Goal: Information Seeking & Learning: Learn about a topic

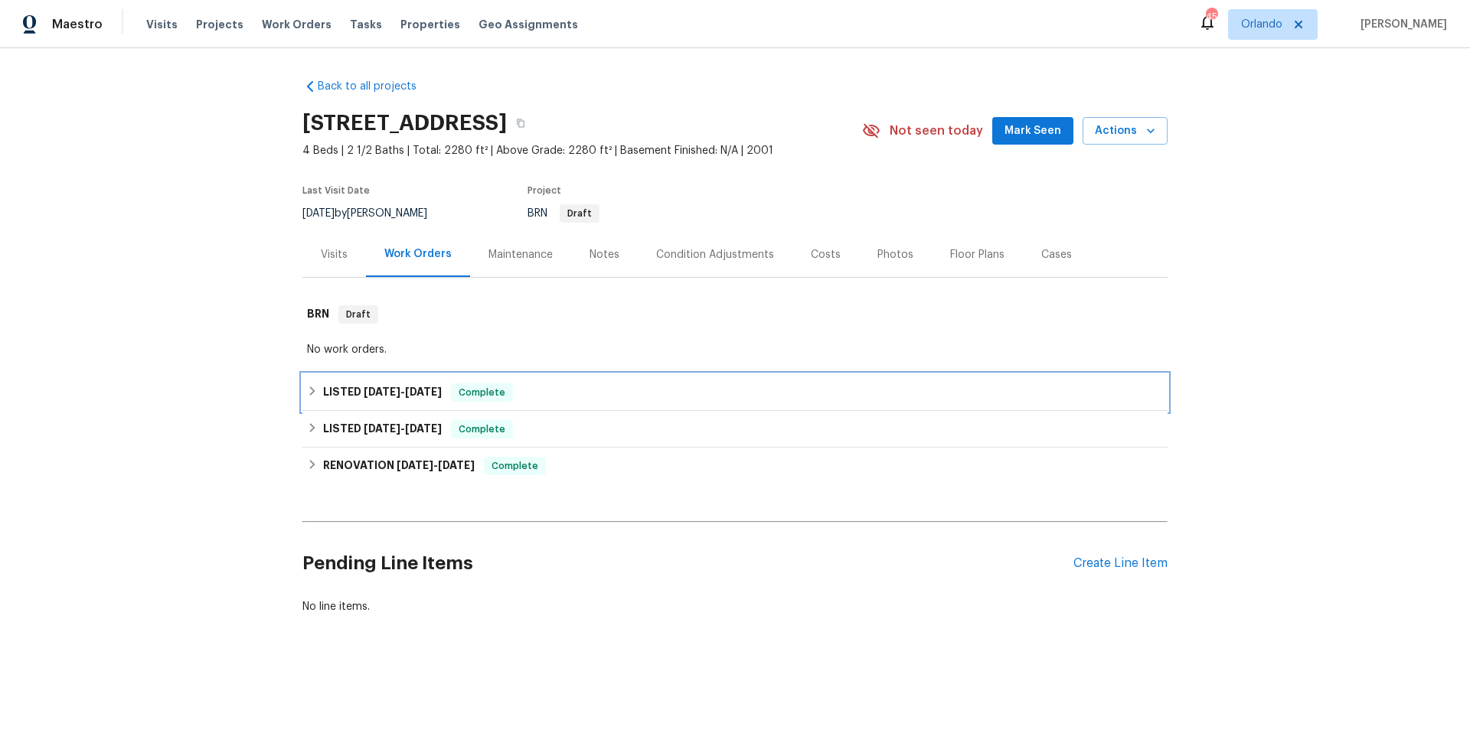
click at [550, 395] on div "LISTED 7/30/25 - 8/5/25 Complete" at bounding box center [735, 393] width 856 height 18
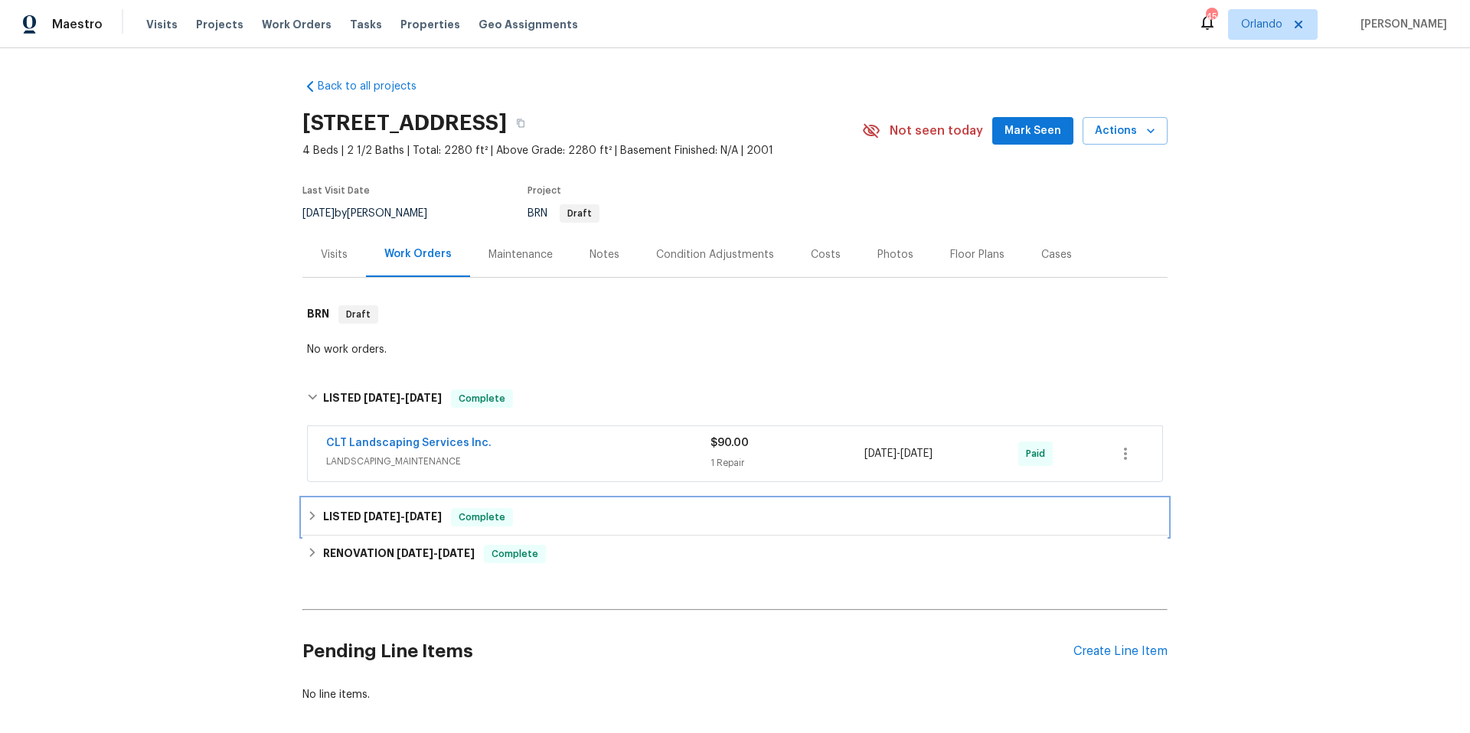
click at [561, 527] on div "LISTED 4/5/25 - 4/7/25 Complete" at bounding box center [734, 517] width 865 height 37
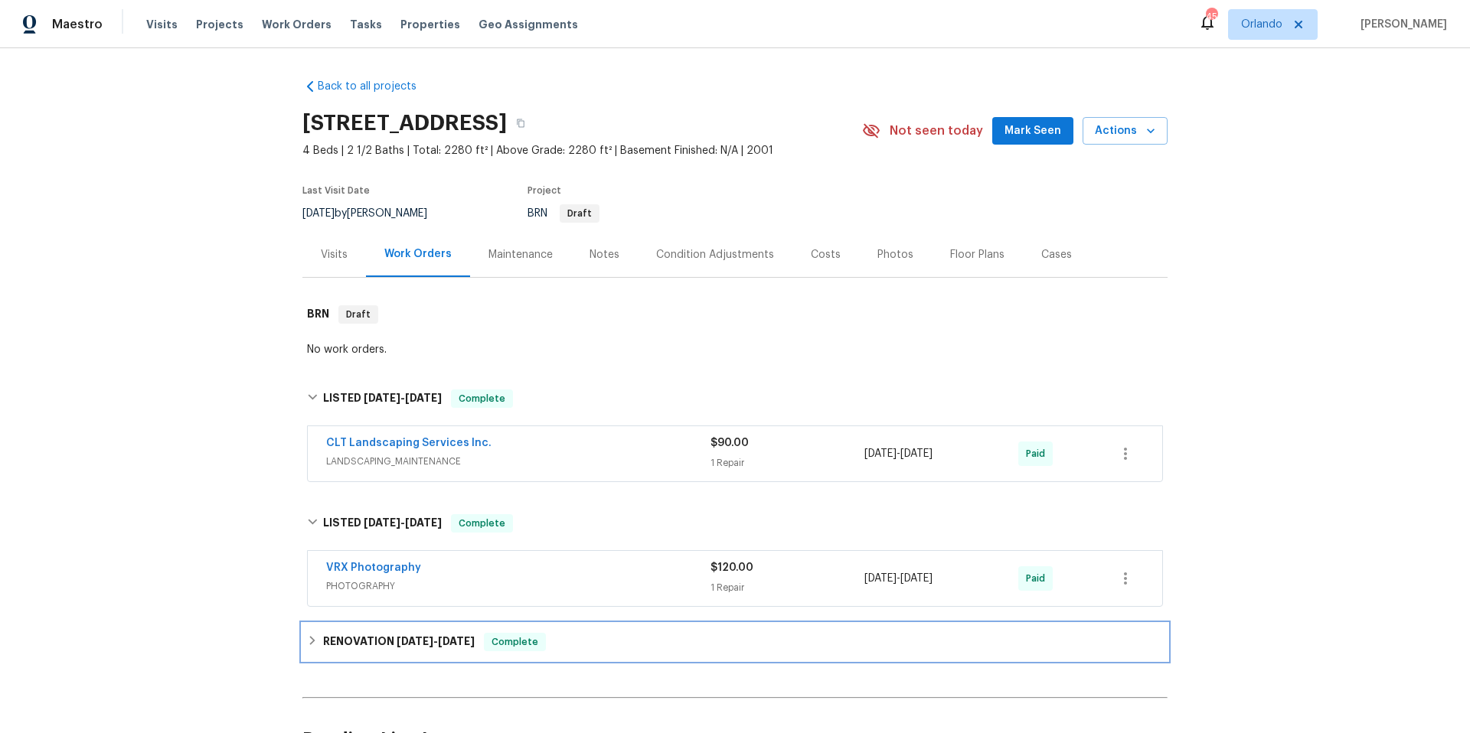
click at [564, 649] on div "RENOVATION 4/1/25 - 4/4/25 Complete" at bounding box center [735, 642] width 856 height 18
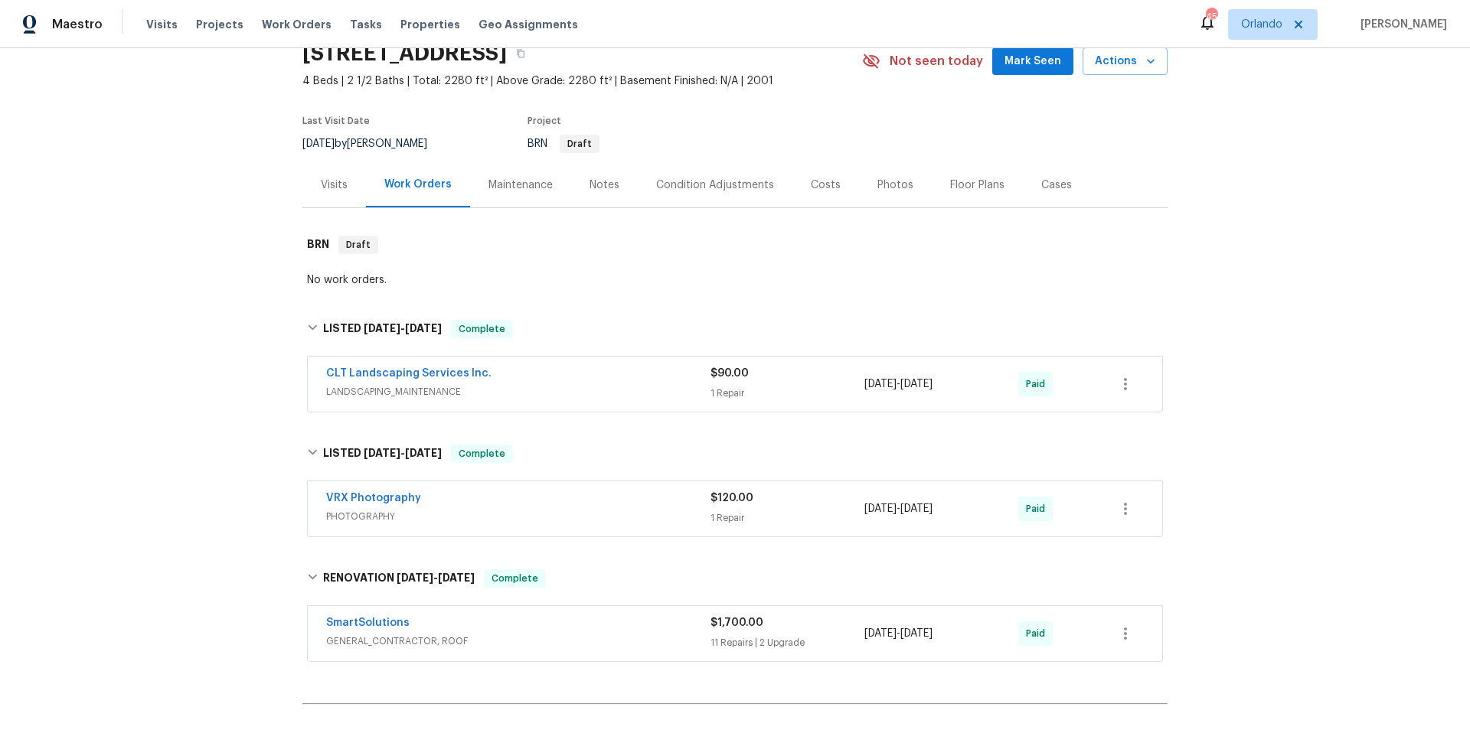
scroll to position [149, 0]
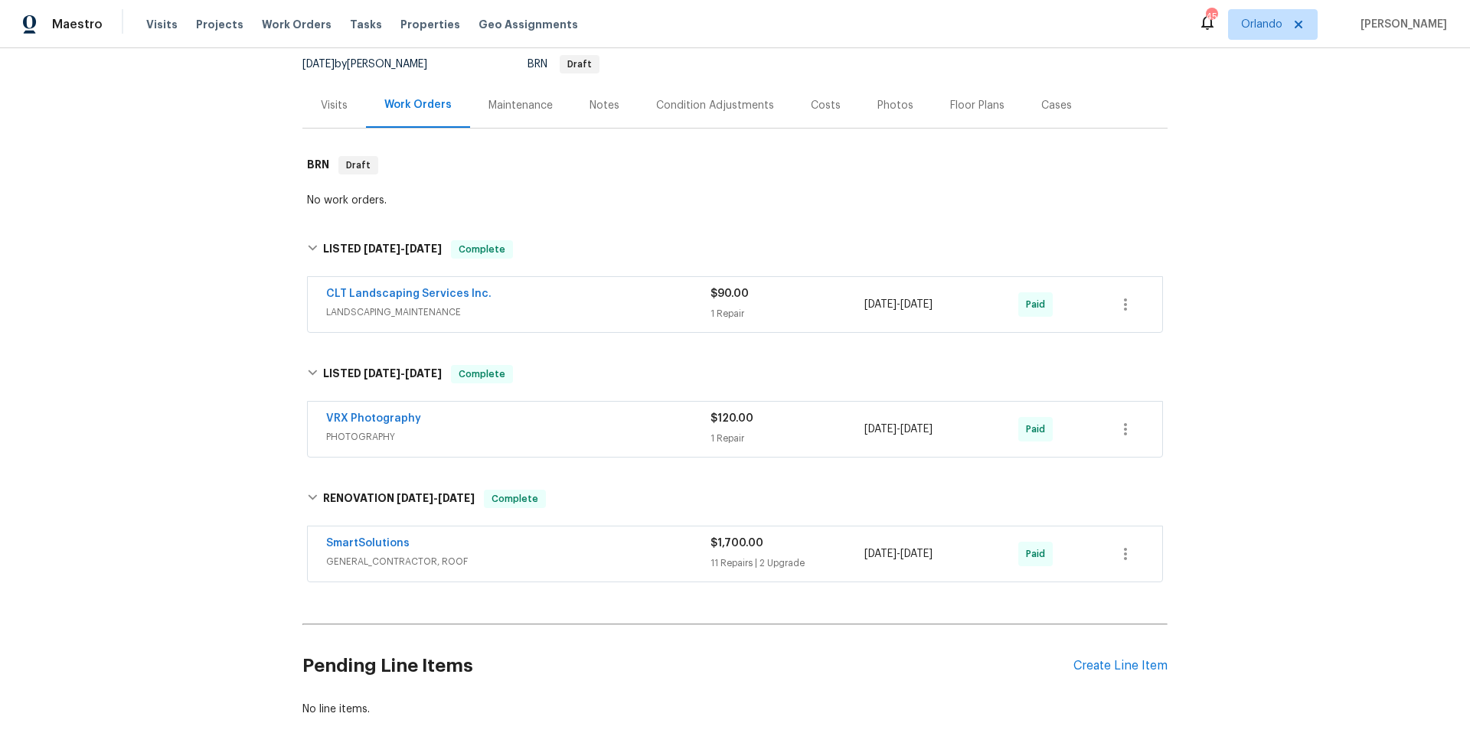
click at [334, 109] on div "Visits" at bounding box center [334, 105] width 27 height 15
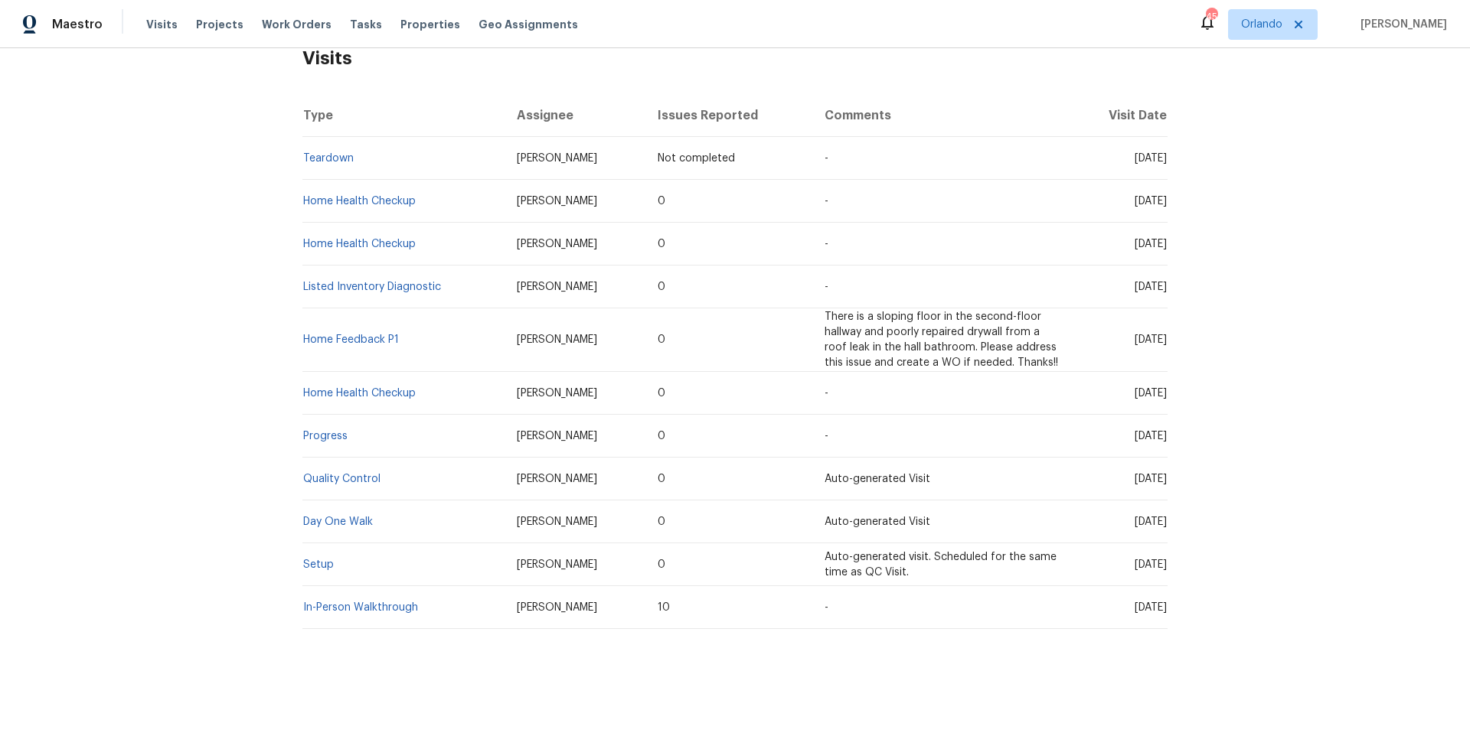
scroll to position [266, 0]
click at [387, 602] on link "In-Person Walkthrough" at bounding box center [360, 607] width 115 height 11
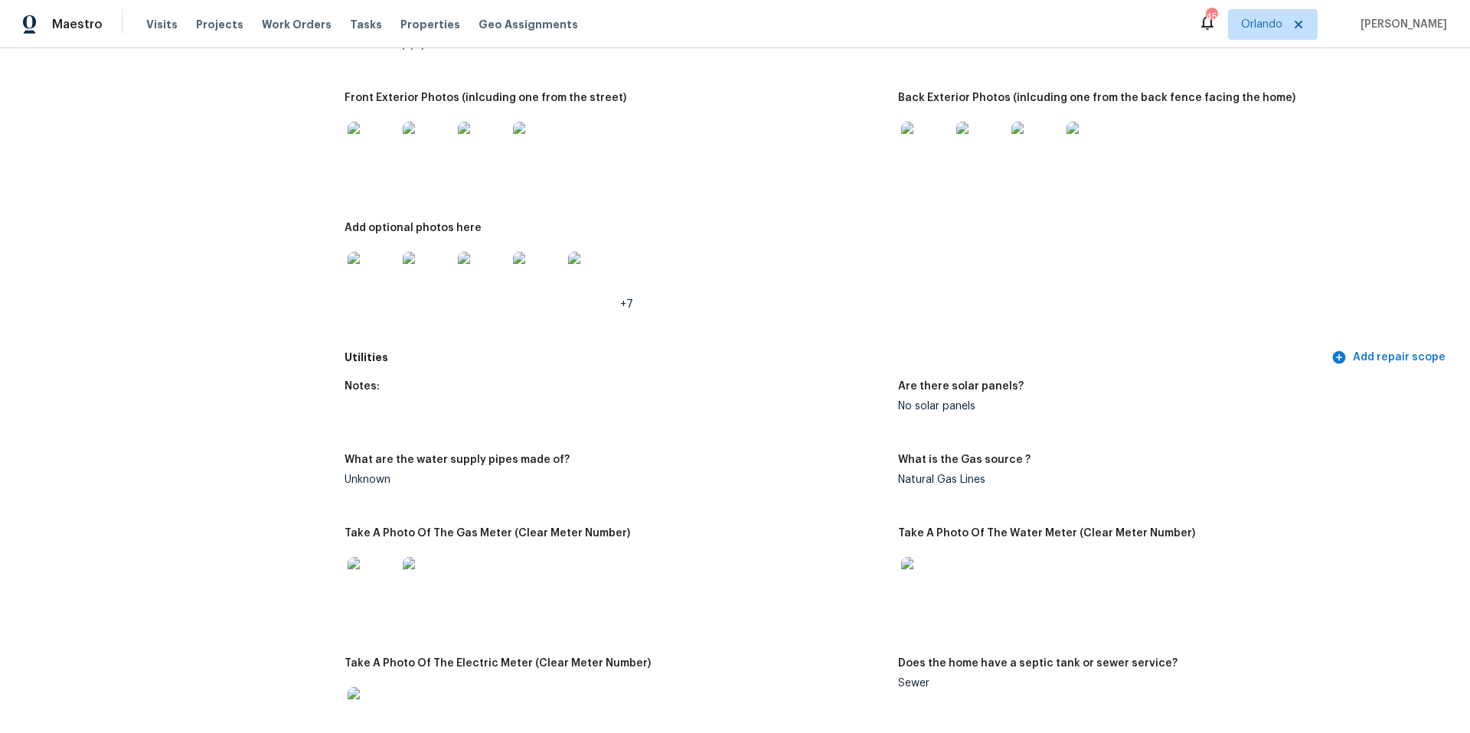
scroll to position [1219, 0]
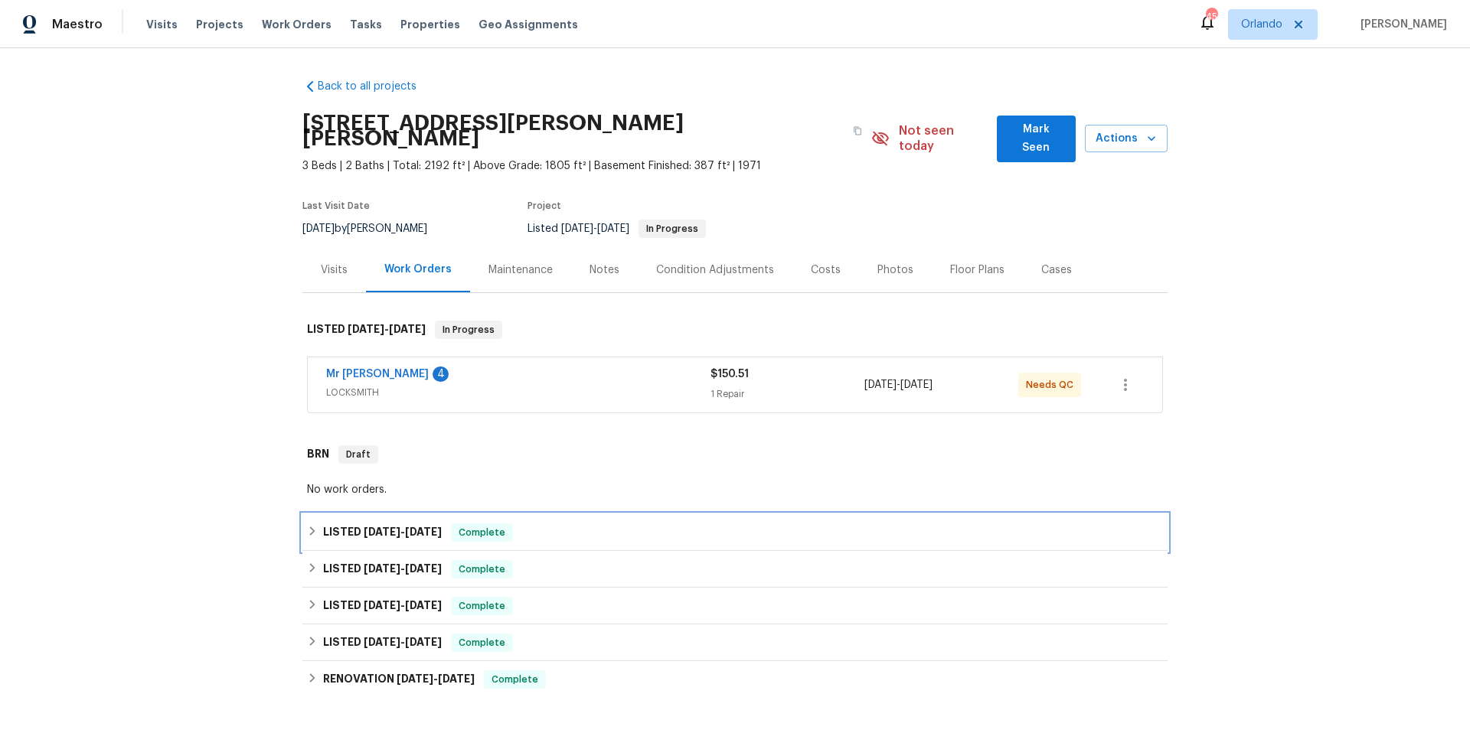
click at [434, 527] on span "7/22/25" at bounding box center [423, 532] width 37 height 11
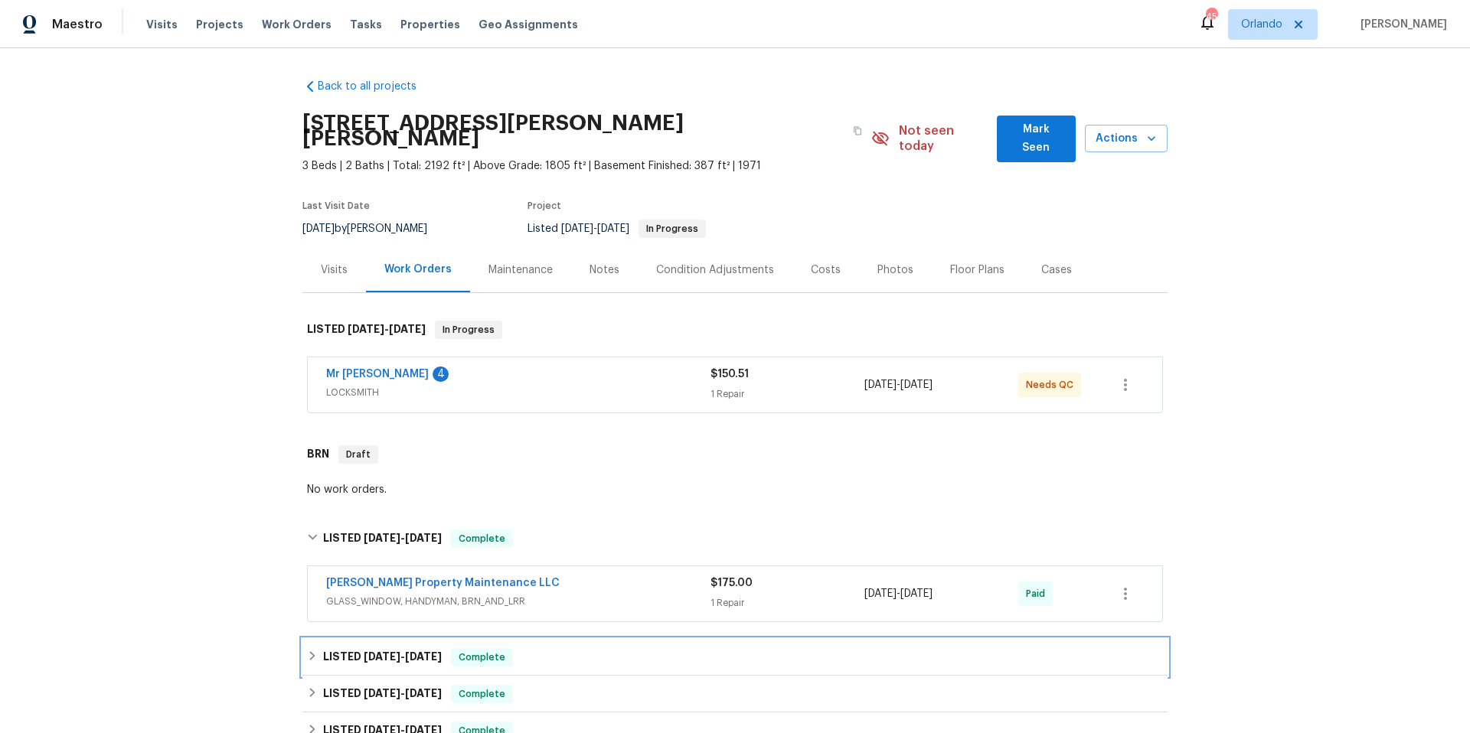
click at [430, 651] on span "7/14/25" at bounding box center [423, 656] width 37 height 11
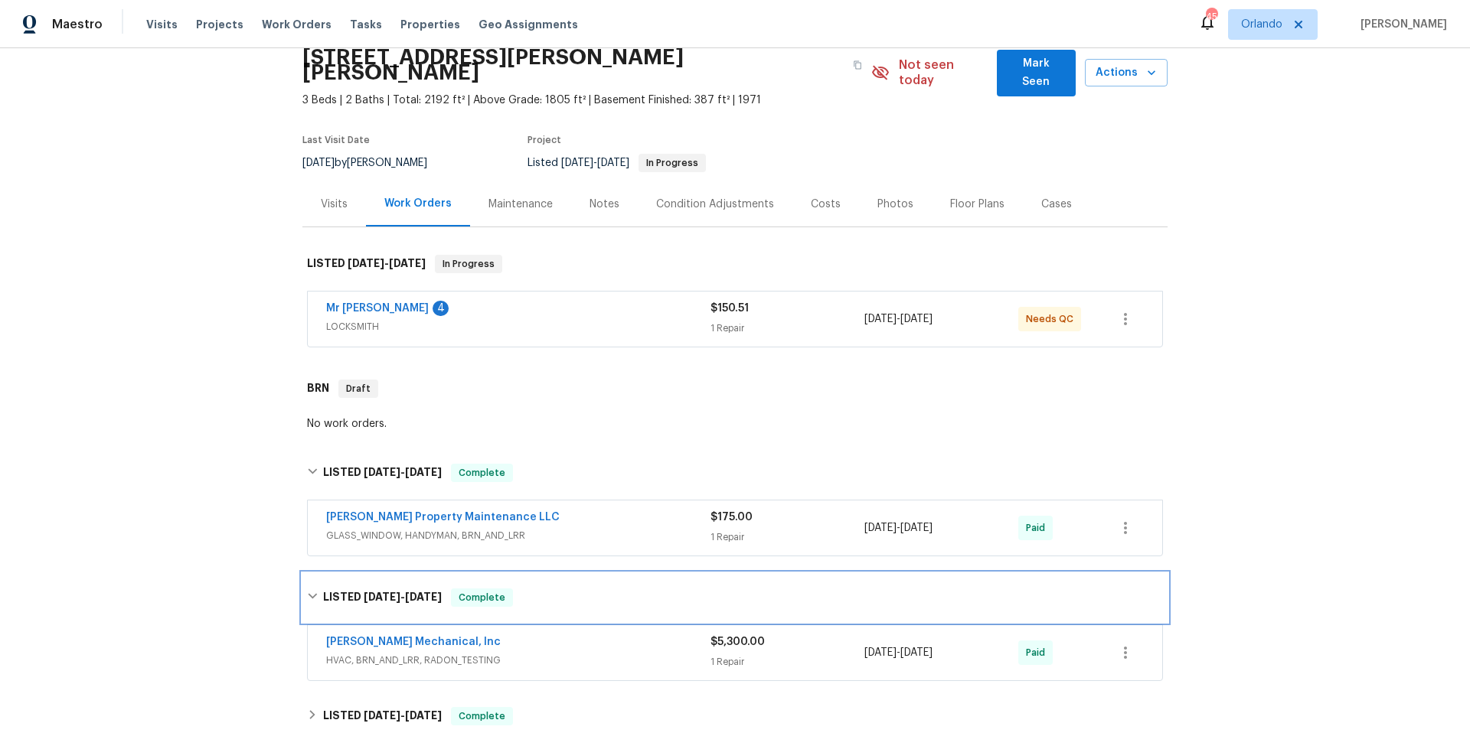
scroll to position [285, 0]
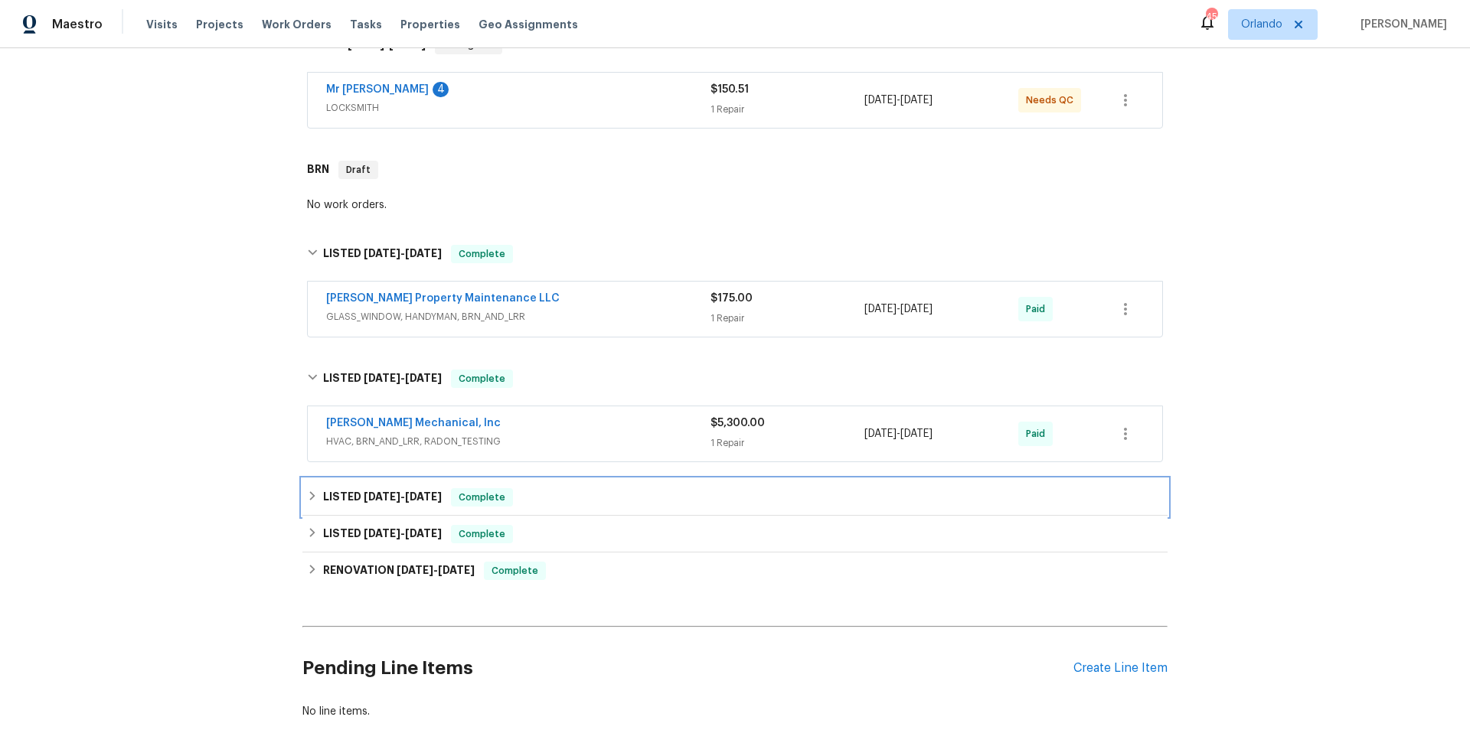
click at [570, 490] on div "LISTED 6/20/25 - 6/25/25 Complete" at bounding box center [735, 497] width 856 height 18
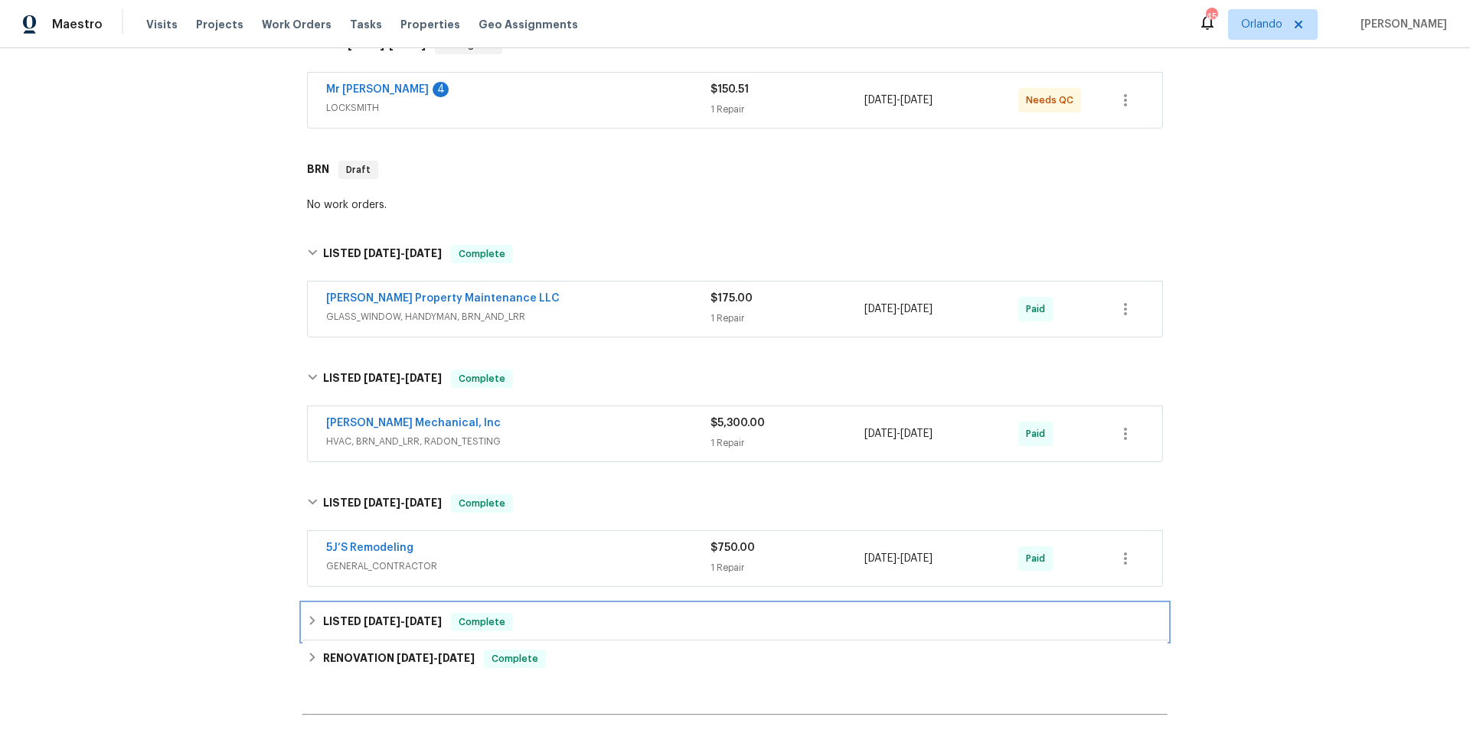
click at [576, 613] on div "LISTED 4/22/25 - 4/25/25 Complete" at bounding box center [735, 622] width 856 height 18
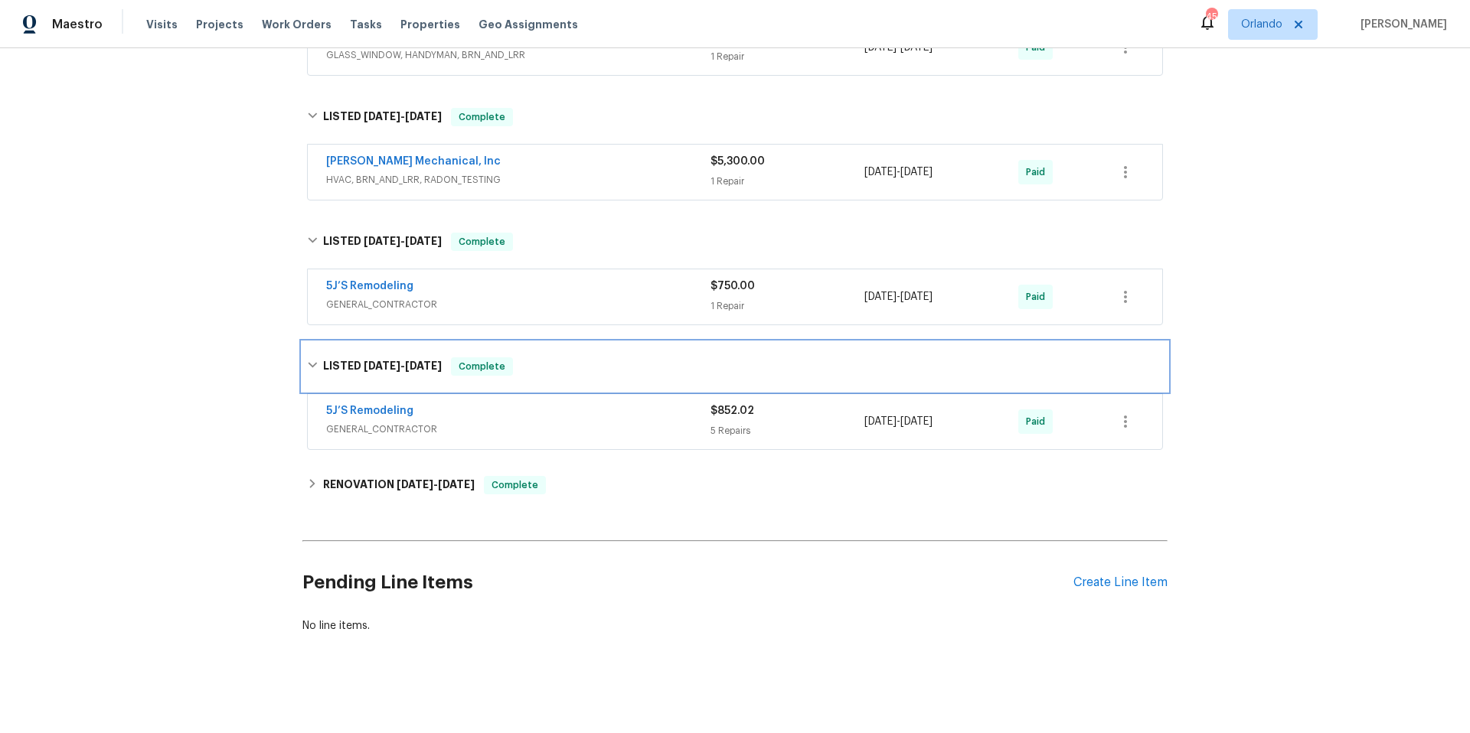
scroll to position [547, 0]
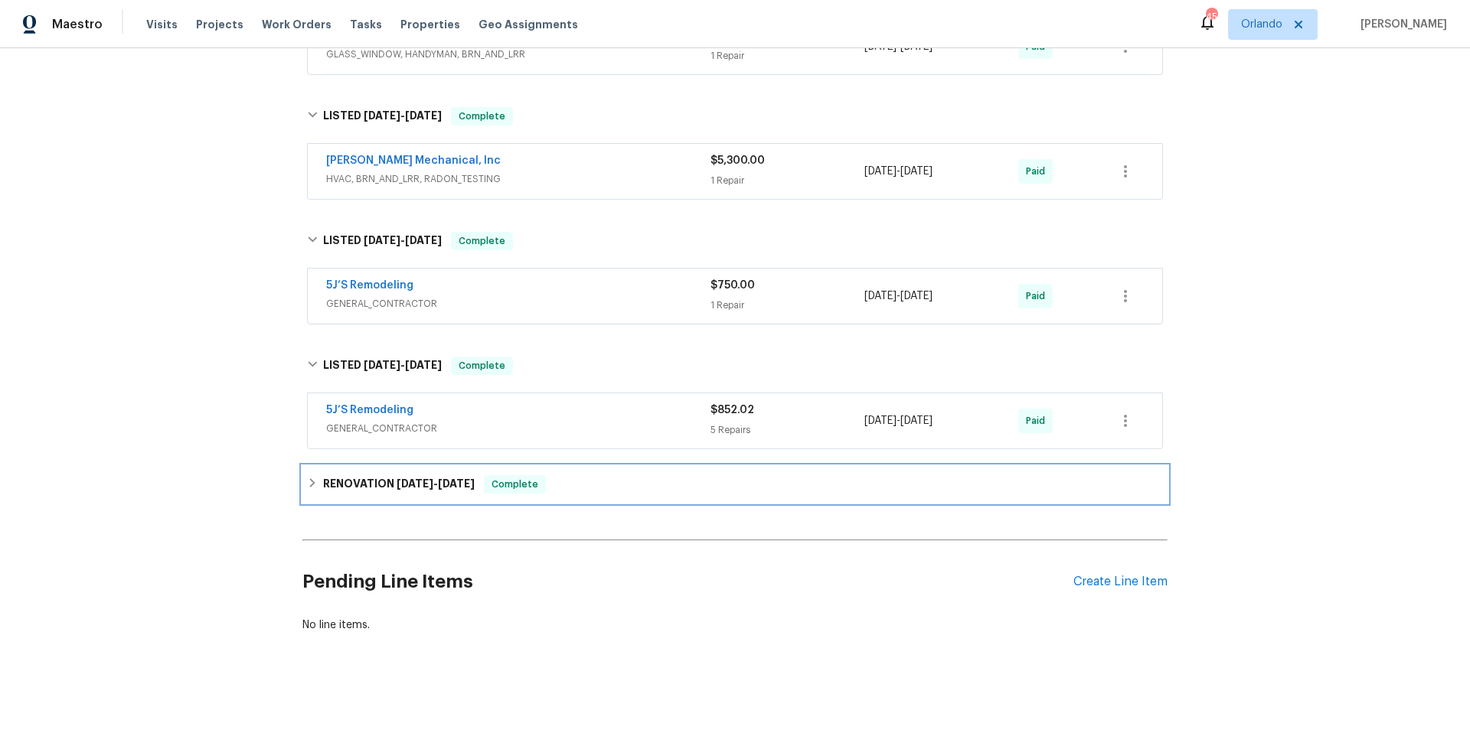
click at [593, 475] on div "RENOVATION 3/3/25 - 4/10/25 Complete" at bounding box center [735, 484] width 856 height 18
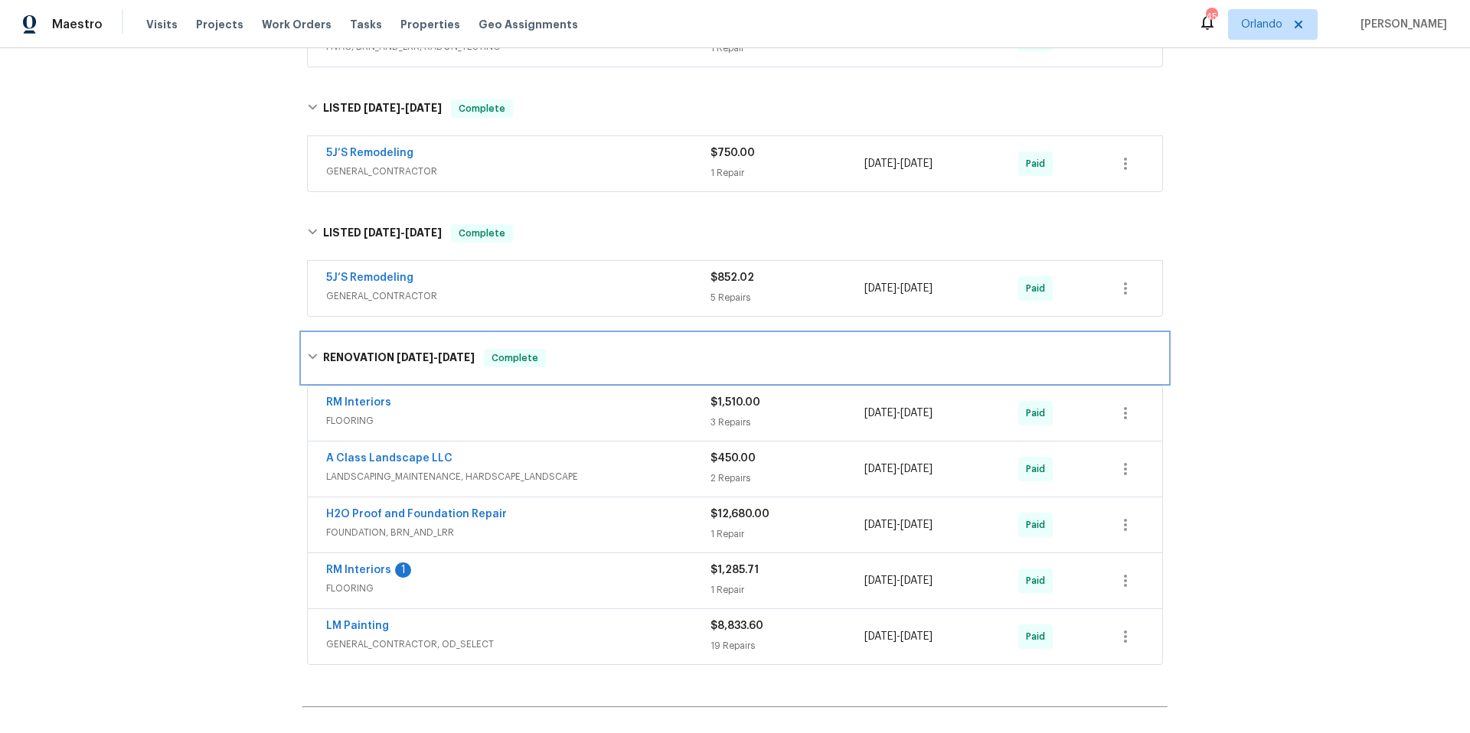
scroll to position [705, 0]
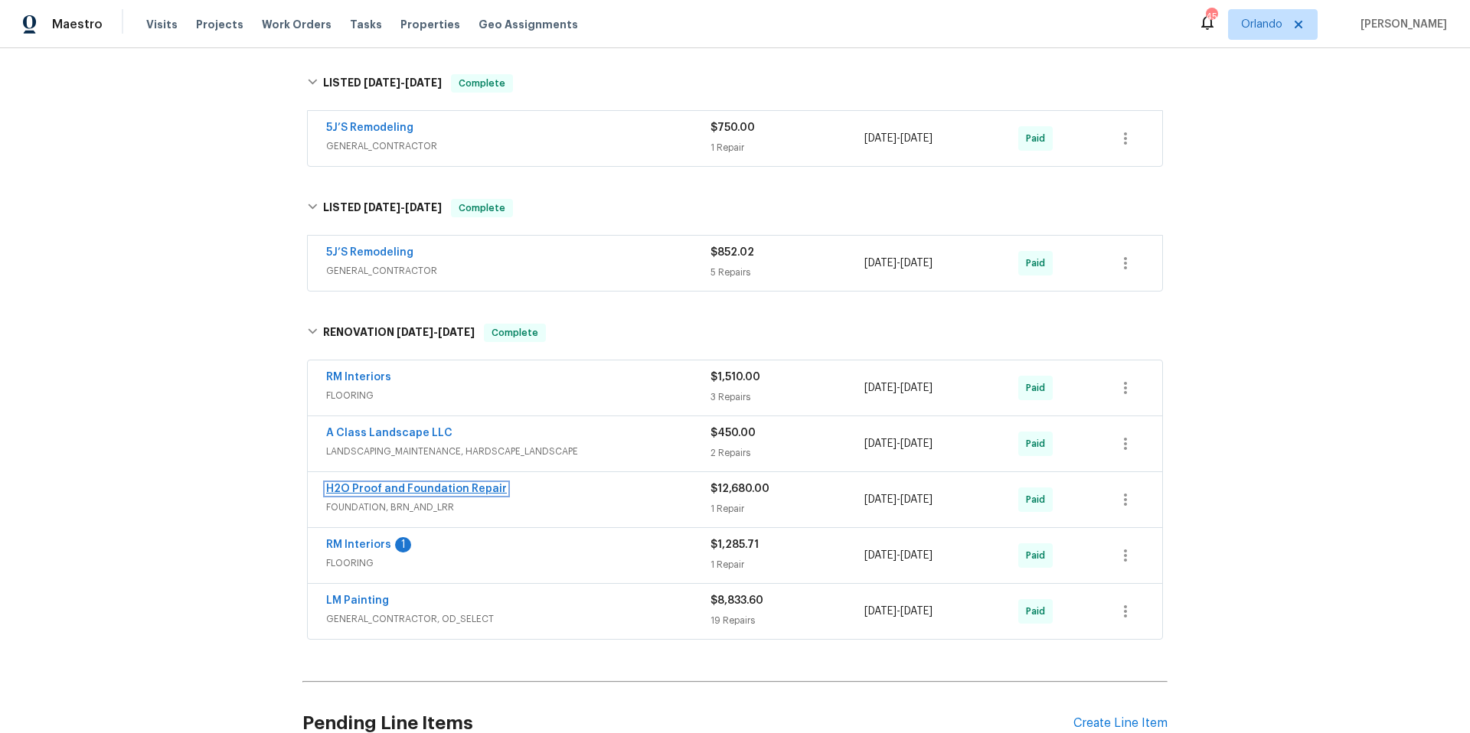
click at [452, 484] on link "H2O Proof and Foundation Repair" at bounding box center [416, 489] width 181 height 11
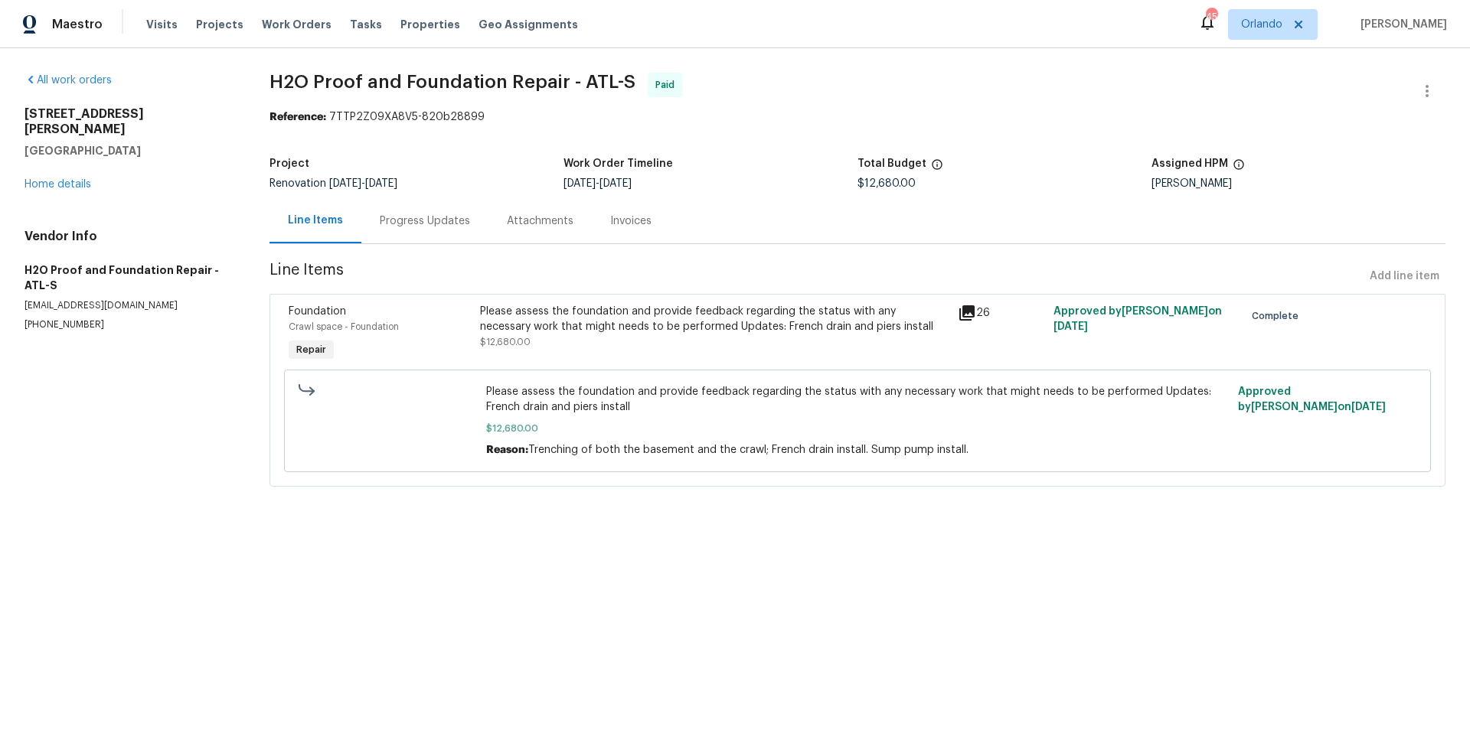
click at [434, 227] on div "Progress Updates" at bounding box center [425, 221] width 90 height 15
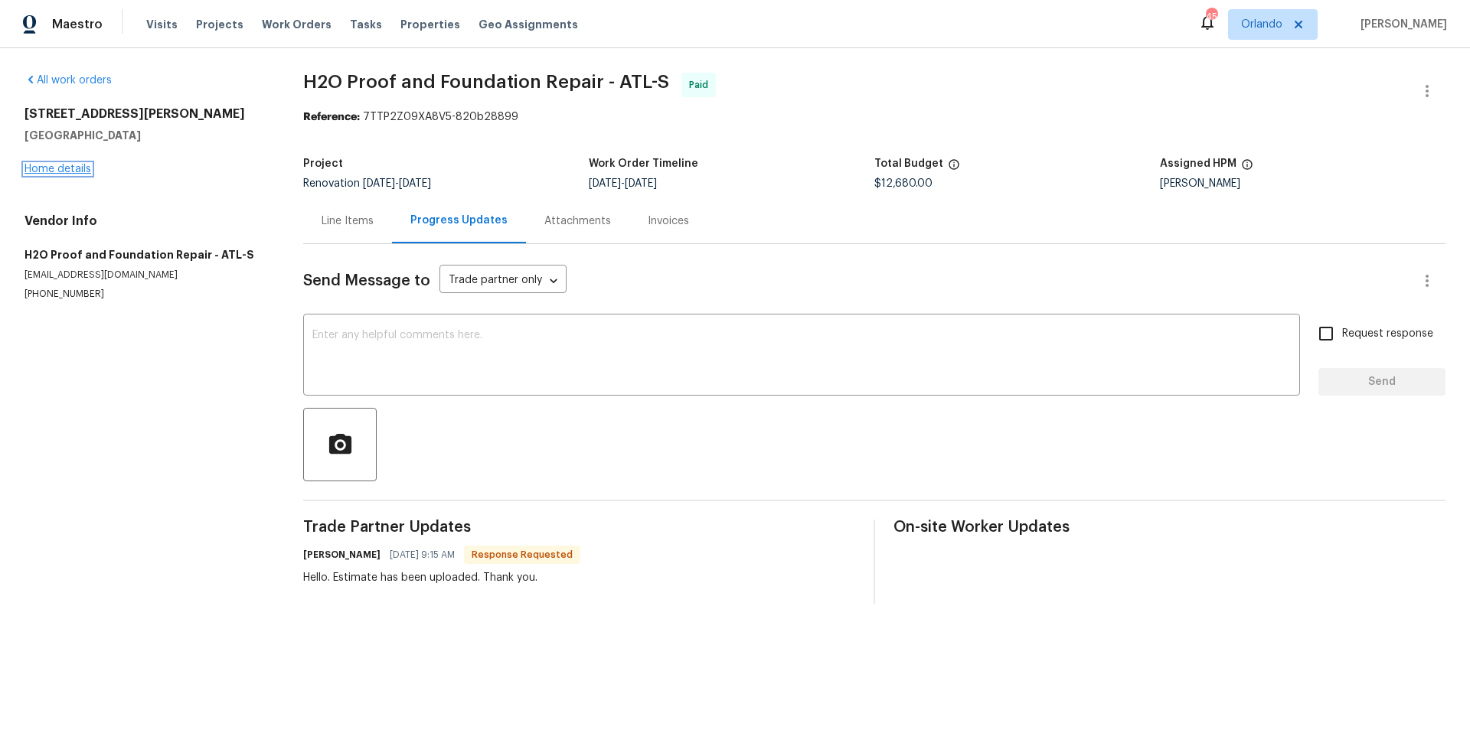
click at [70, 165] on link "Home details" at bounding box center [57, 169] width 67 height 11
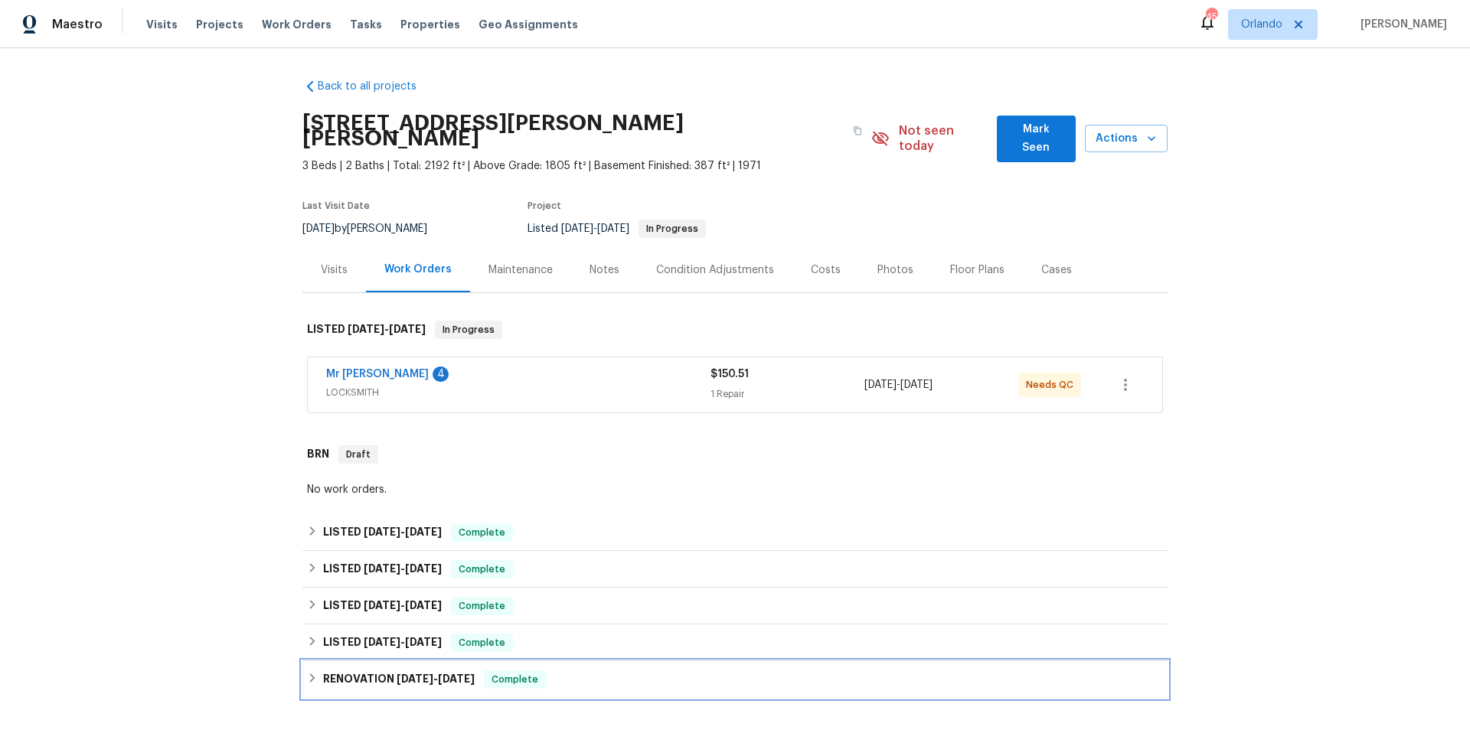
click at [552, 671] on div "RENOVATION 3/3/25 - 4/10/25 Complete" at bounding box center [735, 680] width 856 height 18
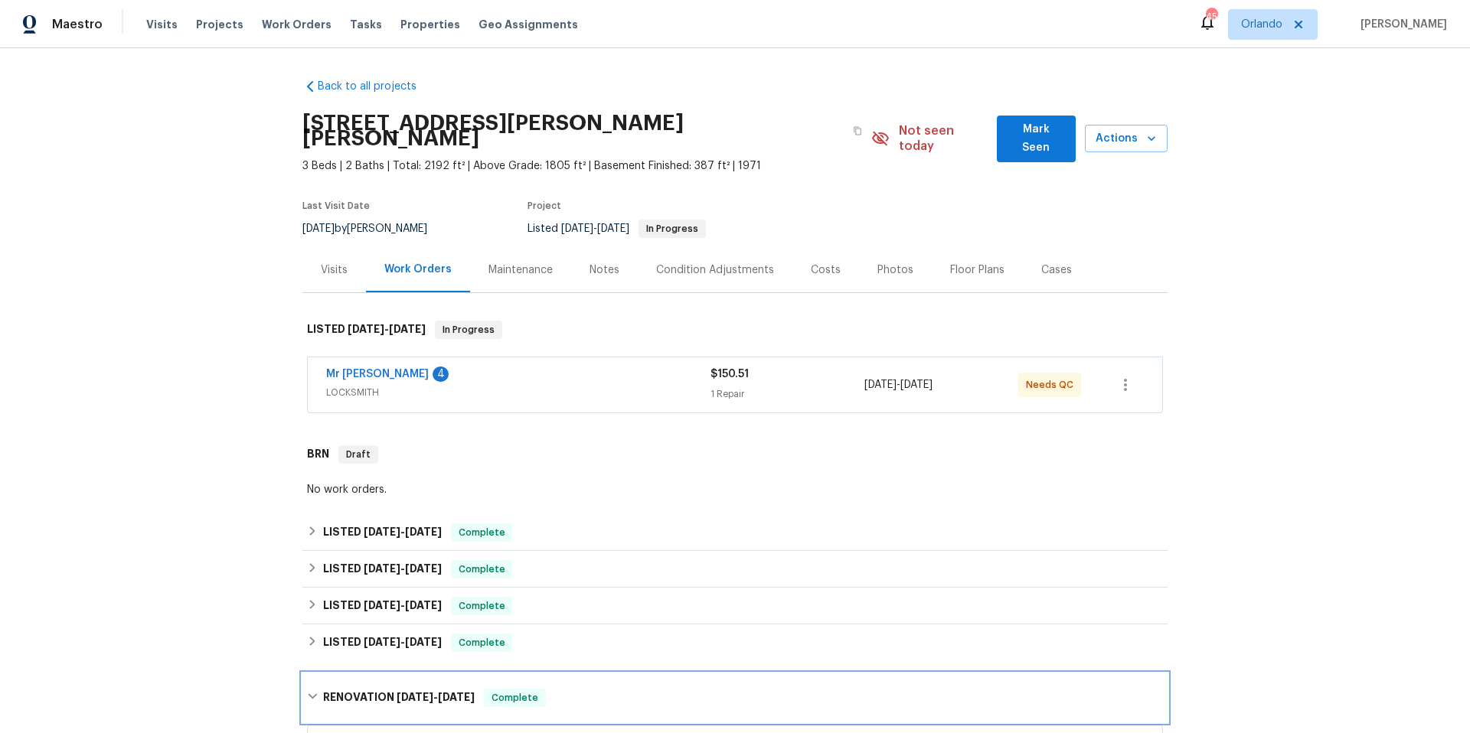
scroll to position [507, 0]
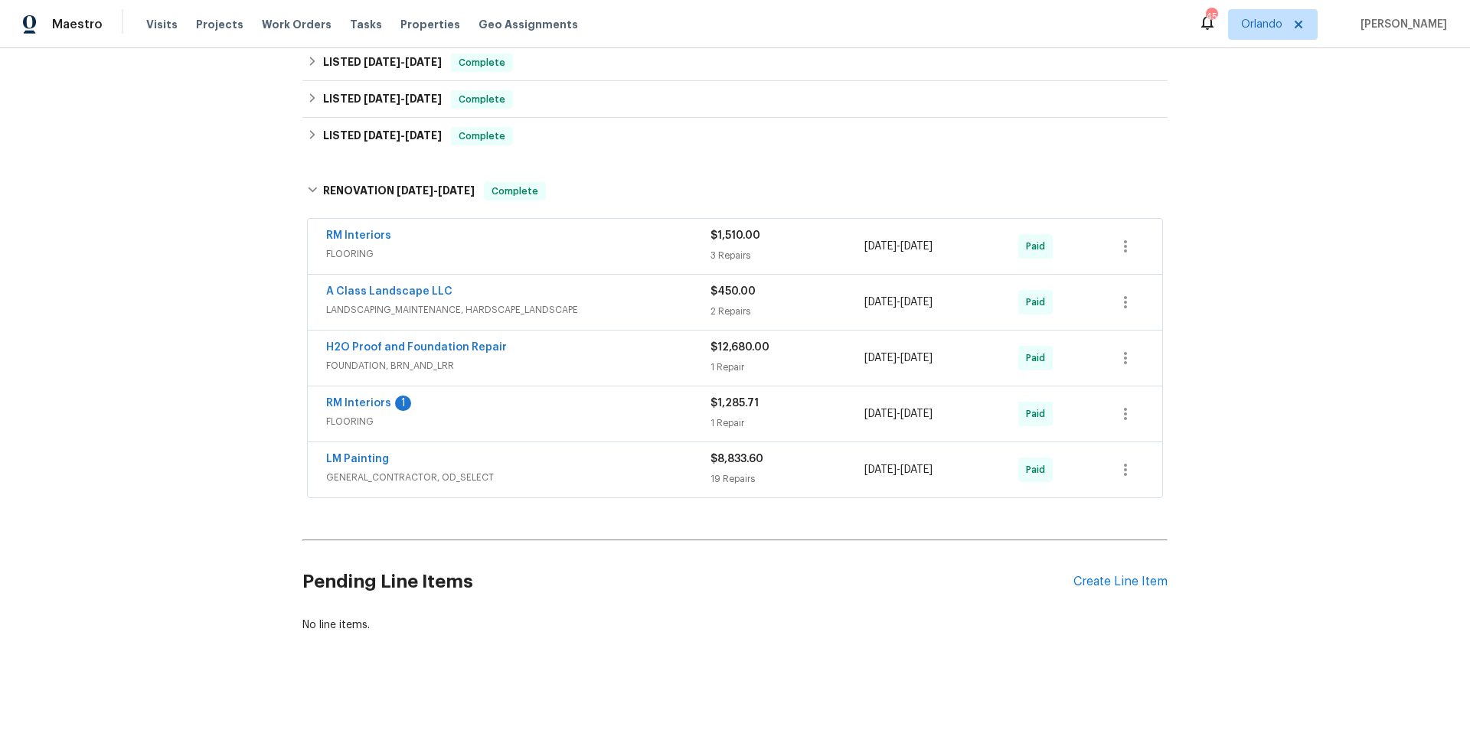
click at [598, 452] on div "LM Painting" at bounding box center [518, 461] width 384 height 18
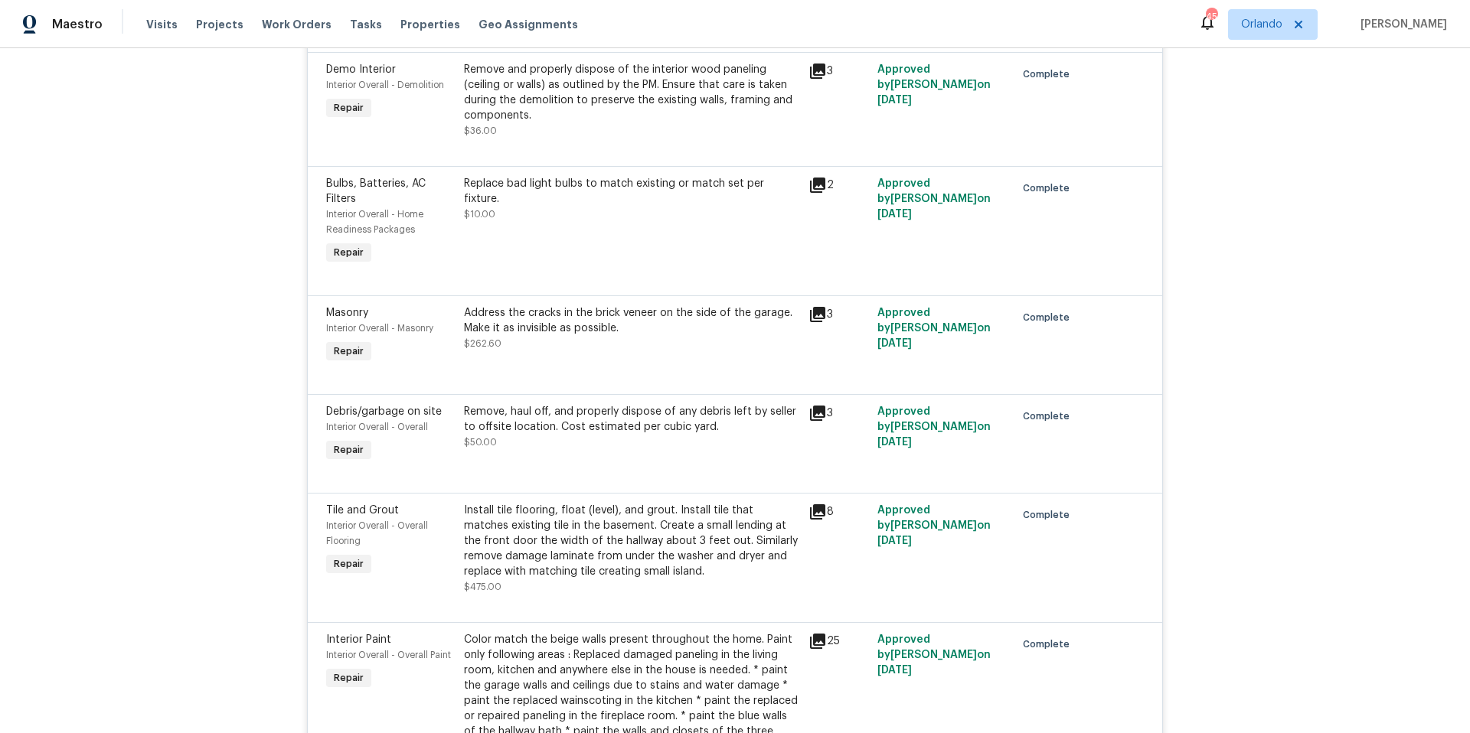
scroll to position [2483, 0]
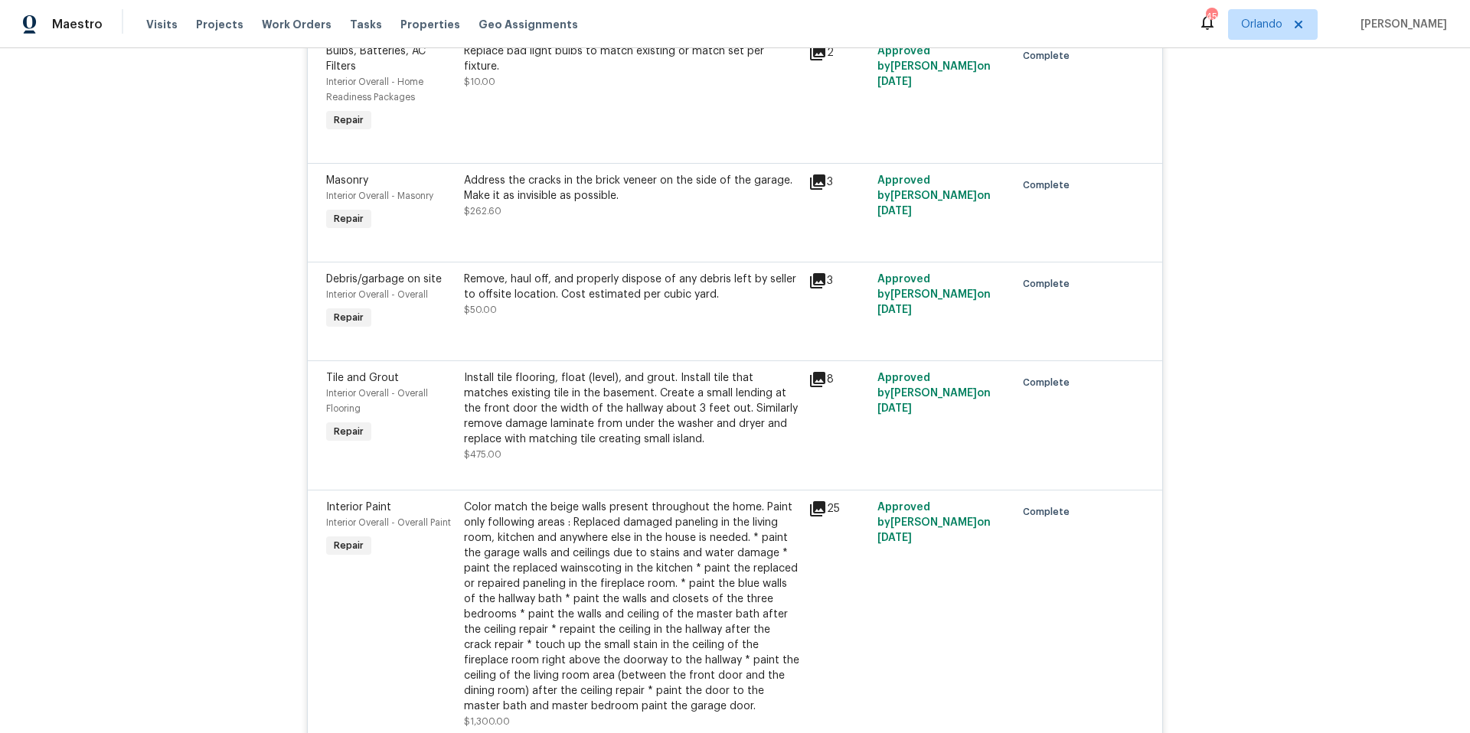
click at [814, 371] on icon at bounding box center [817, 380] width 18 height 18
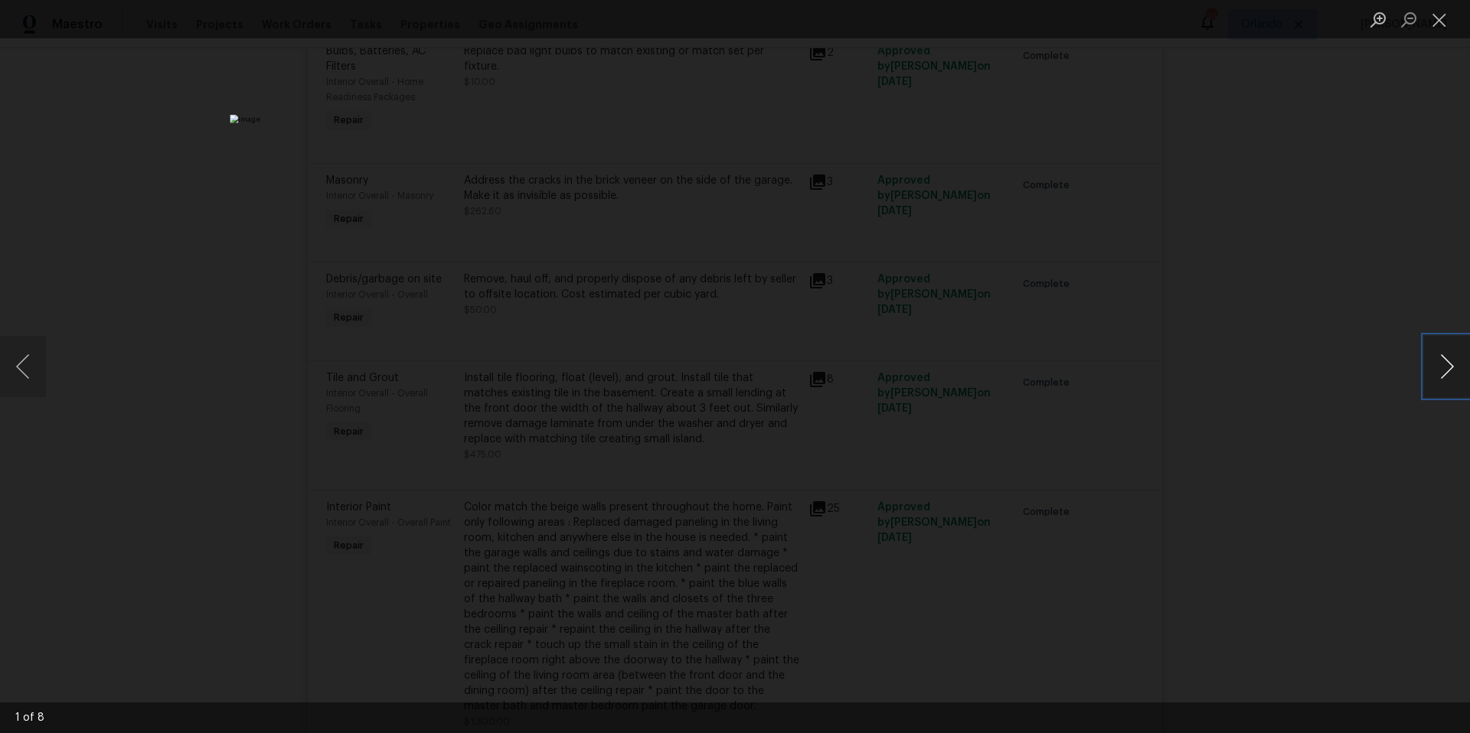
click at [1455, 365] on button "Next image" at bounding box center [1447, 366] width 46 height 61
click at [28, 372] on button "Previous image" at bounding box center [23, 366] width 46 height 61
click at [1440, 367] on button "Next image" at bounding box center [1447, 366] width 46 height 61
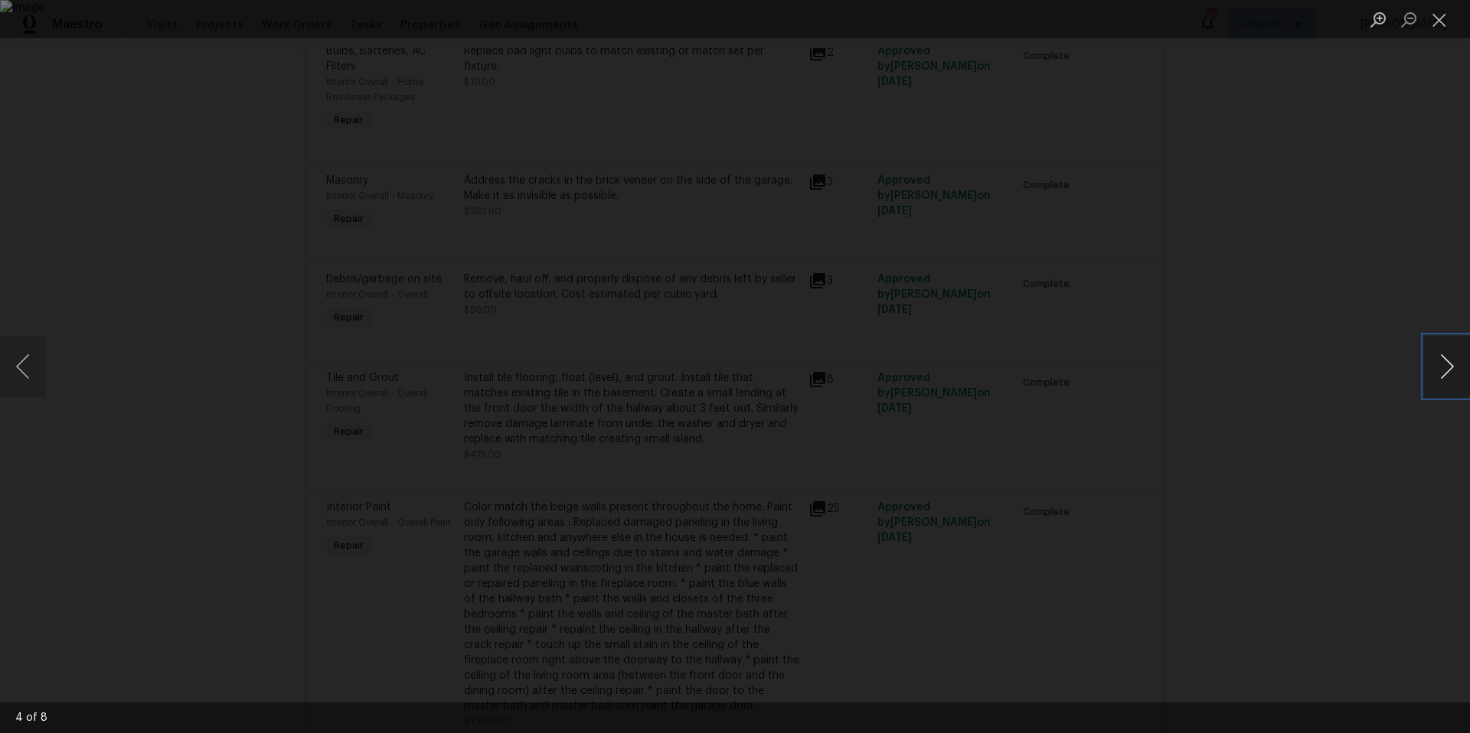
click at [1440, 367] on button "Next image" at bounding box center [1447, 366] width 46 height 61
click at [1444, 25] on button "Close lightbox" at bounding box center [1439, 19] width 31 height 27
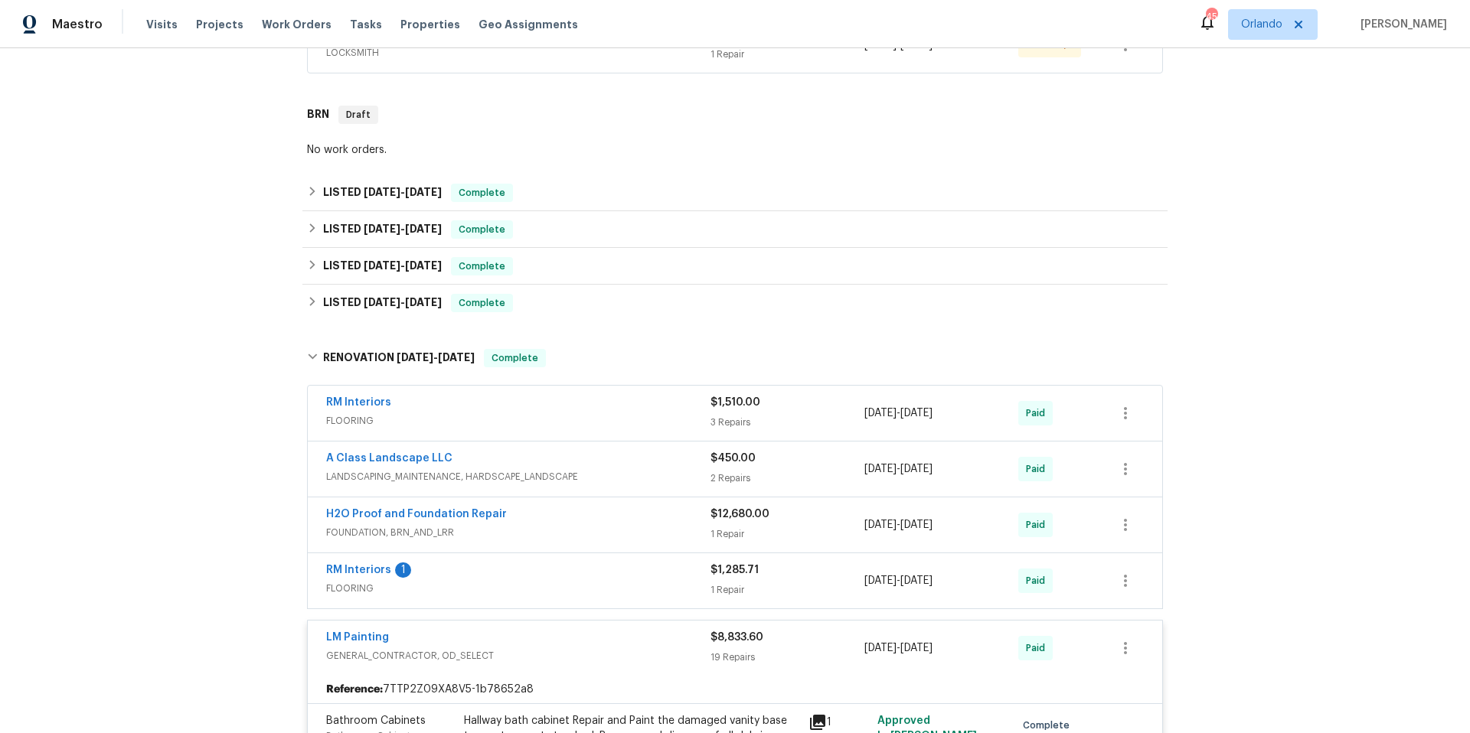
scroll to position [0, 0]
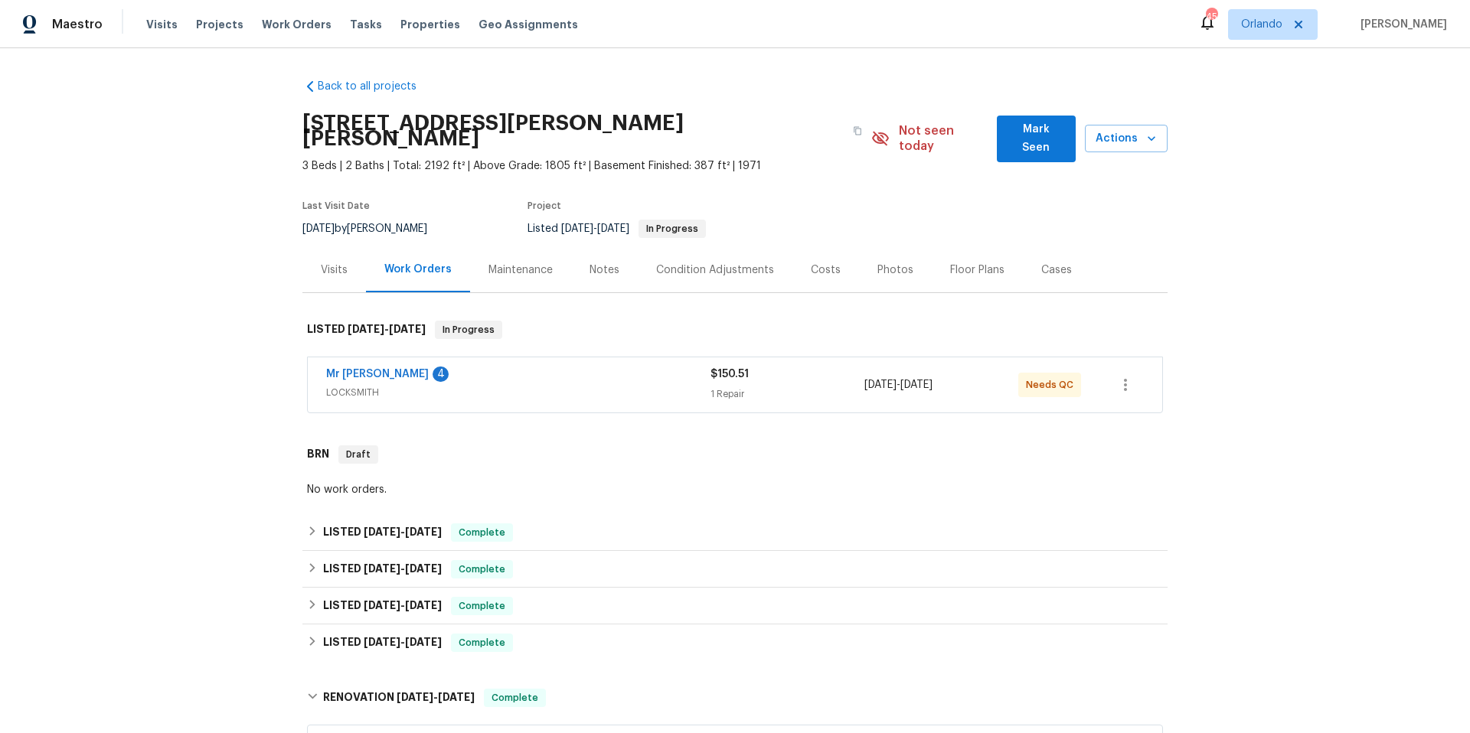
click at [950, 263] on div "Floor Plans" at bounding box center [977, 270] width 54 height 15
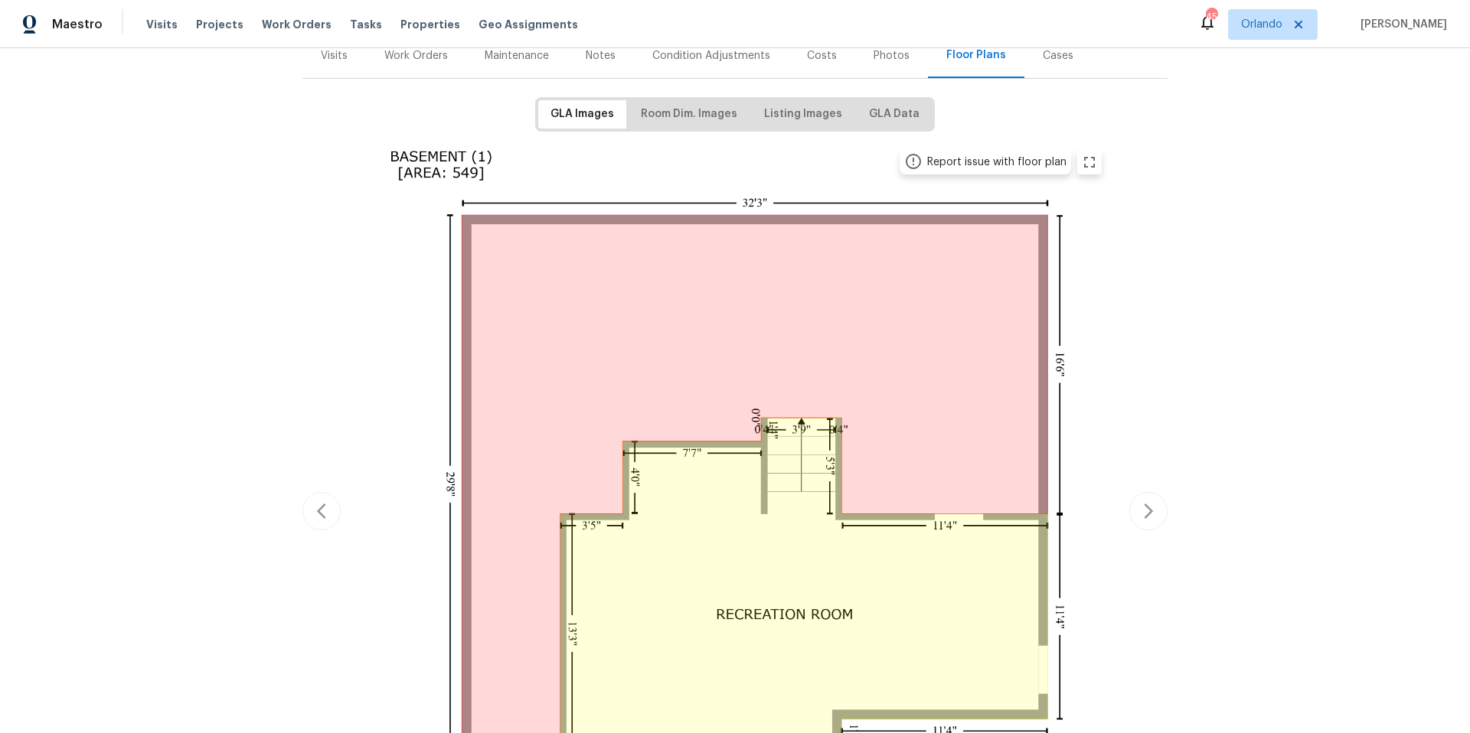
scroll to position [211, 0]
click at [1139, 505] on icon "button" at bounding box center [1148, 514] width 18 height 18
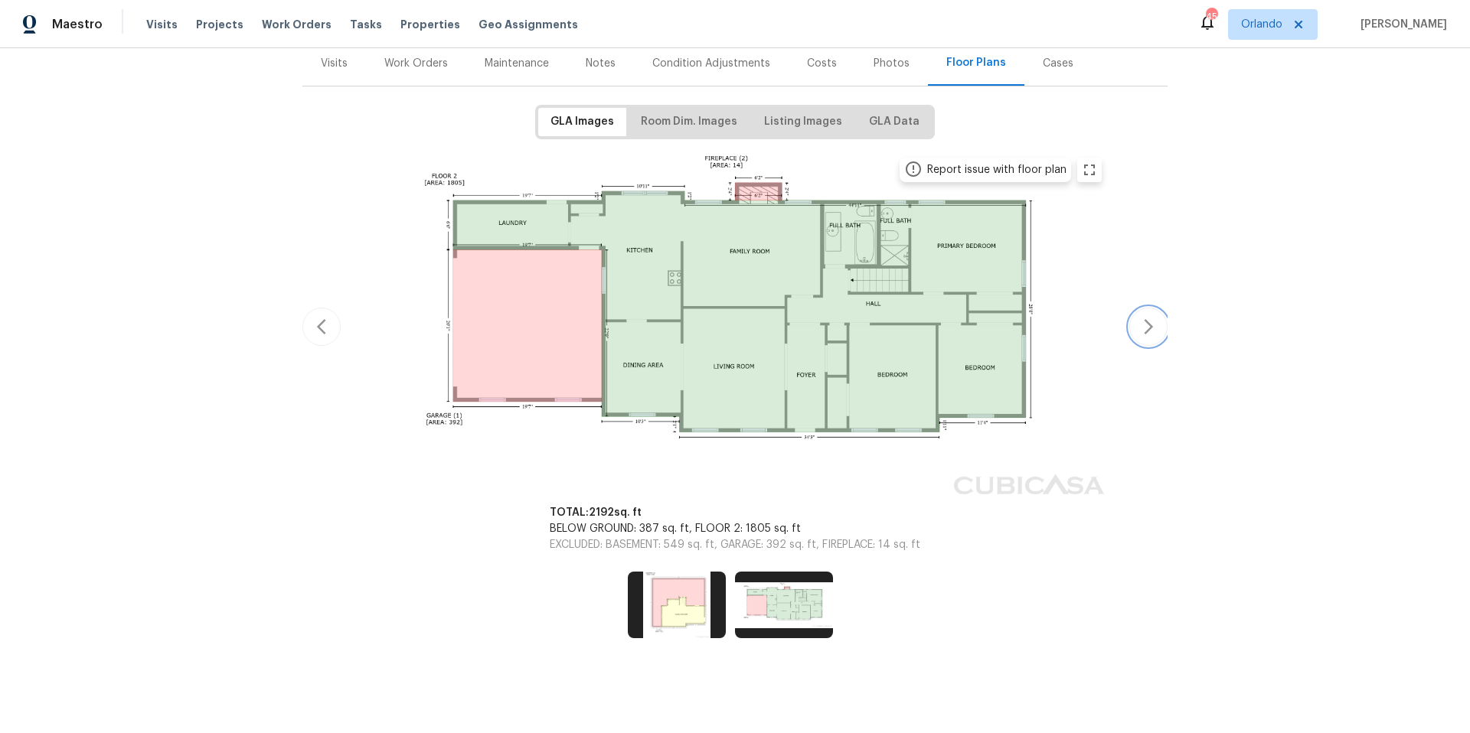
click at [1145, 319] on icon "button" at bounding box center [1148, 326] width 9 height 15
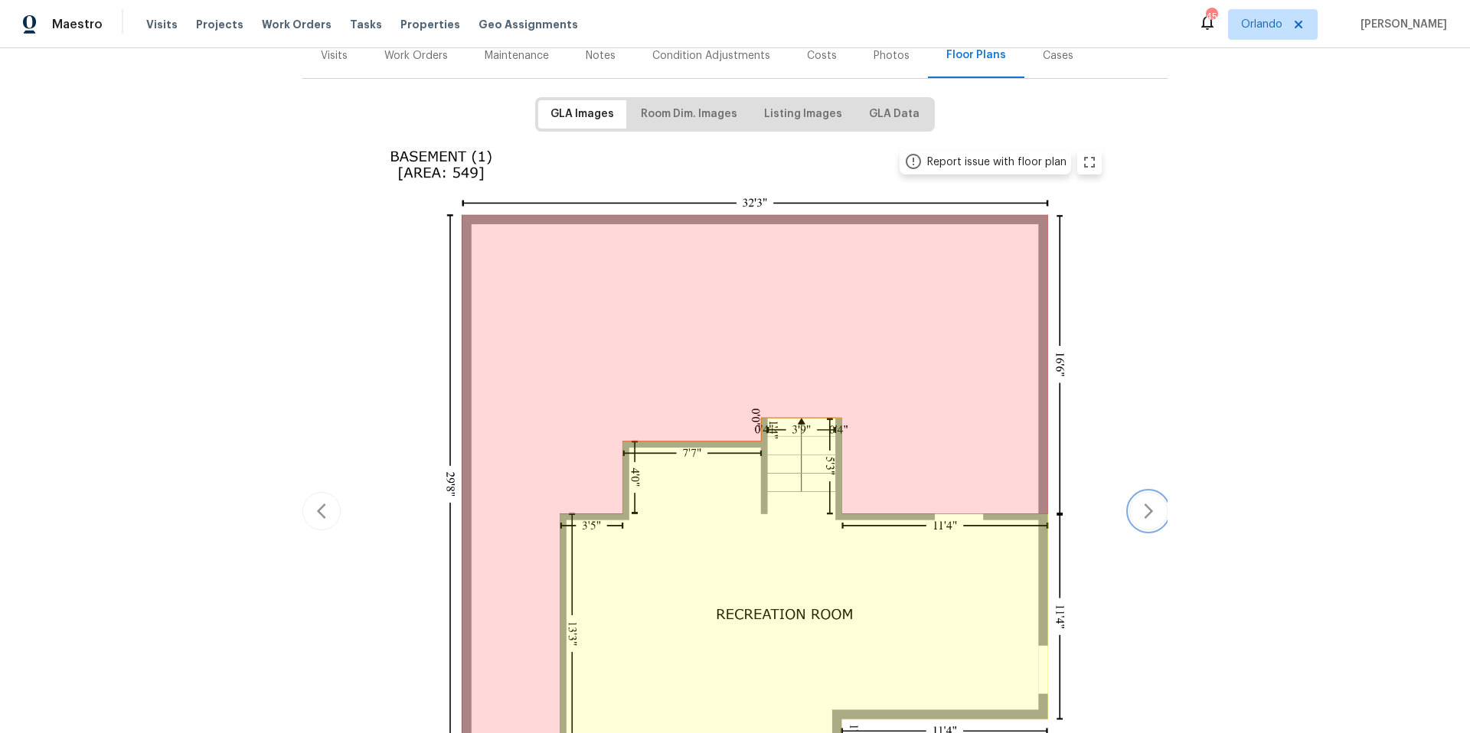
scroll to position [220, 0]
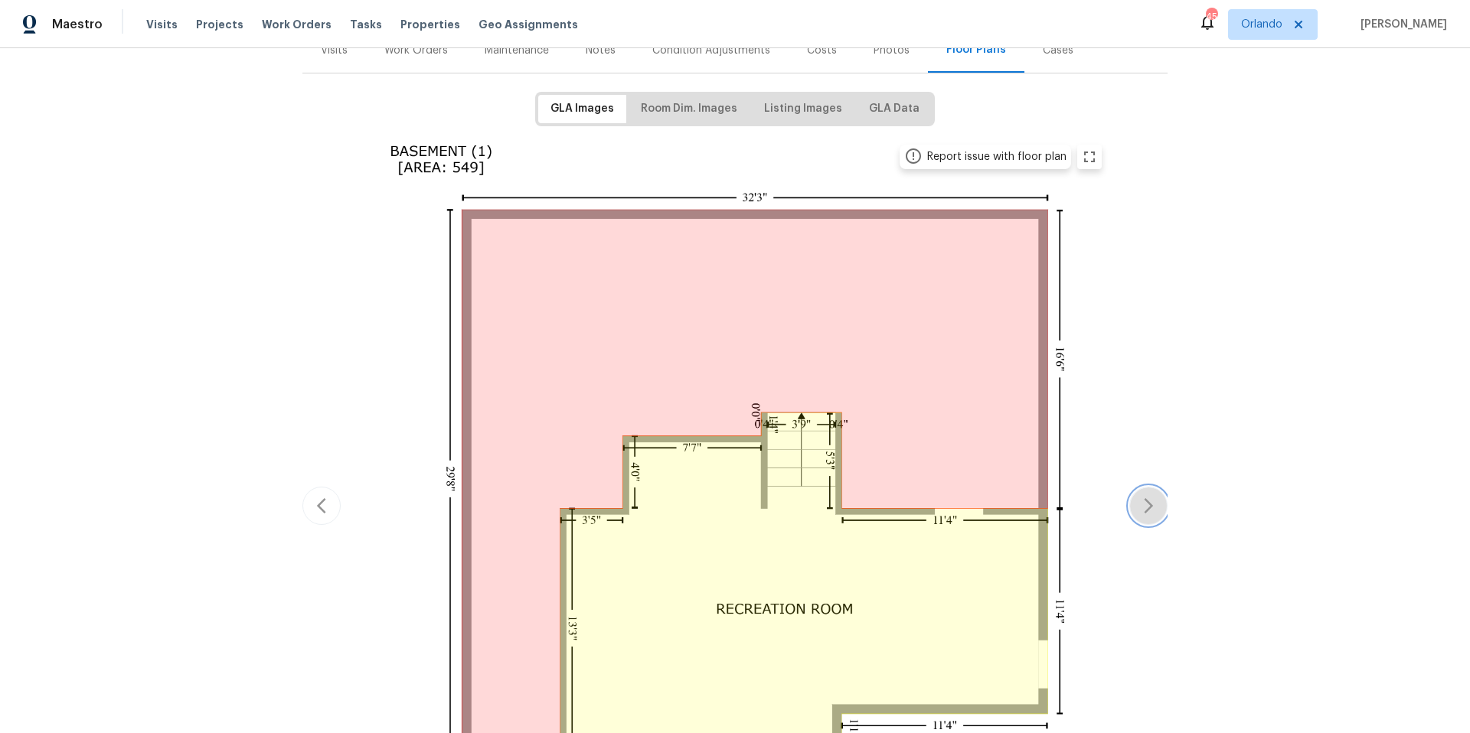
click at [1144, 499] on icon "button" at bounding box center [1148, 506] width 9 height 15
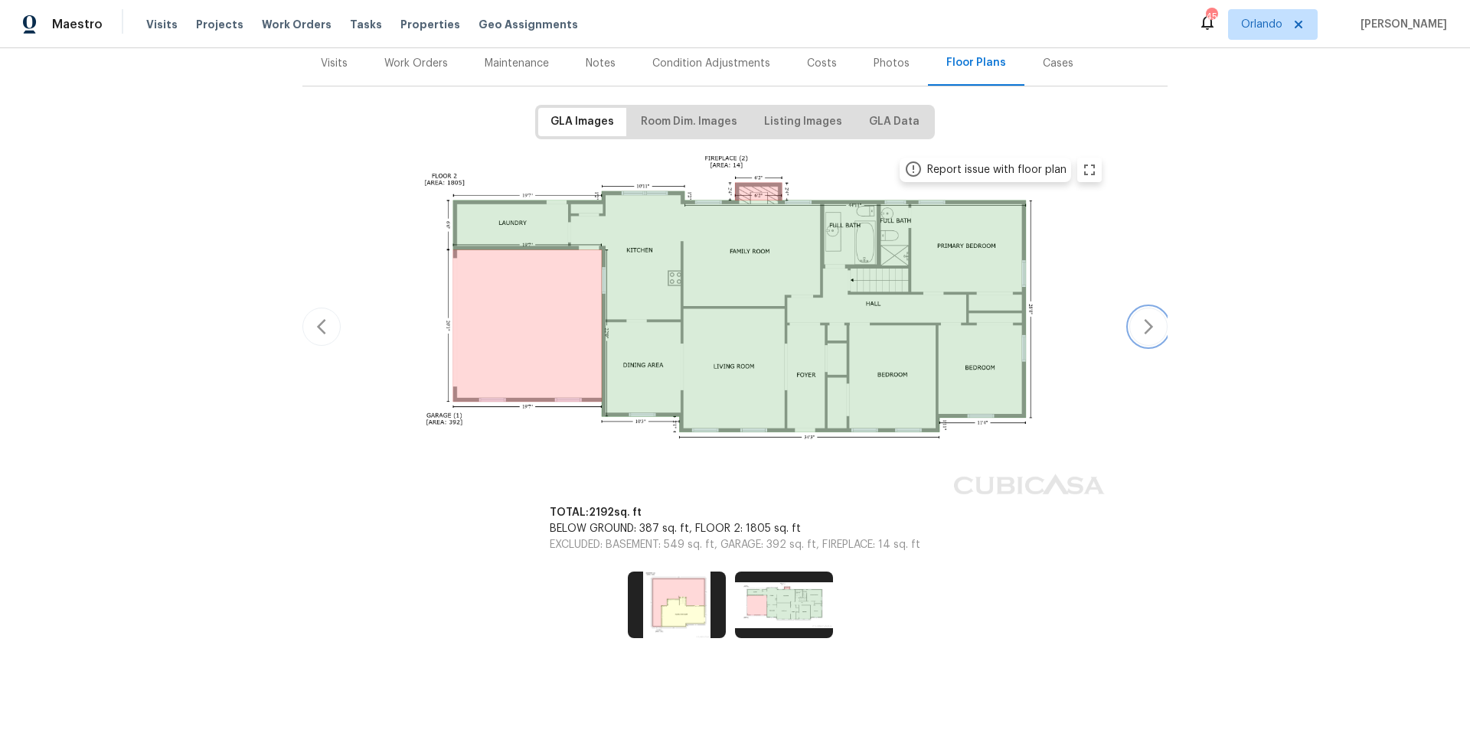
scroll to position [0, 0]
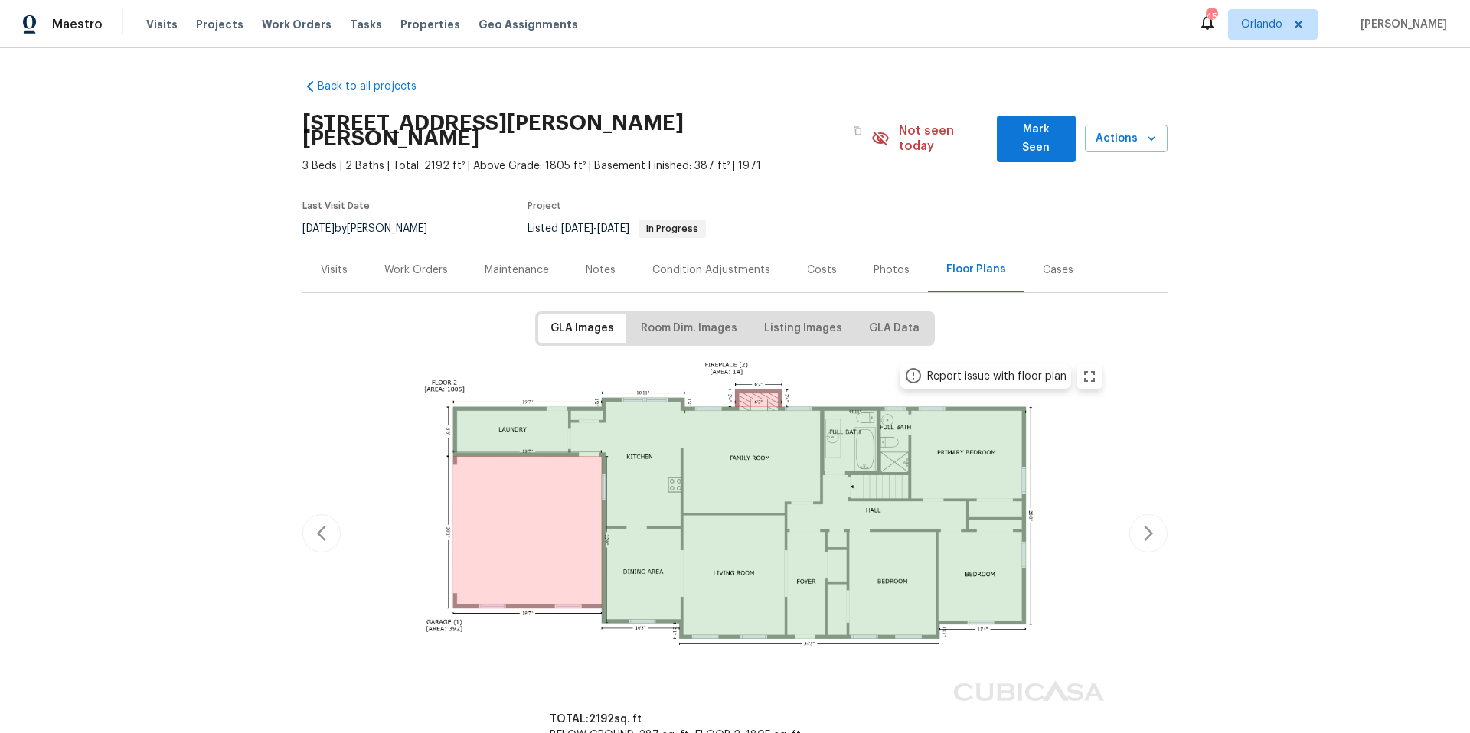
click at [419, 263] on div "Work Orders" at bounding box center [416, 270] width 64 height 15
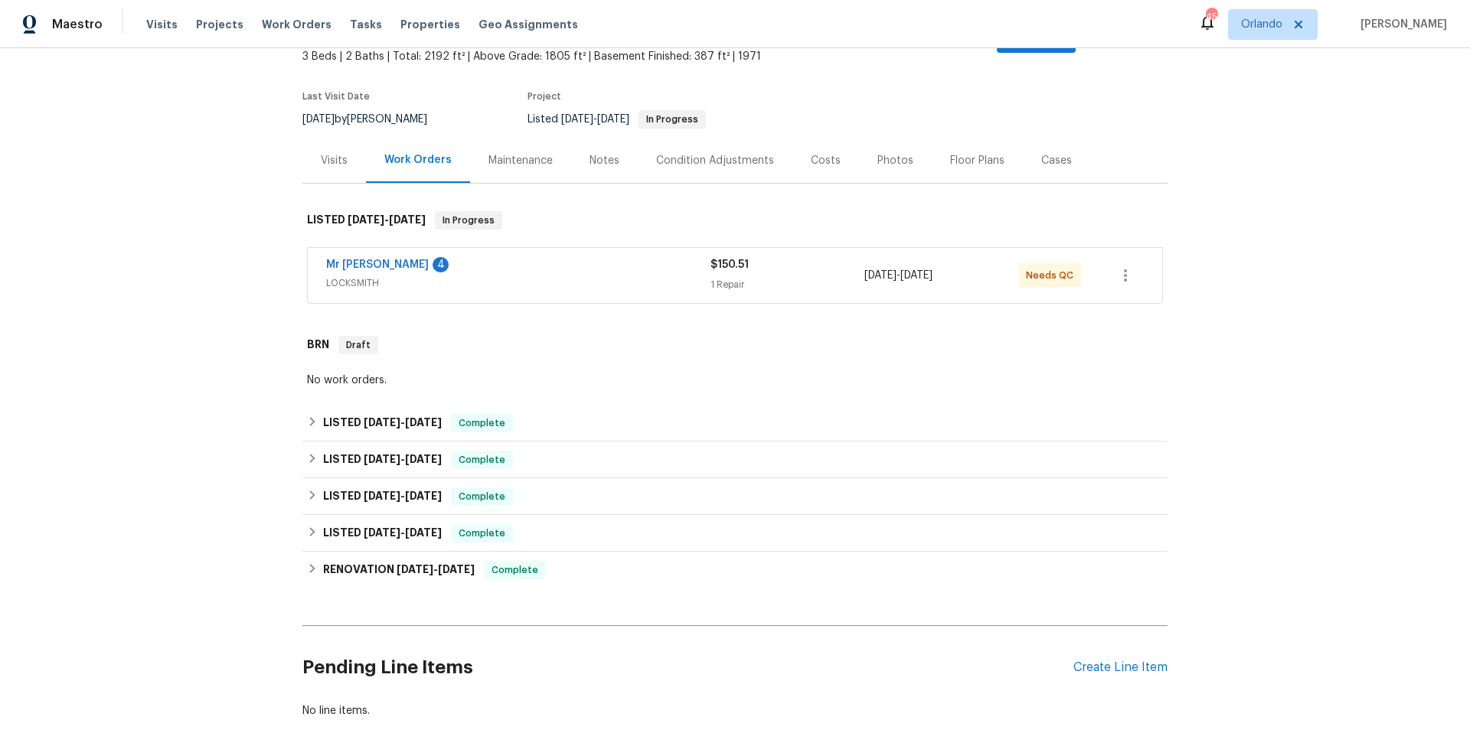
scroll to position [113, 0]
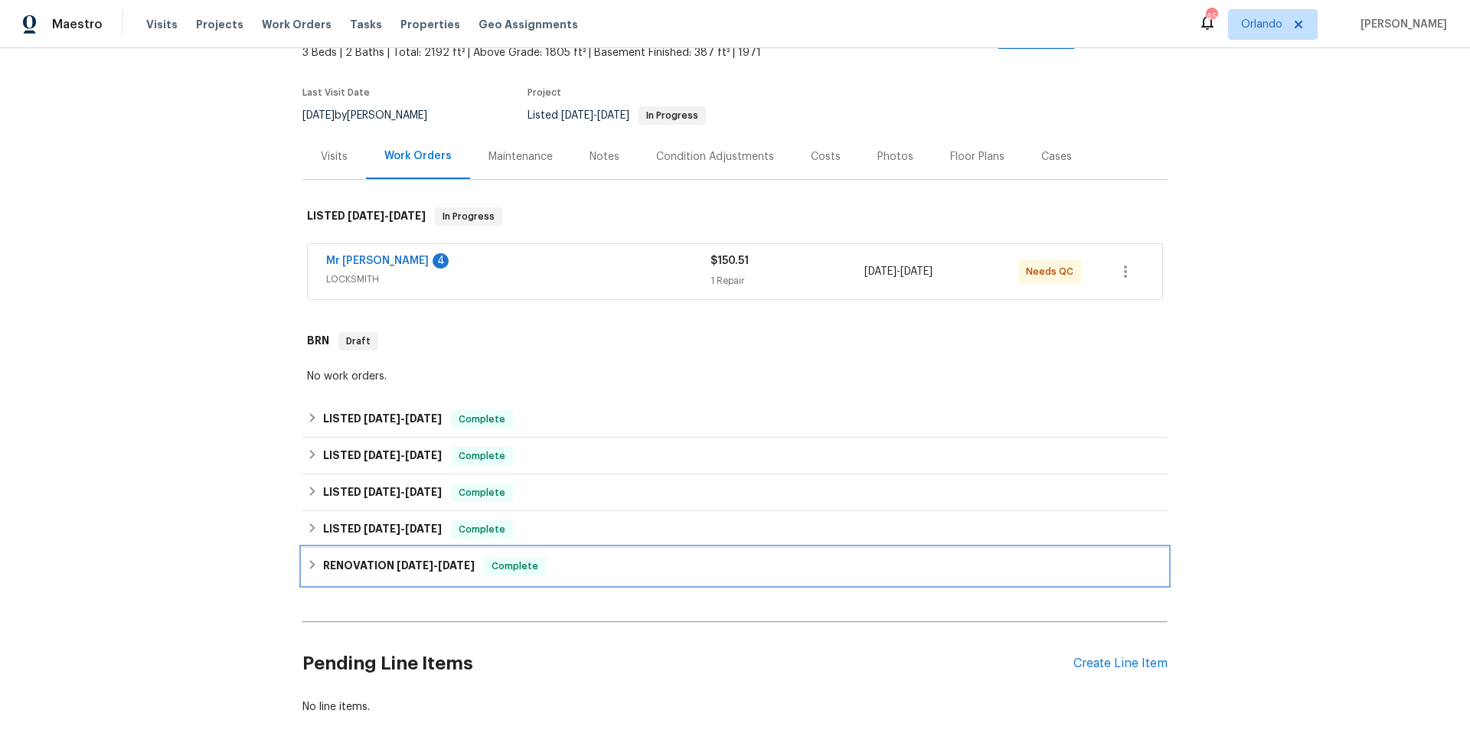
click at [588, 557] on div "RENOVATION 3/3/25 - 4/10/25 Complete" at bounding box center [735, 566] width 856 height 18
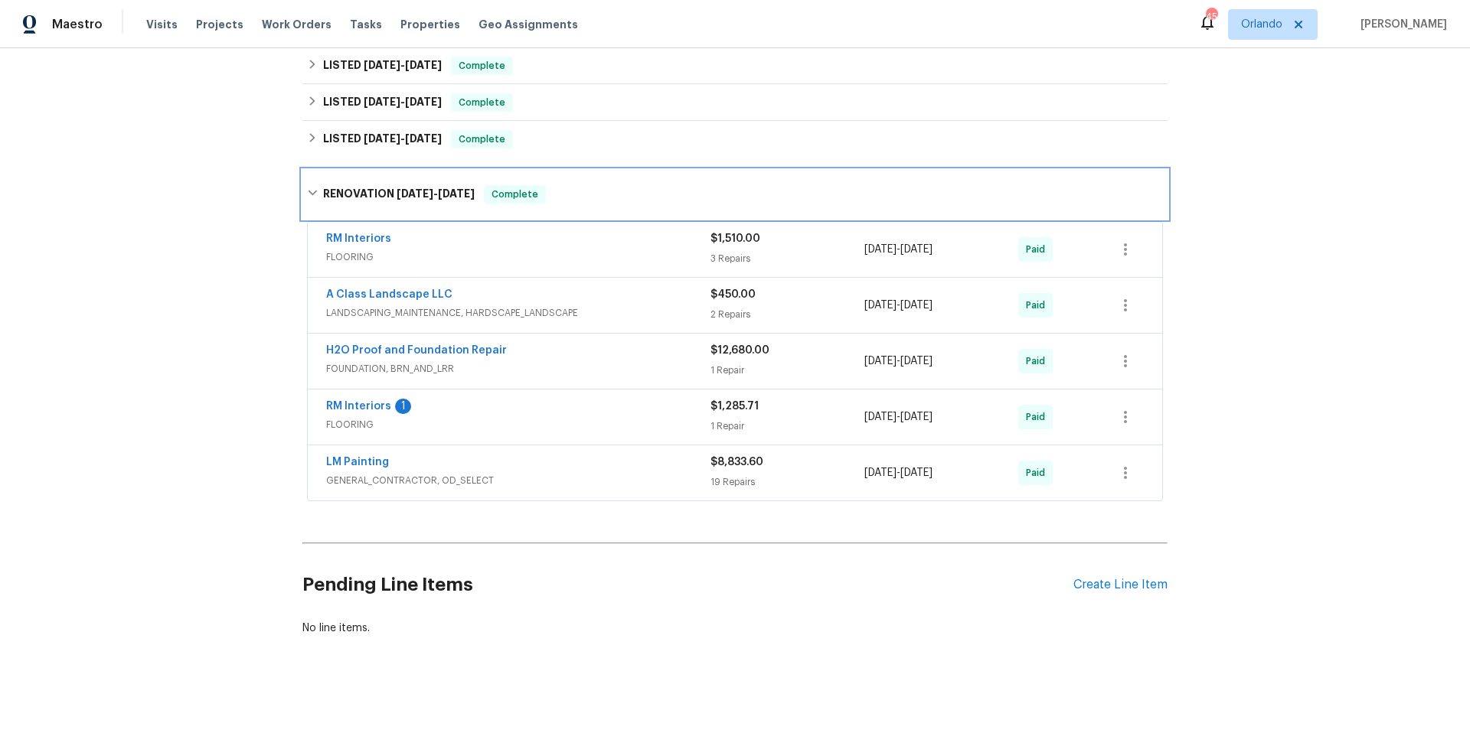
scroll to position [507, 0]
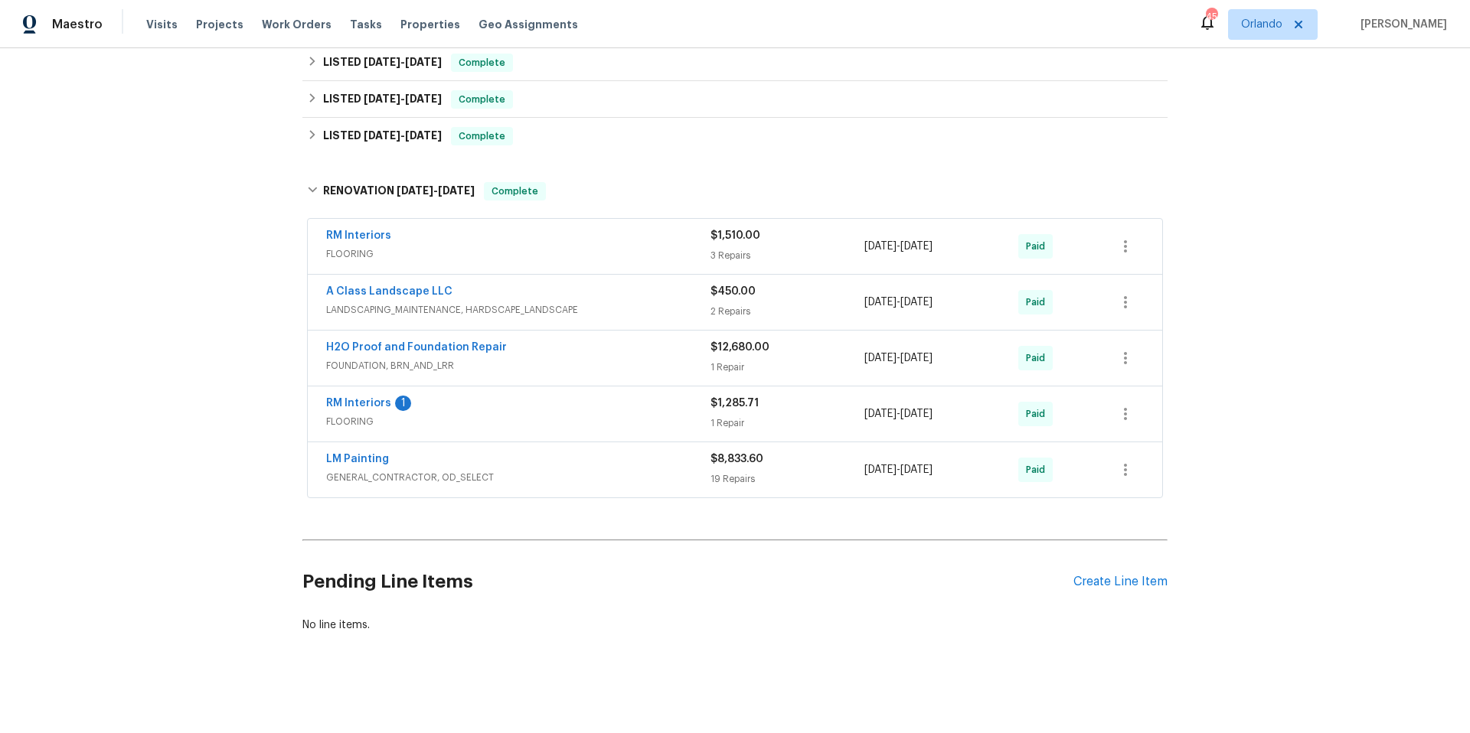
click at [579, 452] on div "LM Painting" at bounding box center [518, 461] width 384 height 18
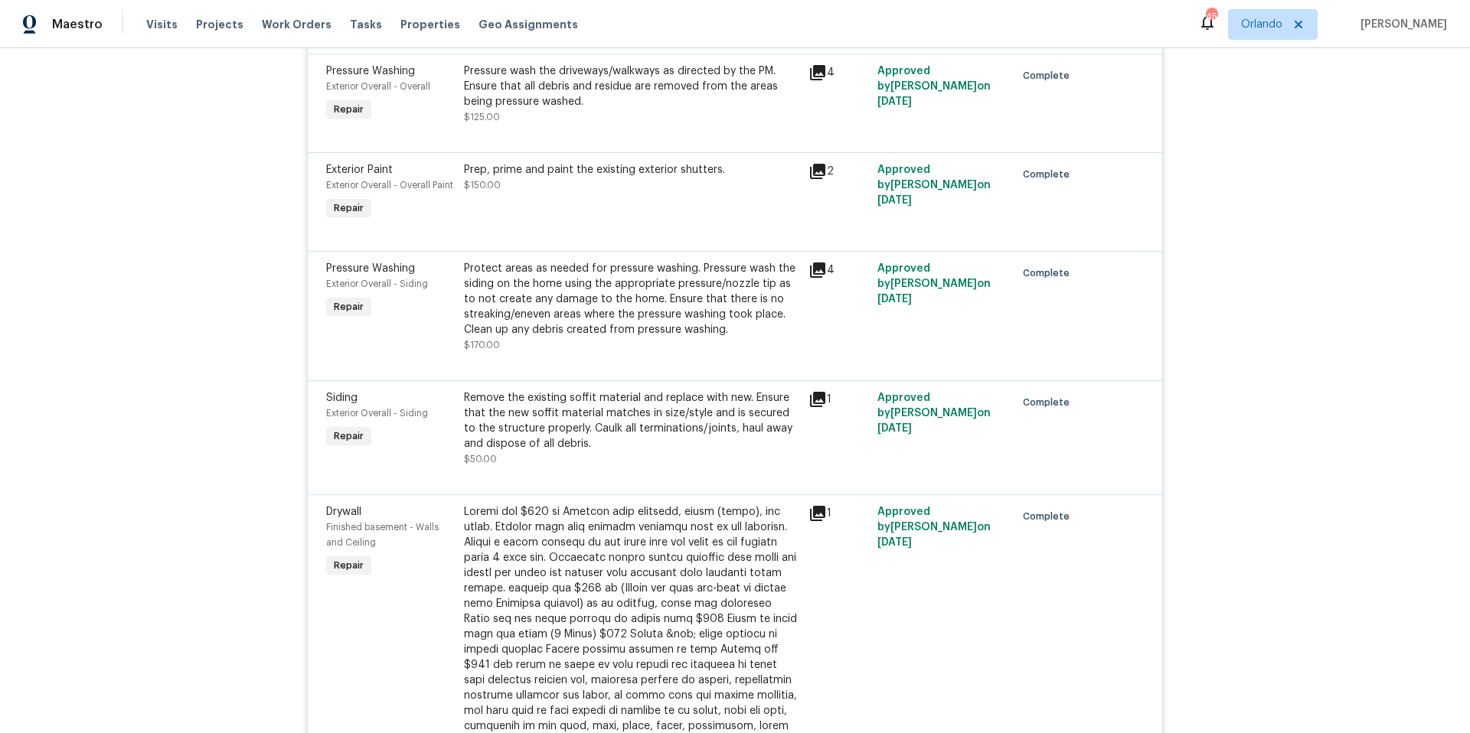
scroll to position [1494, 0]
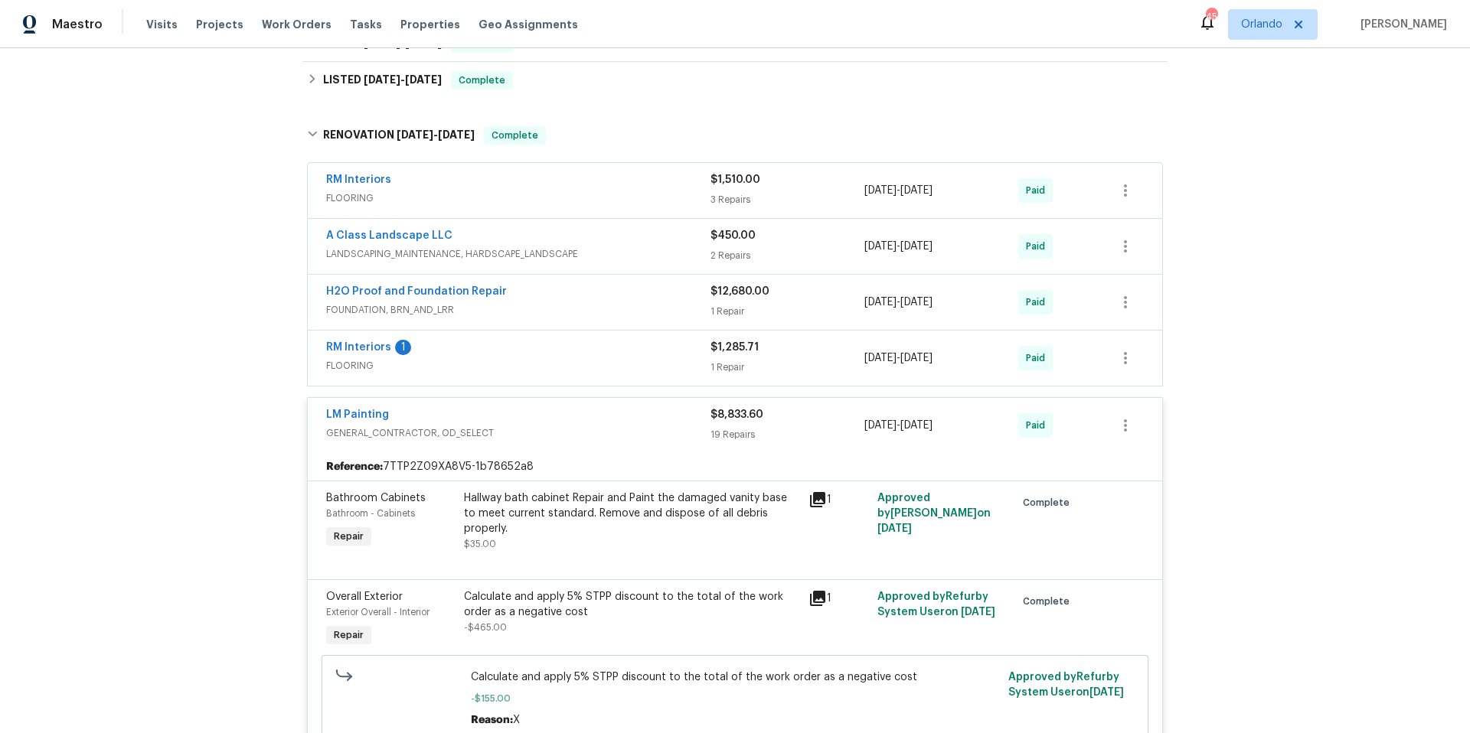
click at [526, 407] on div "LM Painting" at bounding box center [518, 416] width 384 height 18
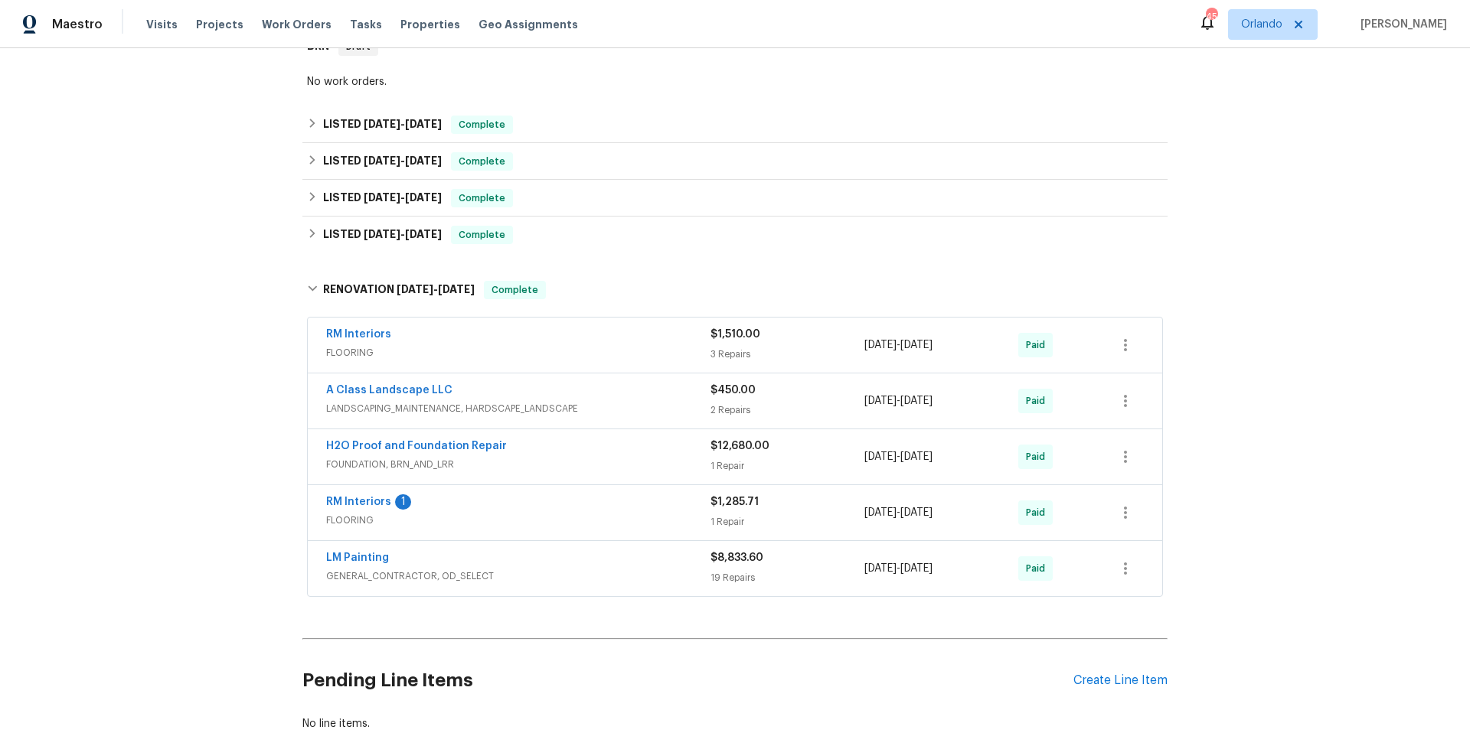
scroll to position [351, 0]
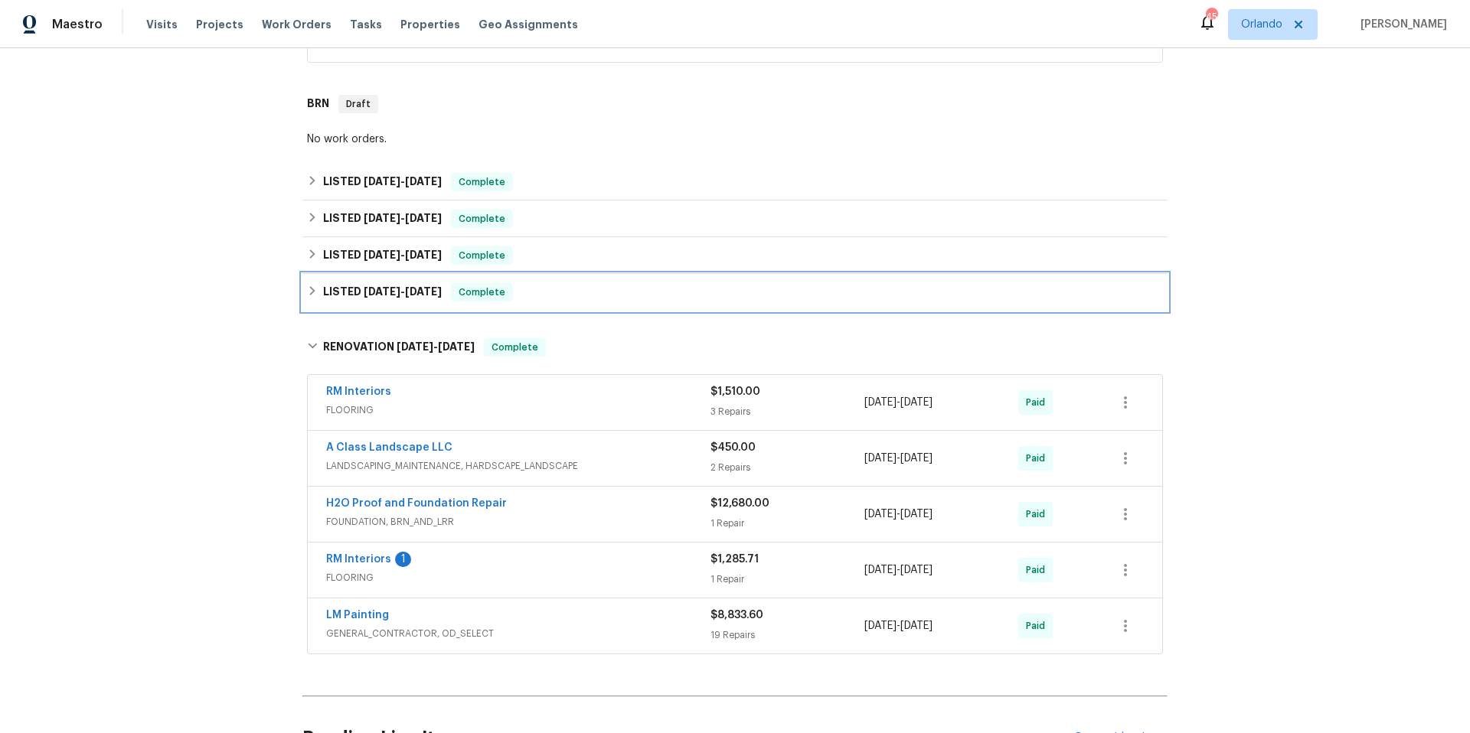
click at [610, 288] on div "LISTED 4/22/25 - 4/25/25 Complete" at bounding box center [734, 292] width 865 height 37
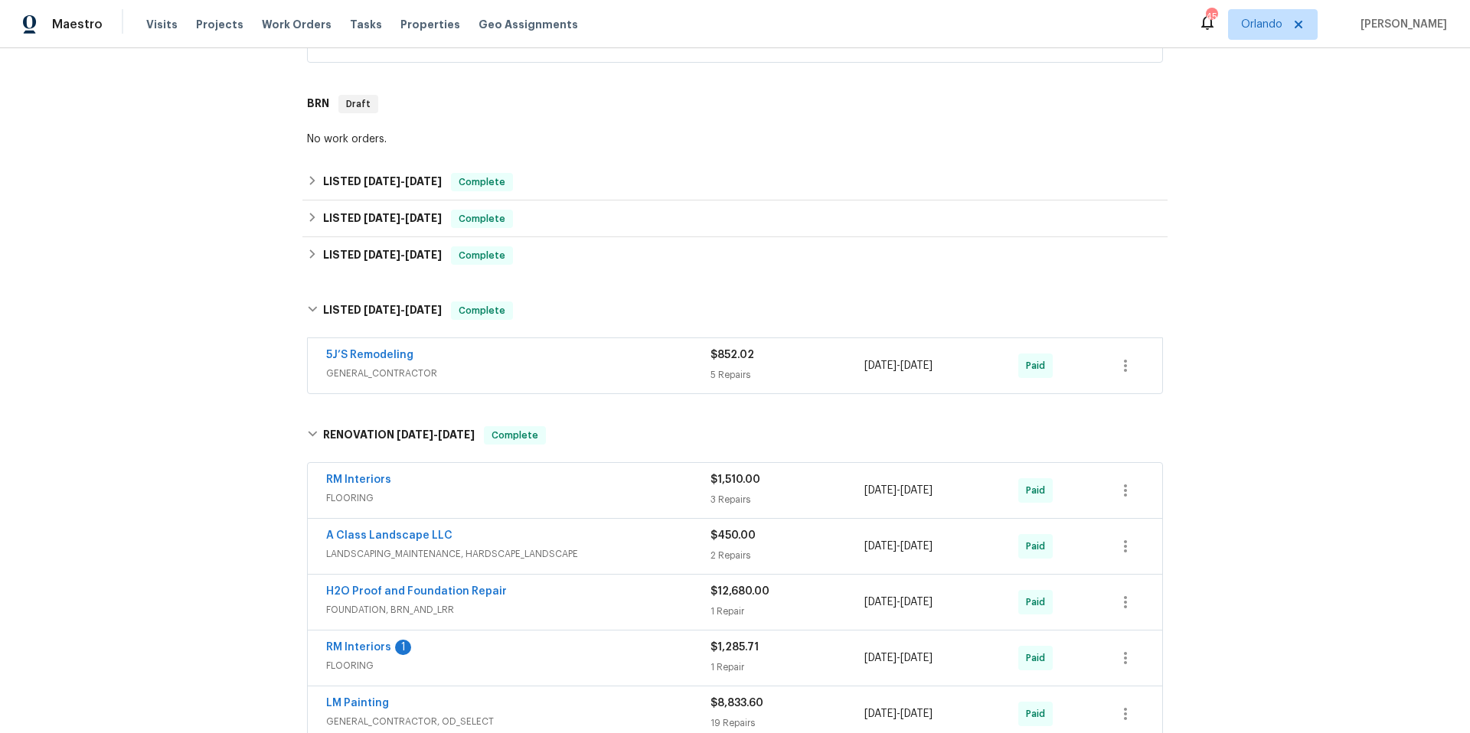
click at [567, 348] on div "5J’S Remodeling" at bounding box center [518, 357] width 384 height 18
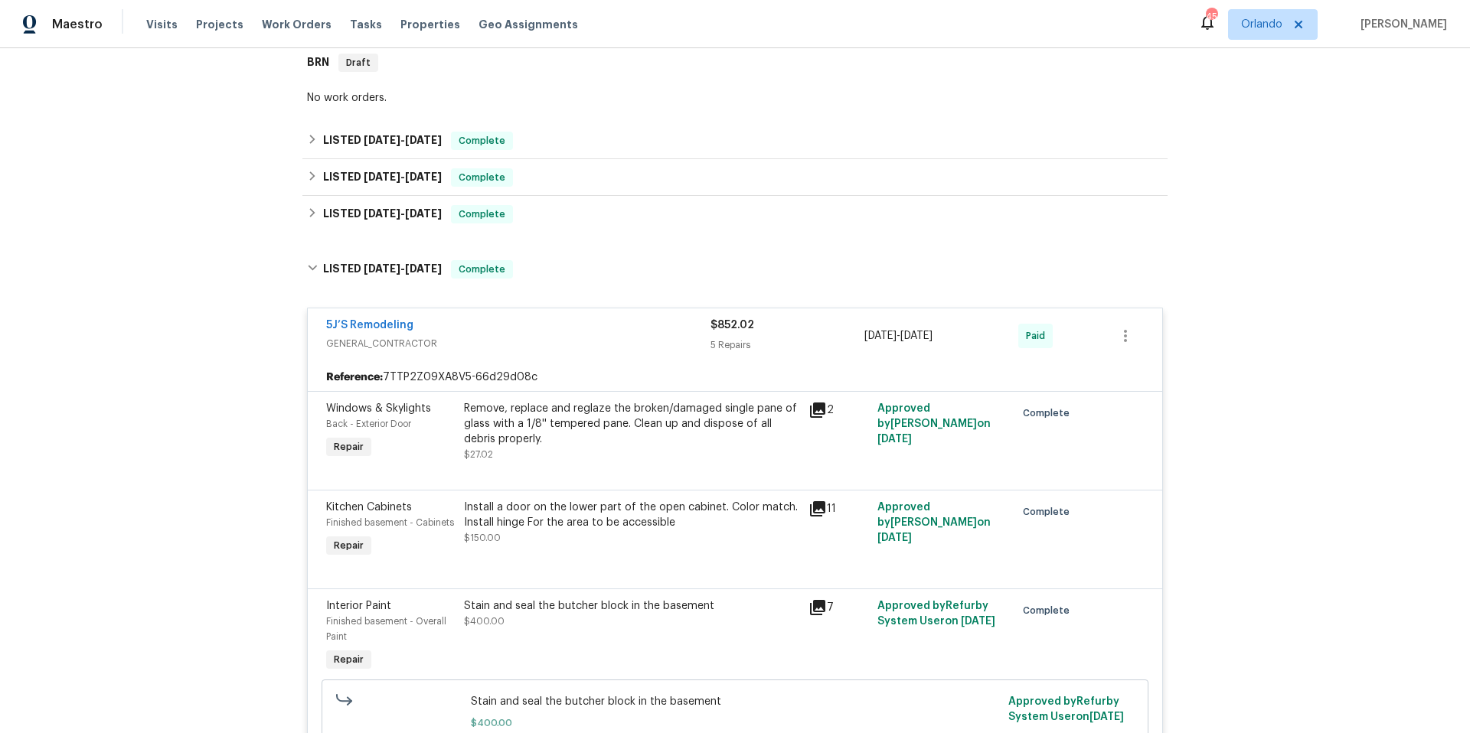
scroll to position [322, 0]
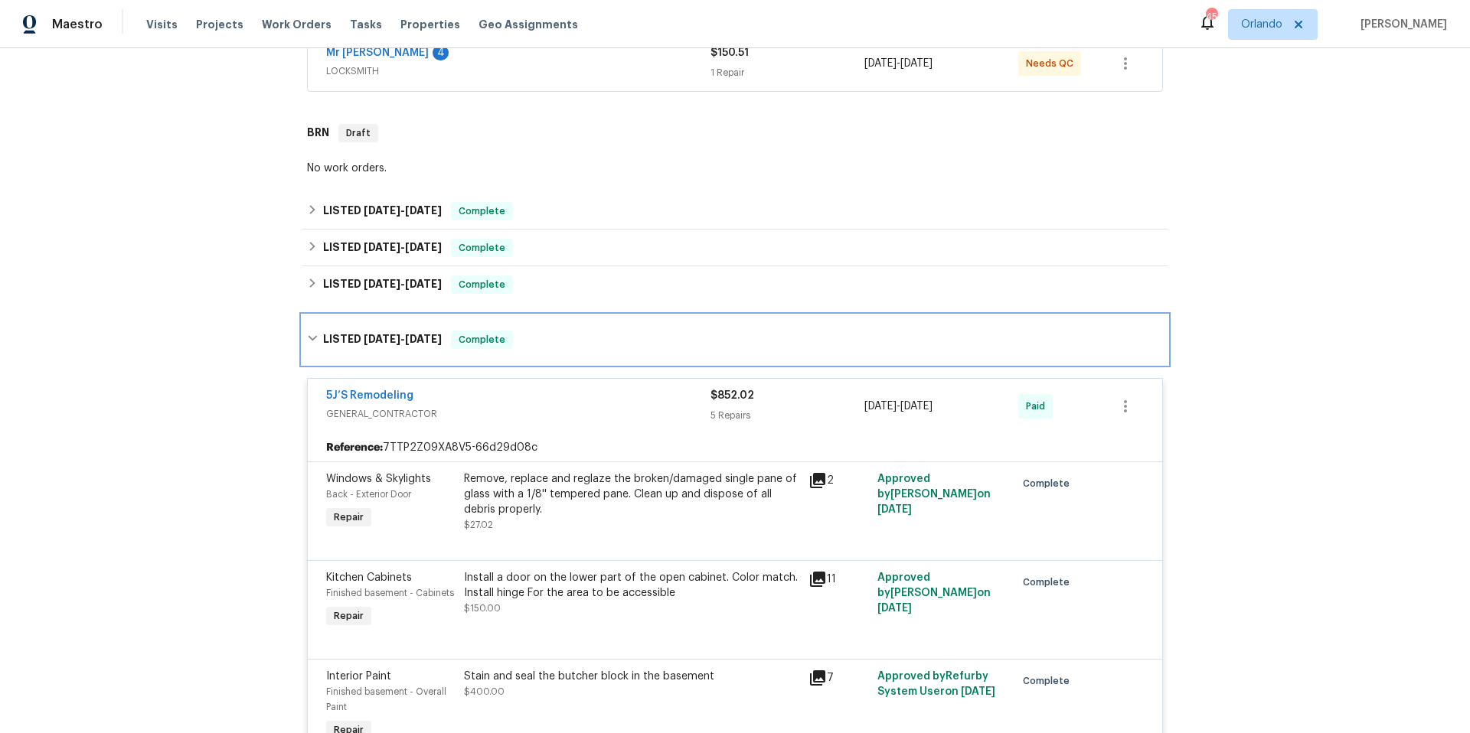
click at [563, 332] on div "LISTED 4/22/25 - 4/25/25 Complete" at bounding box center [735, 340] width 856 height 18
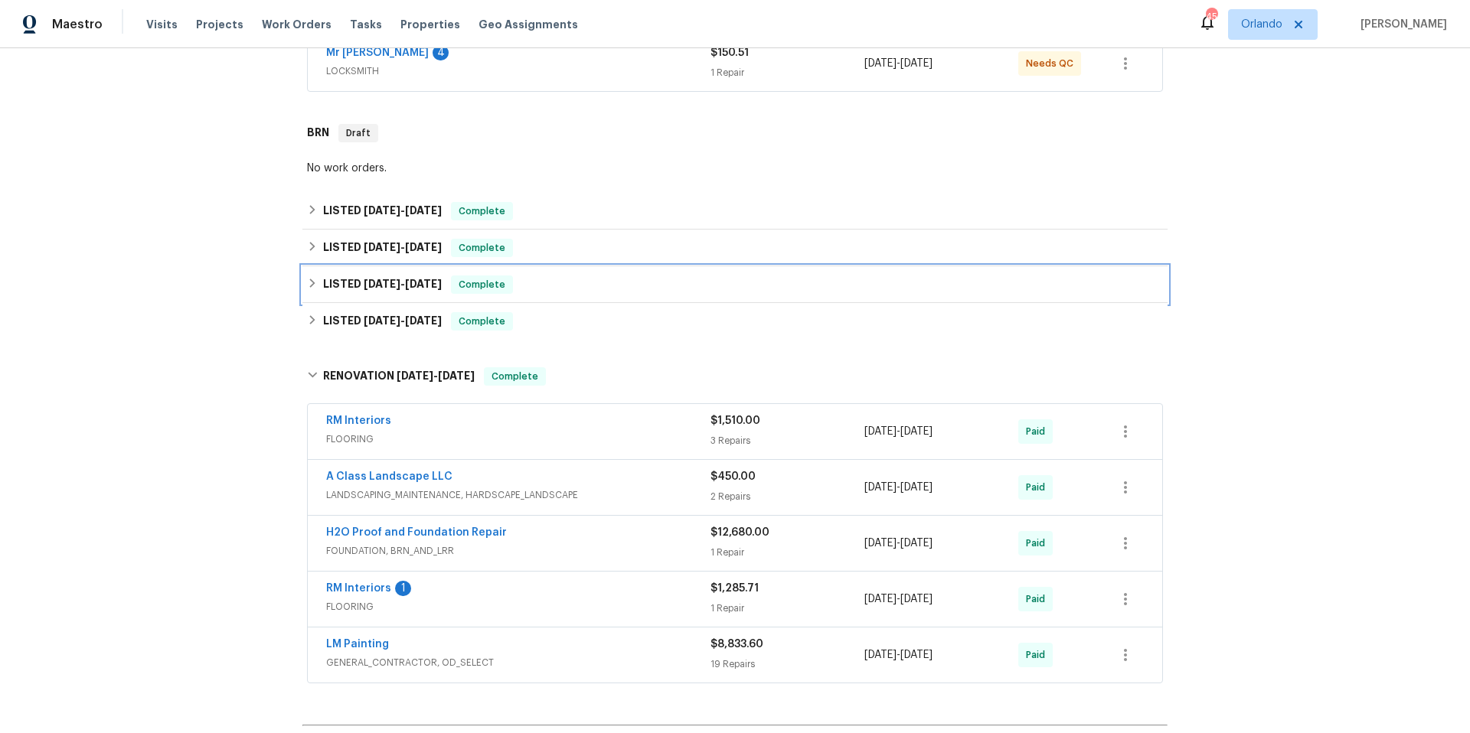
click at [570, 276] on div "LISTED 6/20/25 - 6/25/25 Complete" at bounding box center [735, 285] width 856 height 18
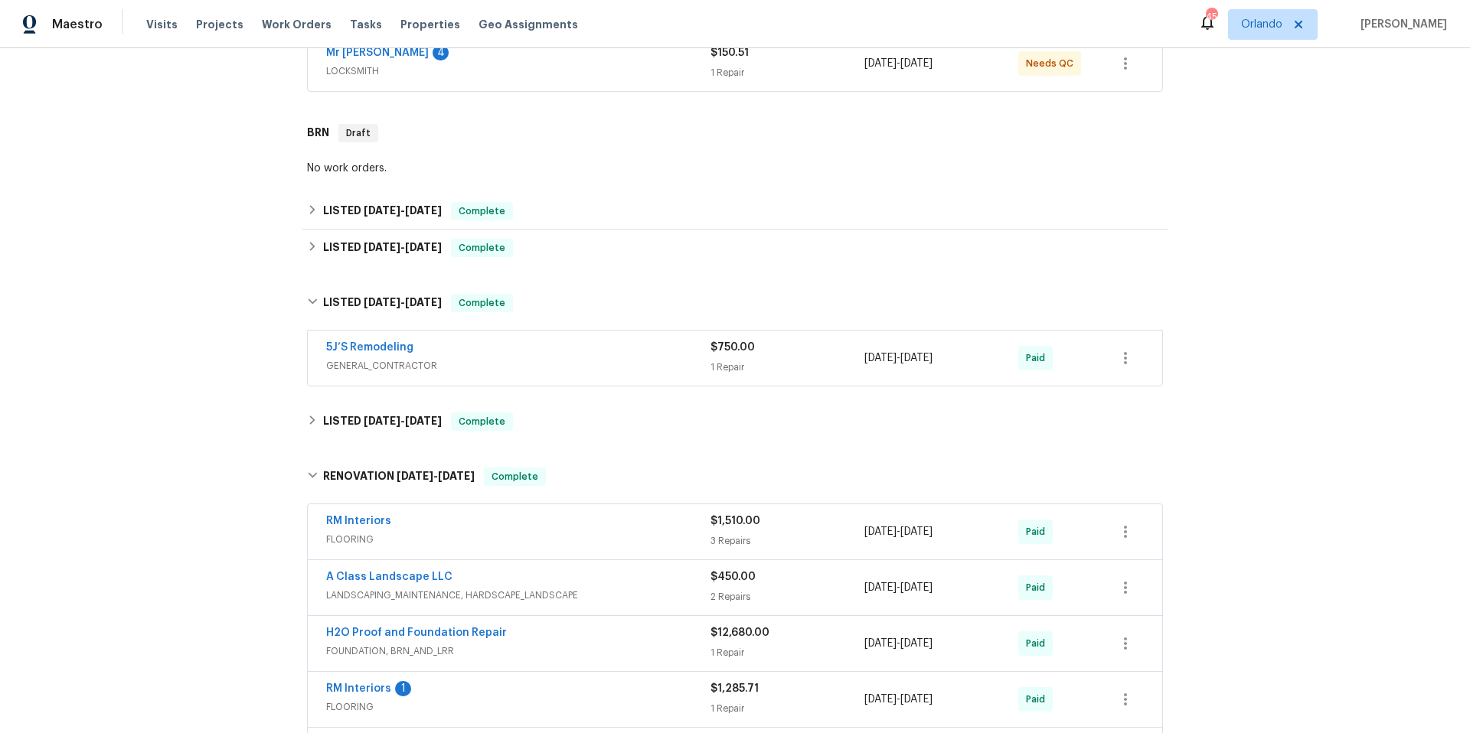
scroll to position [5, 0]
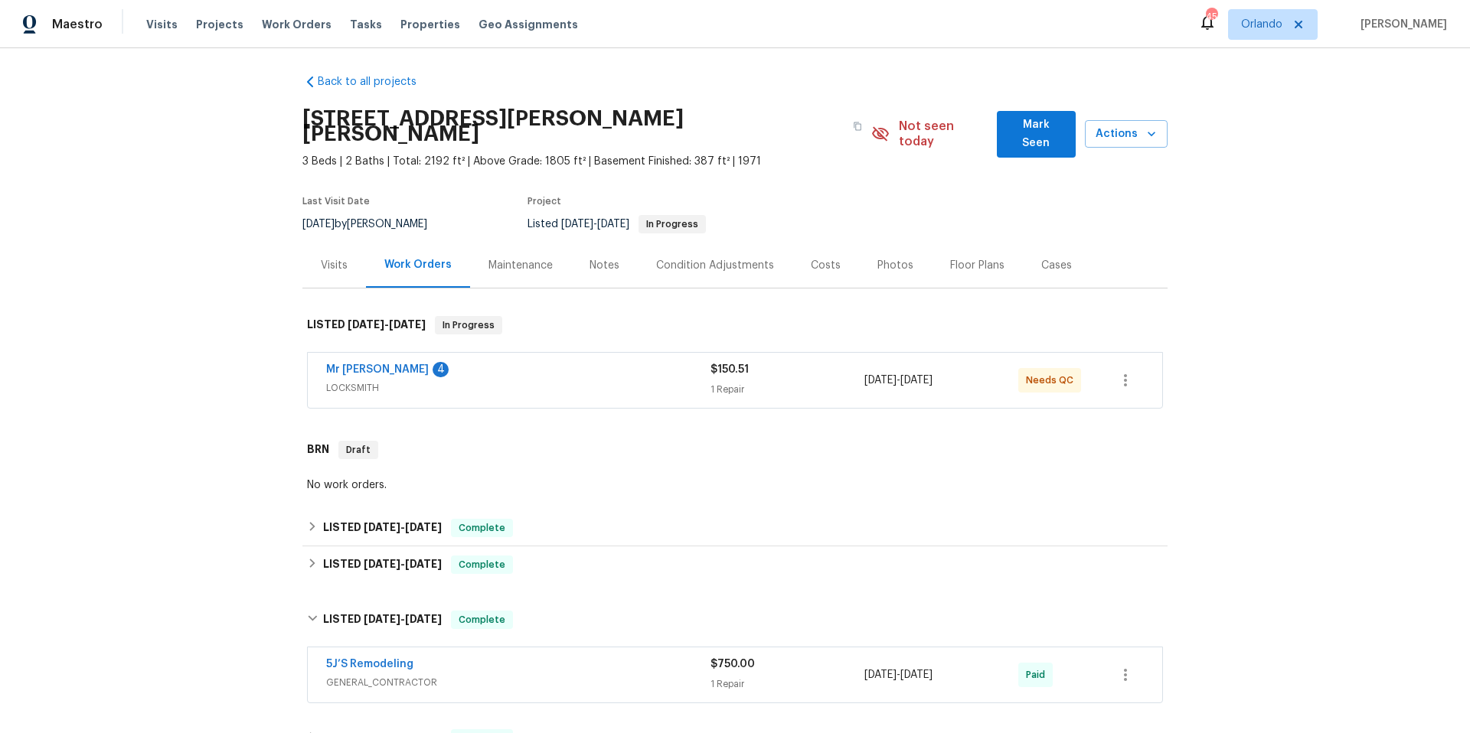
click at [887, 258] on div "Photos" at bounding box center [895, 265] width 36 height 15
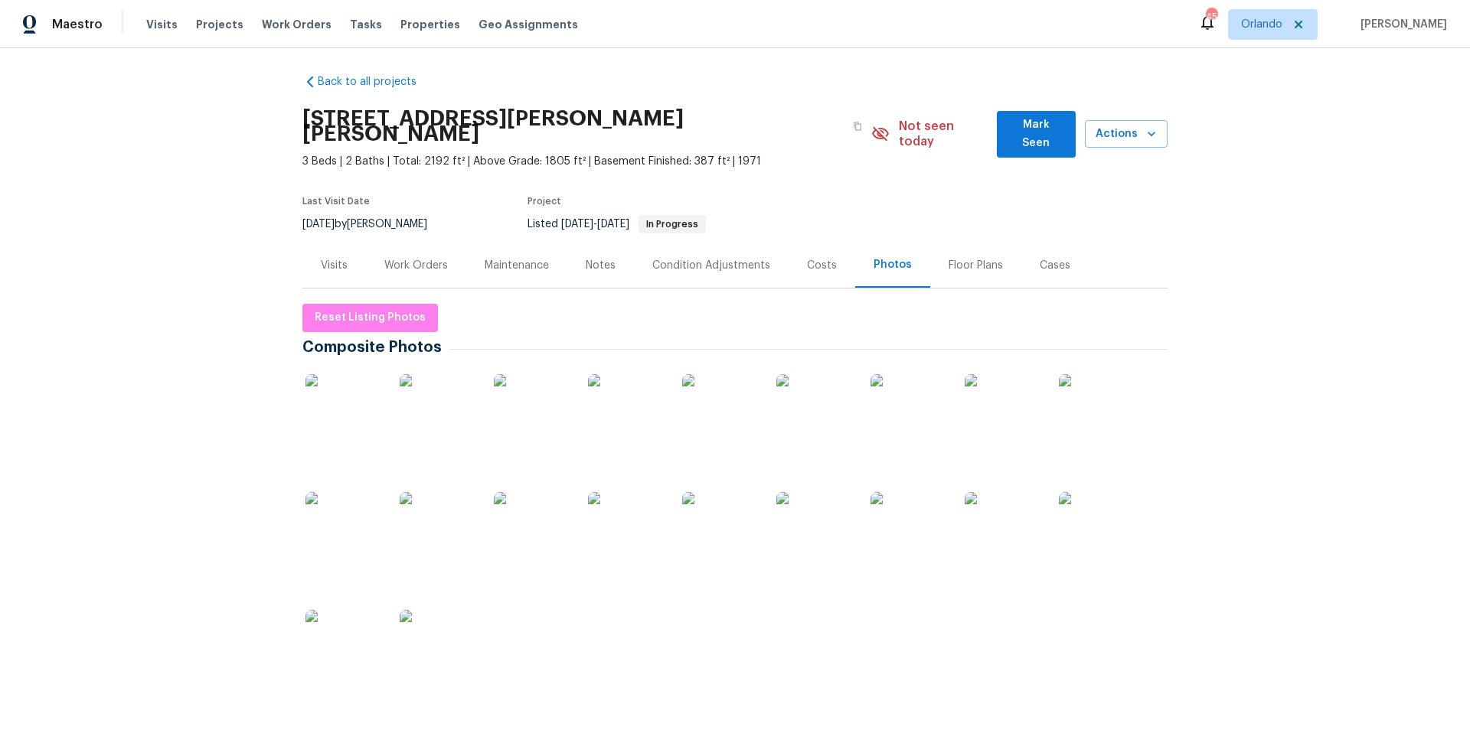
click at [446, 416] on img at bounding box center [438, 412] width 77 height 77
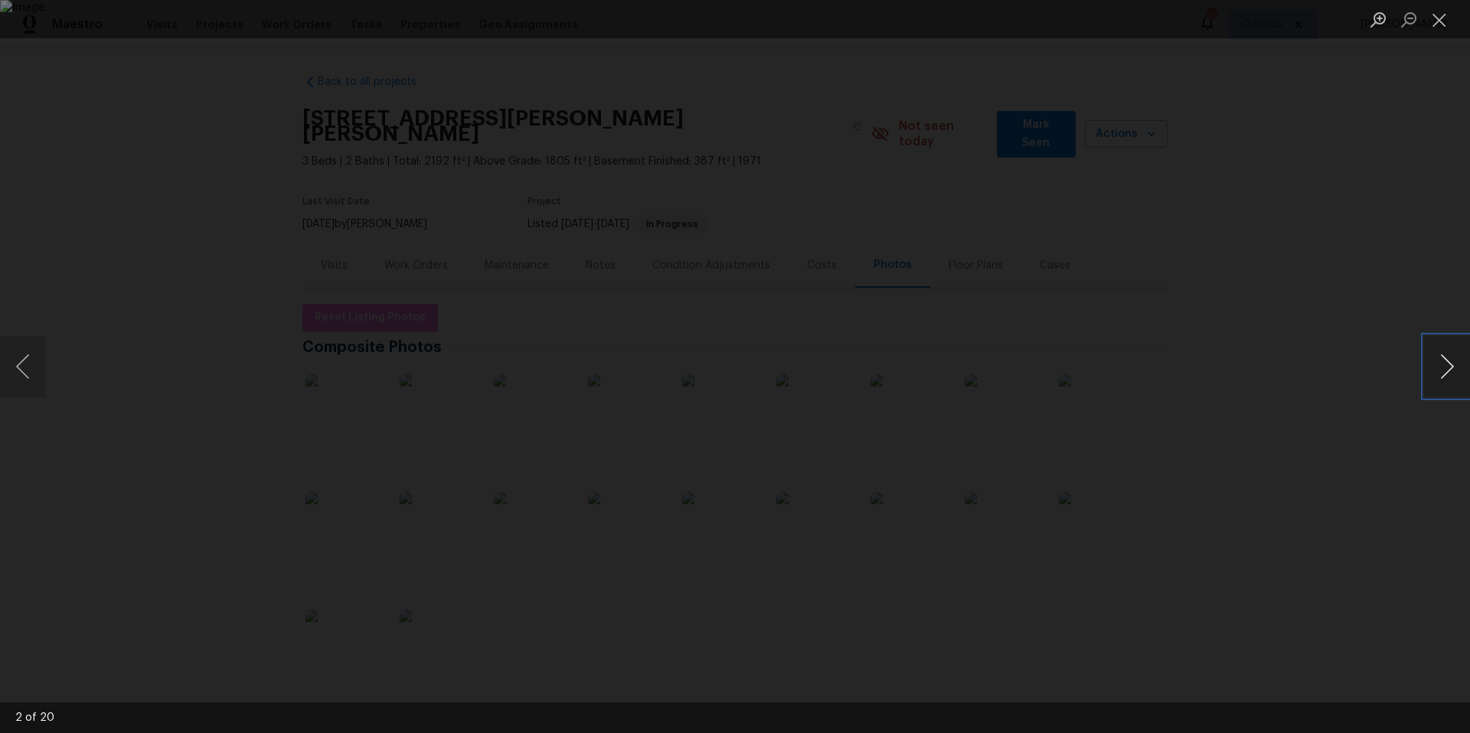
click at [1450, 374] on button "Next image" at bounding box center [1447, 366] width 46 height 61
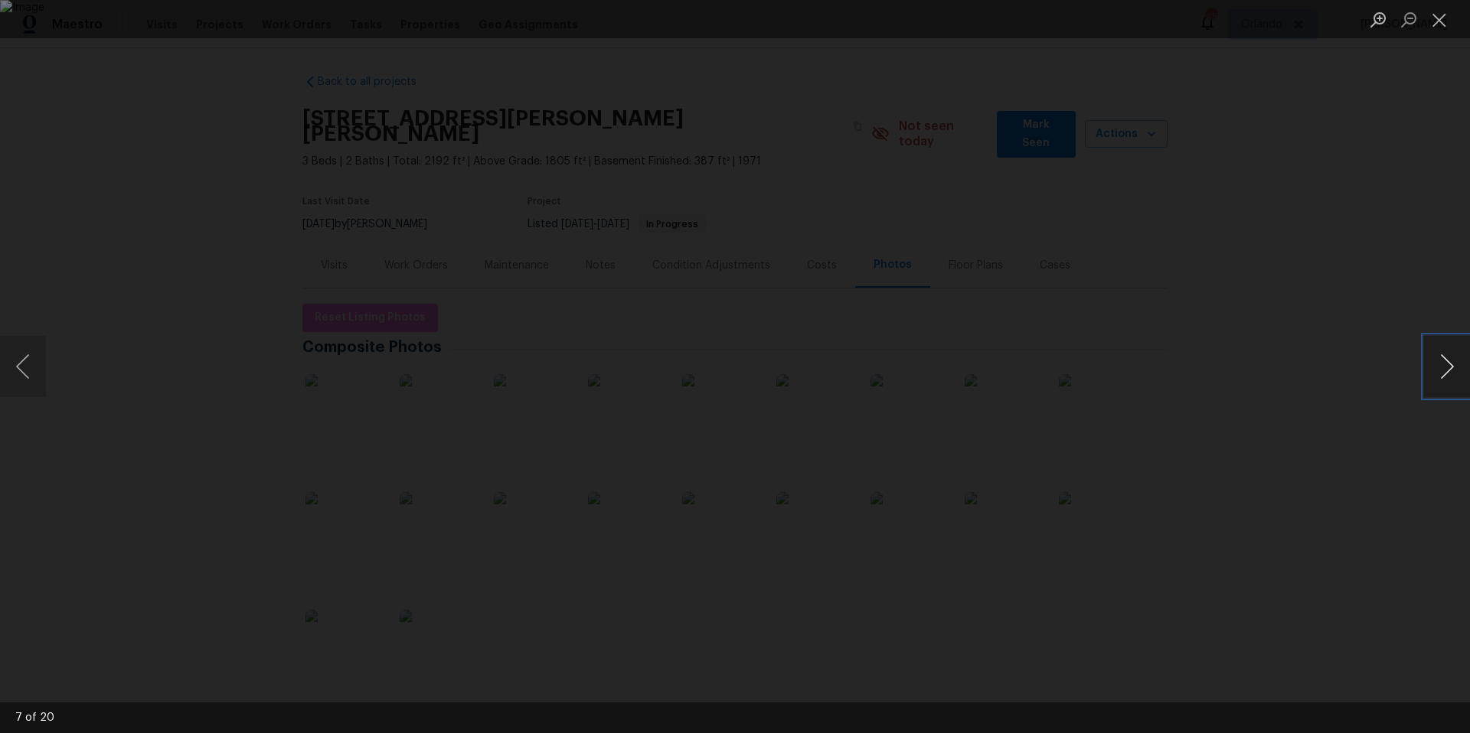
click at [1450, 374] on button "Next image" at bounding box center [1447, 366] width 46 height 61
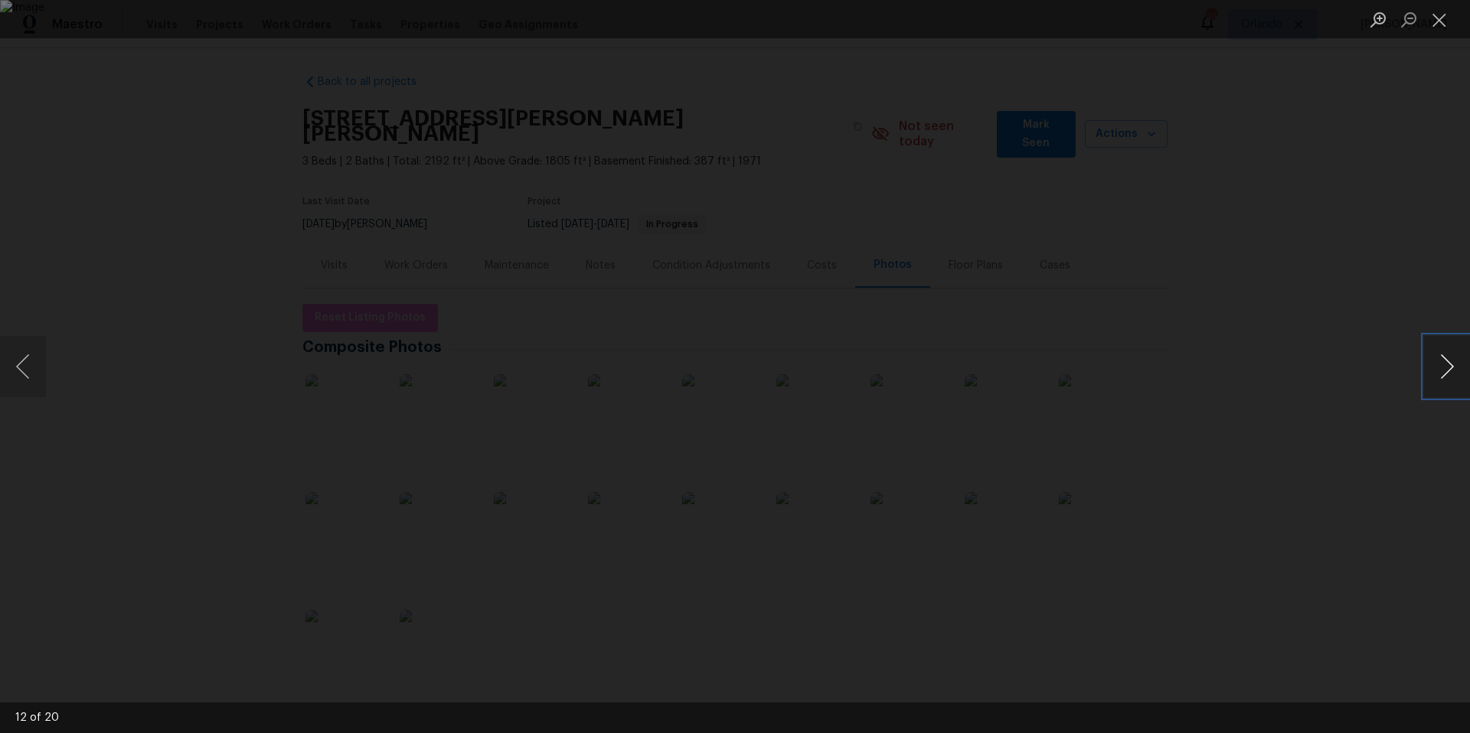
click at [1450, 374] on button "Next image" at bounding box center [1447, 366] width 46 height 61
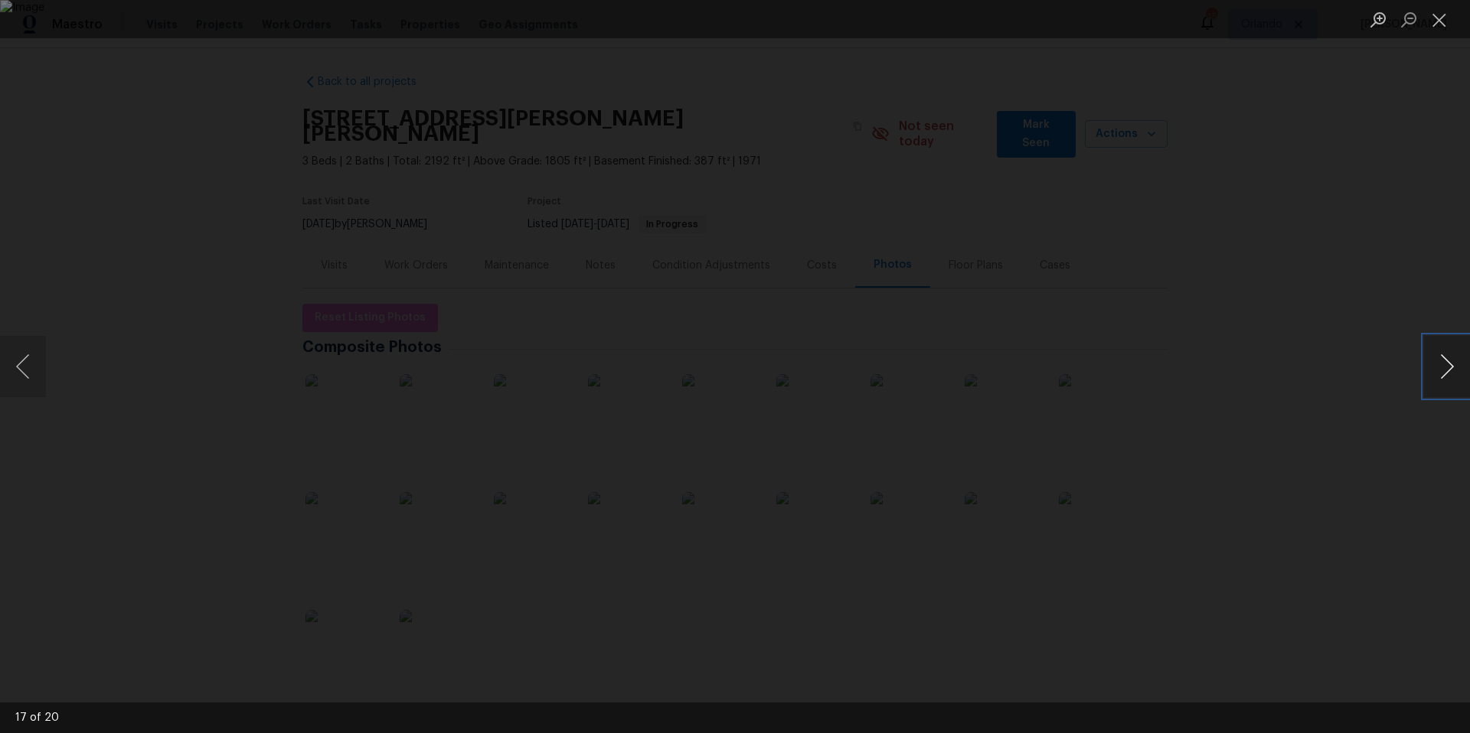
click at [1450, 374] on button "Next image" at bounding box center [1447, 366] width 46 height 61
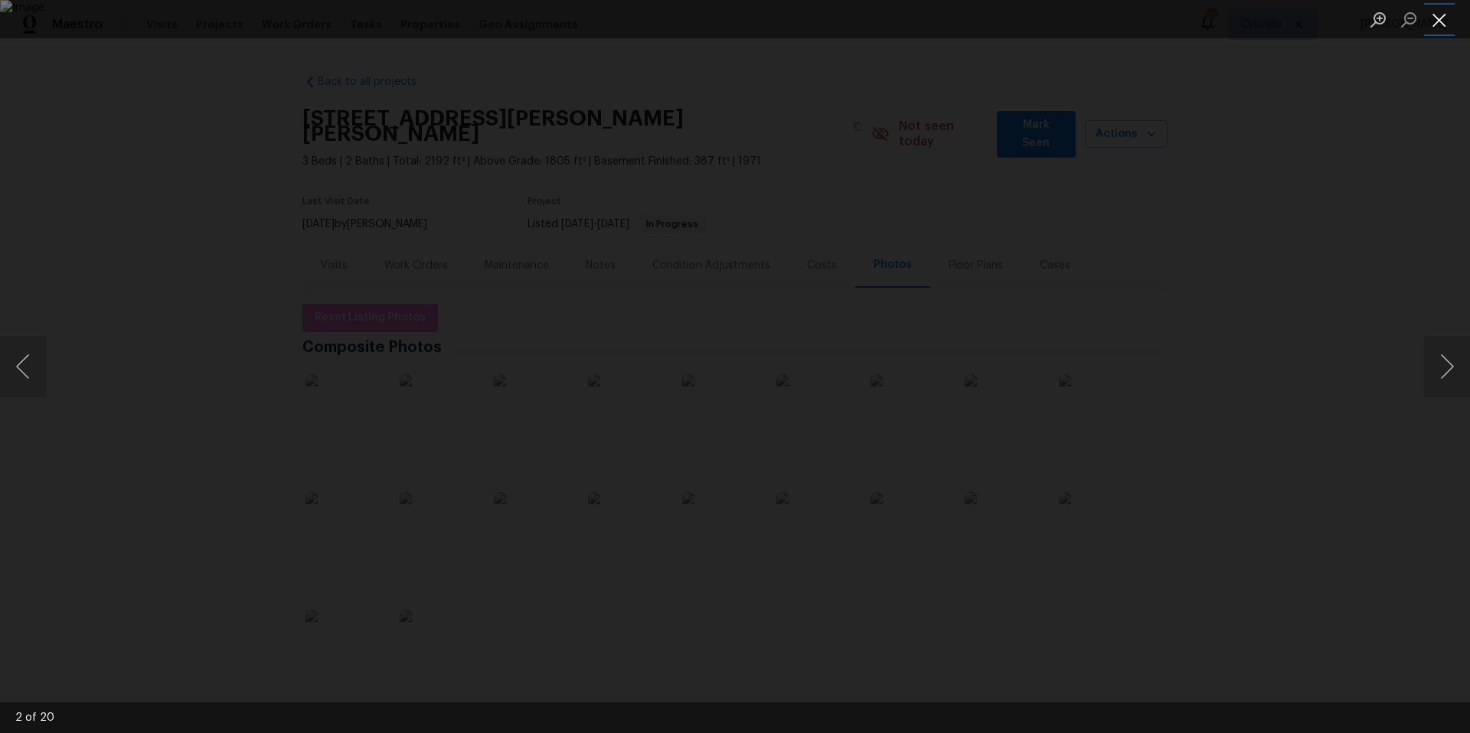
click at [1439, 27] on button "Close lightbox" at bounding box center [1439, 19] width 31 height 27
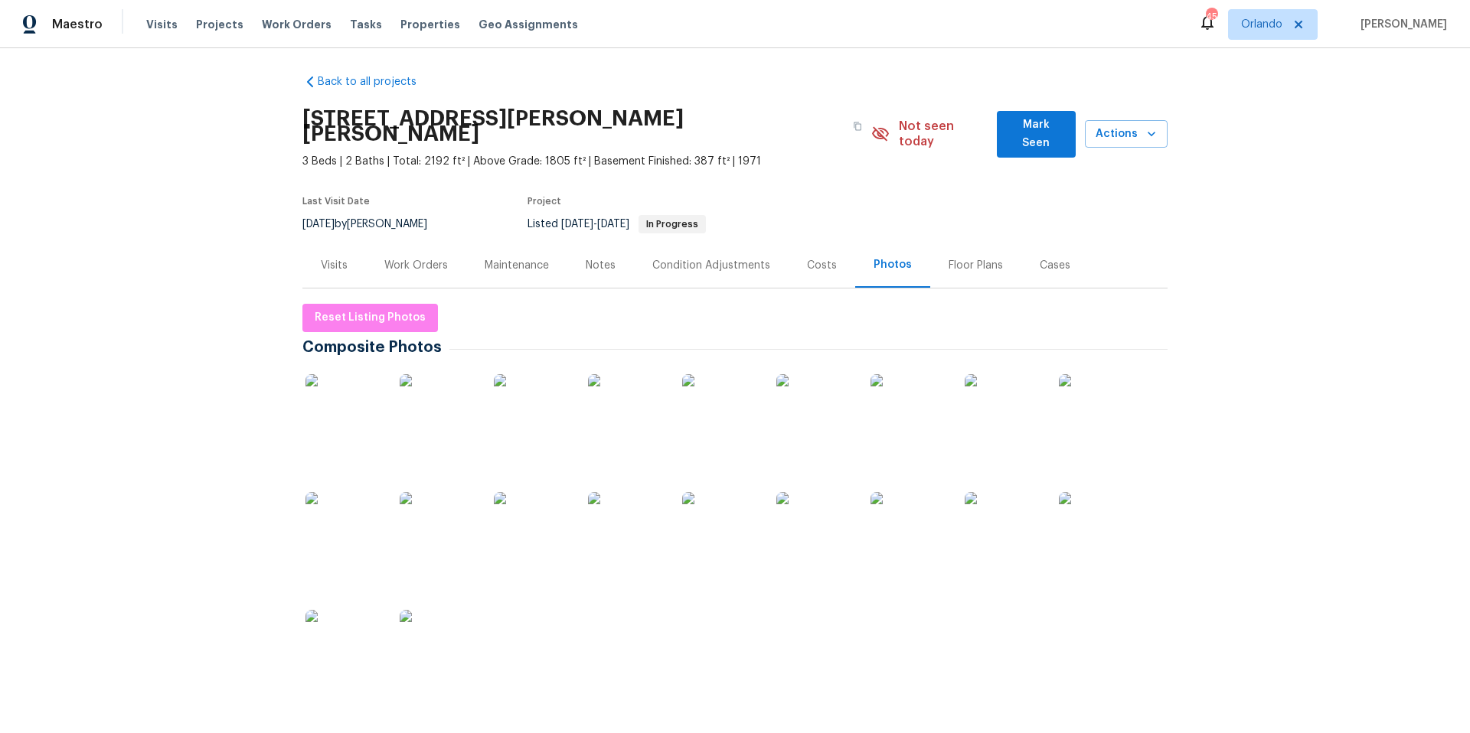
click at [400, 258] on div "Work Orders" at bounding box center [416, 265] width 64 height 15
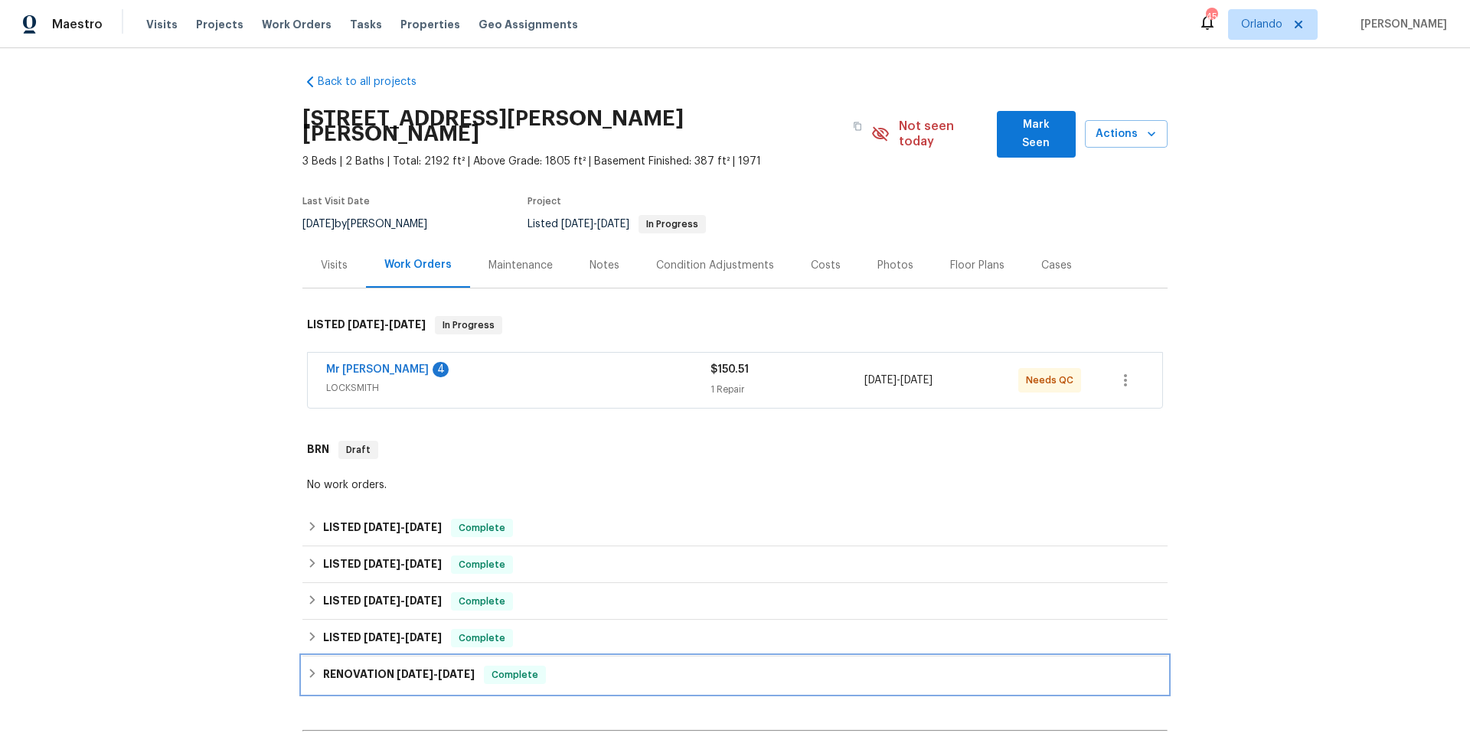
click at [576, 666] on div "RENOVATION 3/3/25 - 4/10/25 Complete" at bounding box center [735, 675] width 856 height 18
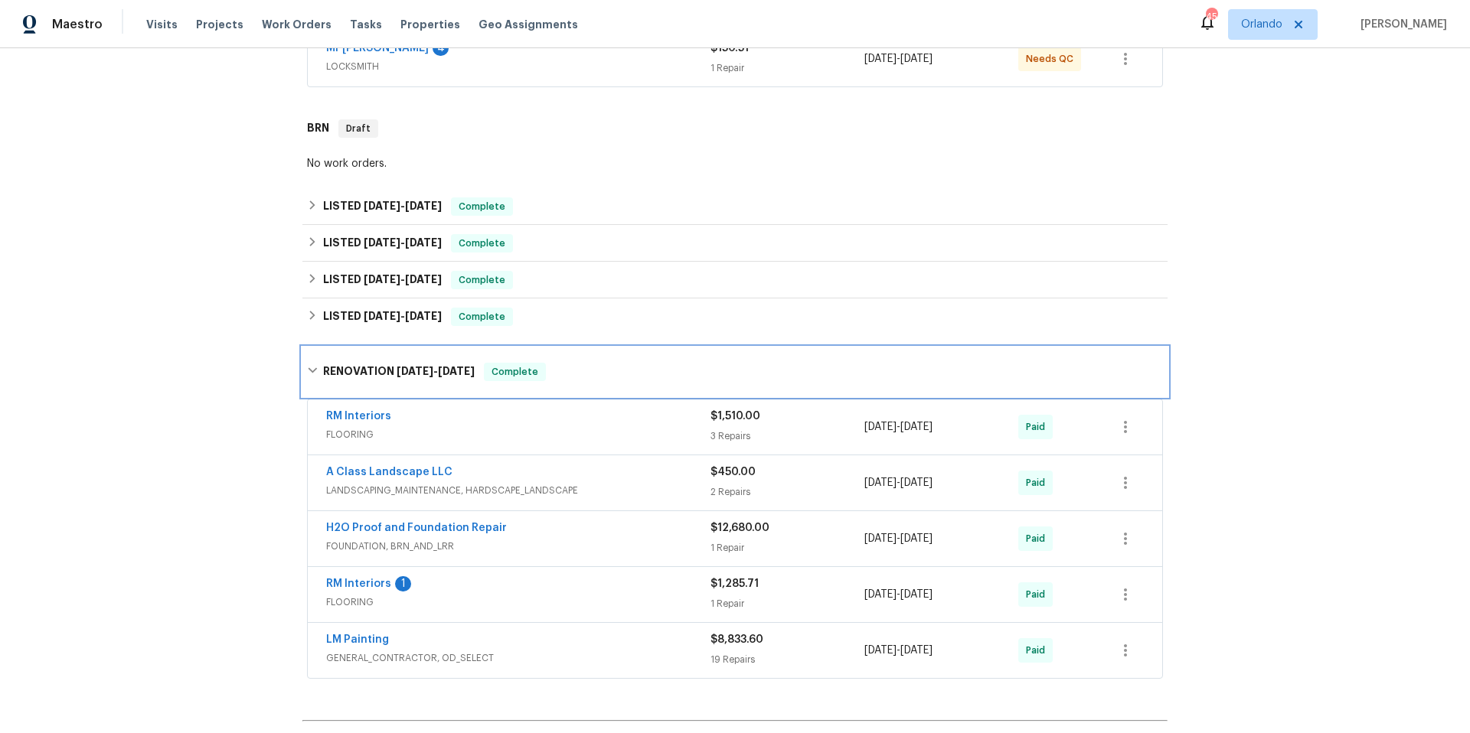
scroll to position [327, 0]
click at [585, 633] on div "LM Painting" at bounding box center [518, 641] width 384 height 18
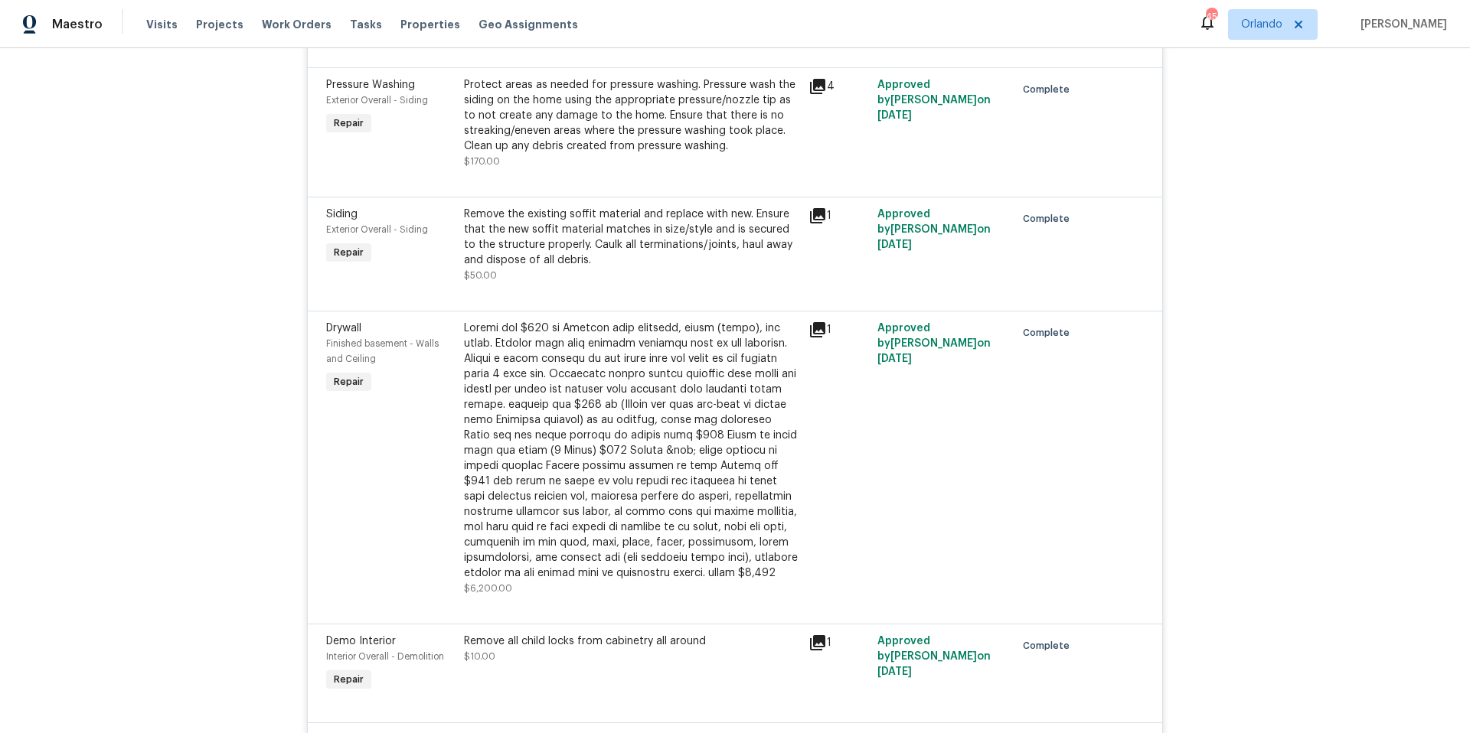
scroll to position [1684, 0]
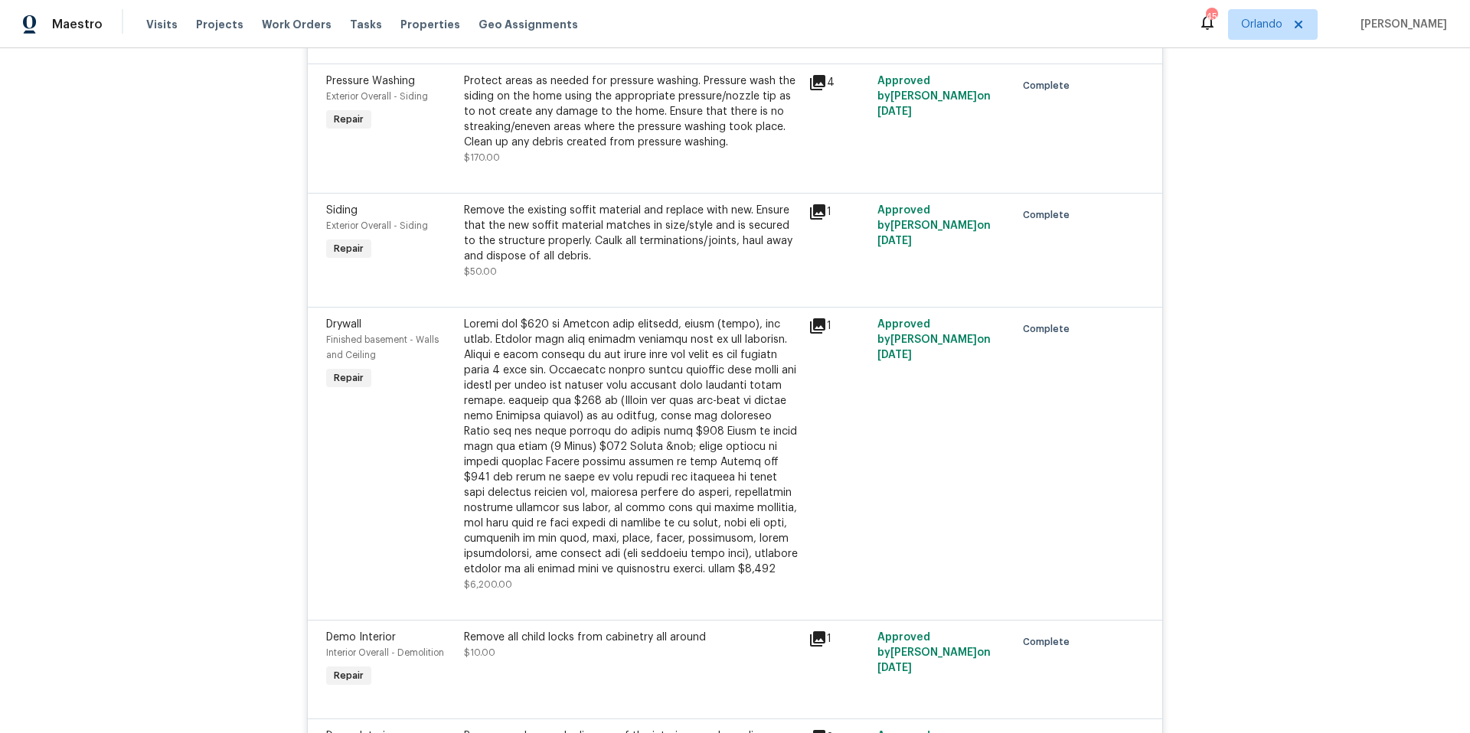
click at [811, 317] on icon at bounding box center [817, 326] width 18 height 18
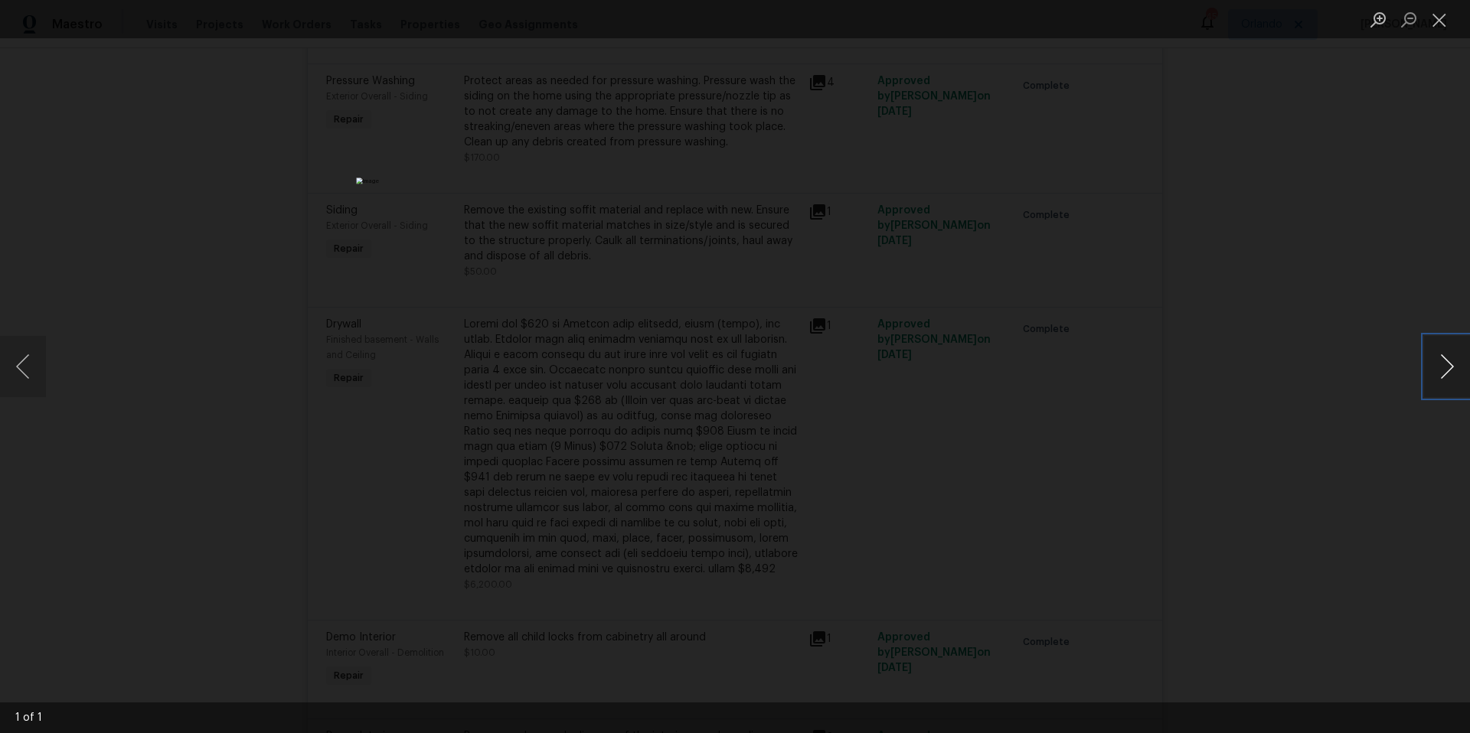
click at [1441, 364] on button "Next image" at bounding box center [1447, 366] width 46 height 61
click at [1438, 19] on button "Close lightbox" at bounding box center [1439, 19] width 31 height 27
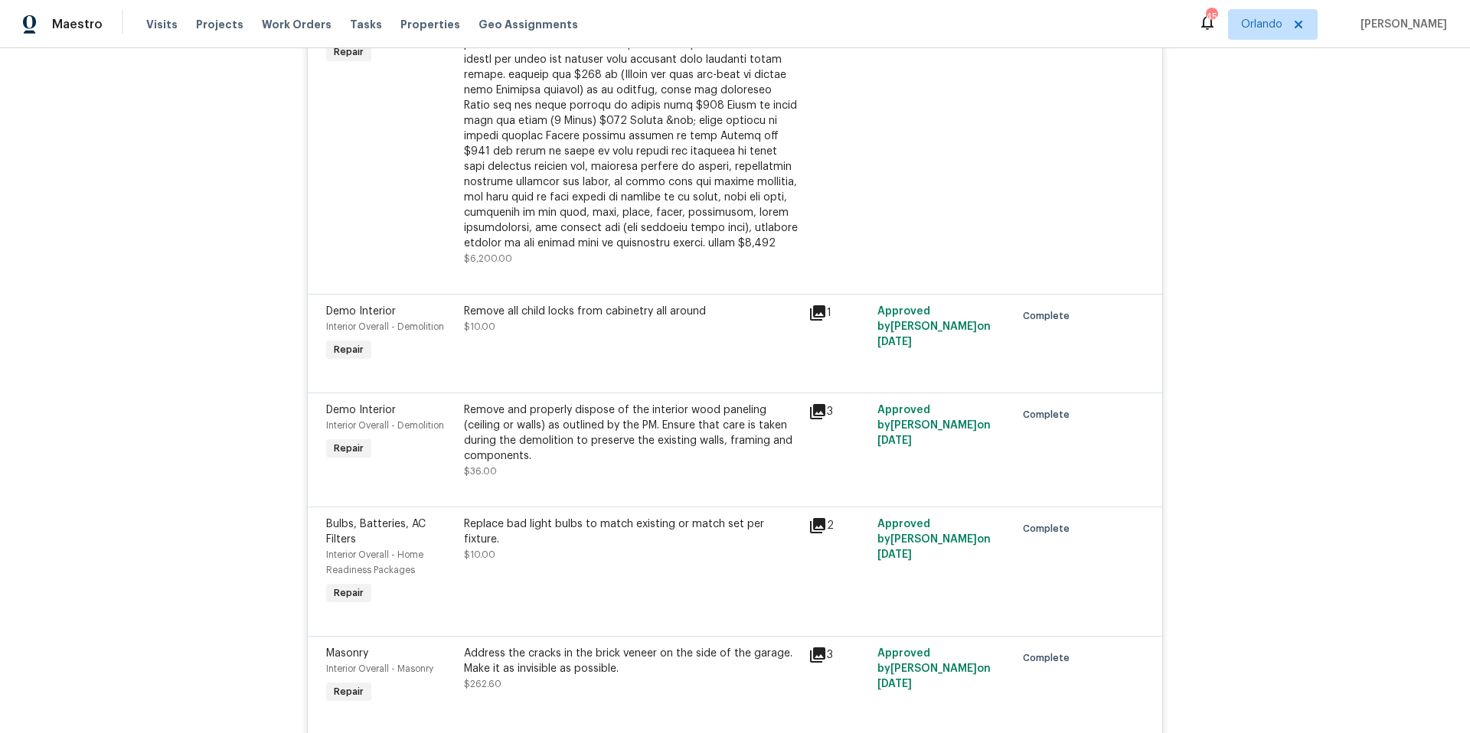
scroll to position [2024, 0]
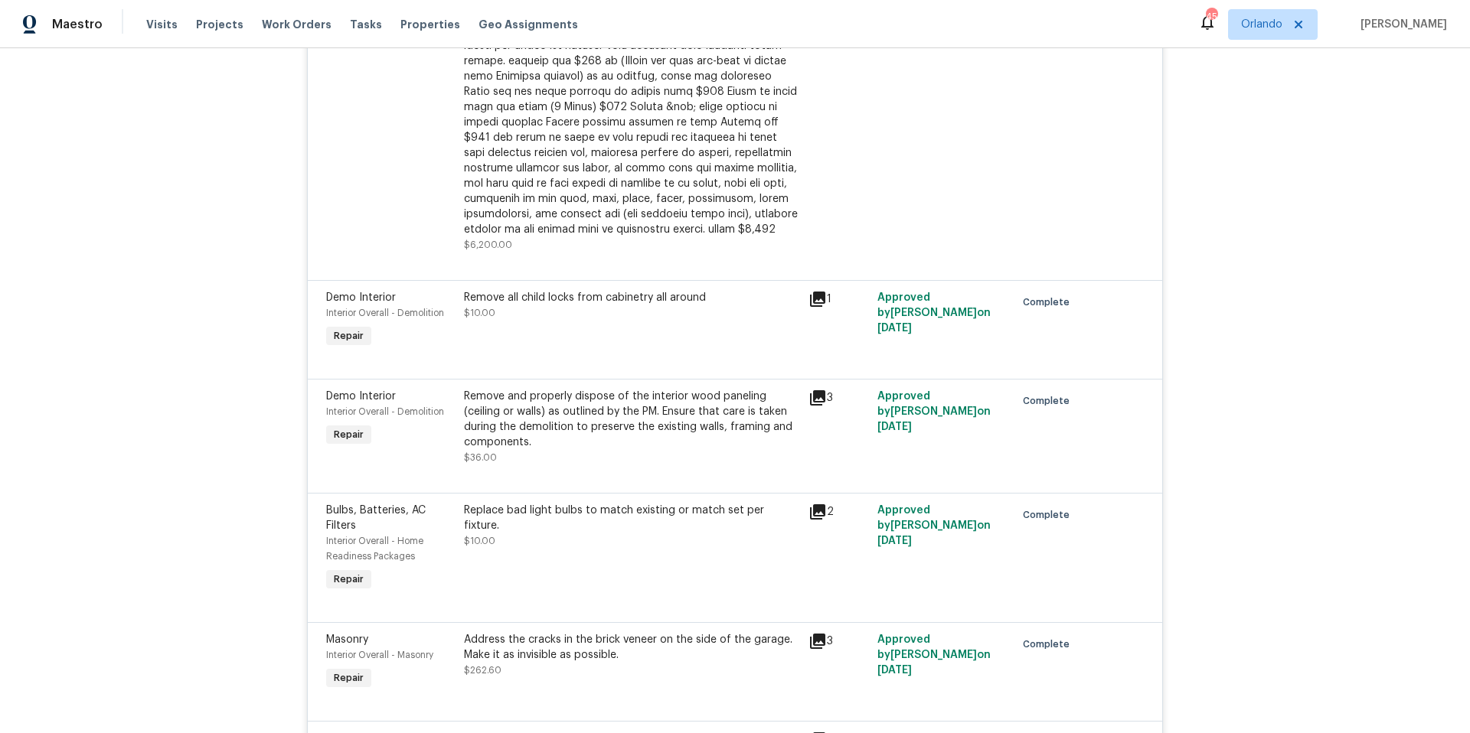
click at [815, 389] on icon at bounding box center [817, 398] width 18 height 18
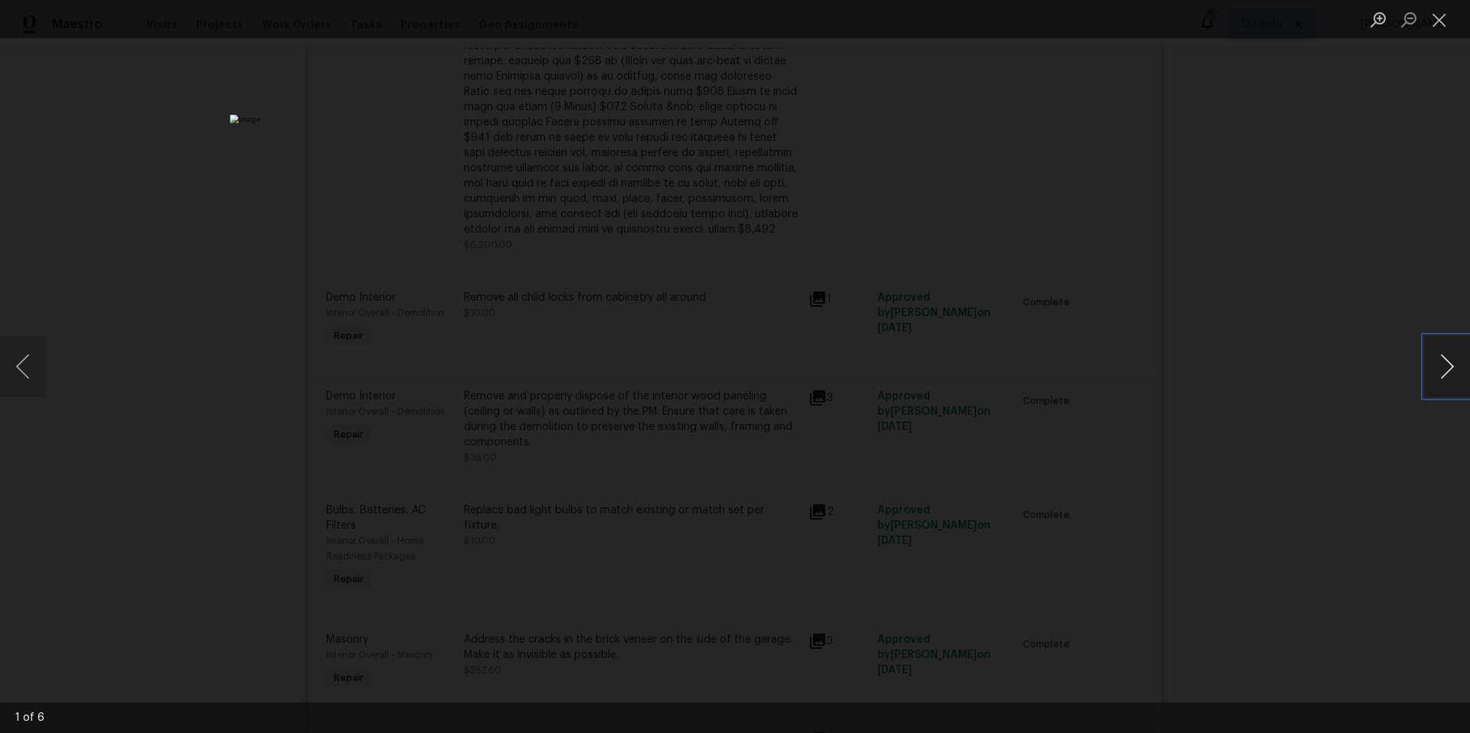
click at [1441, 380] on button "Next image" at bounding box center [1447, 366] width 46 height 61
click at [1440, 15] on button "Close lightbox" at bounding box center [1439, 19] width 31 height 27
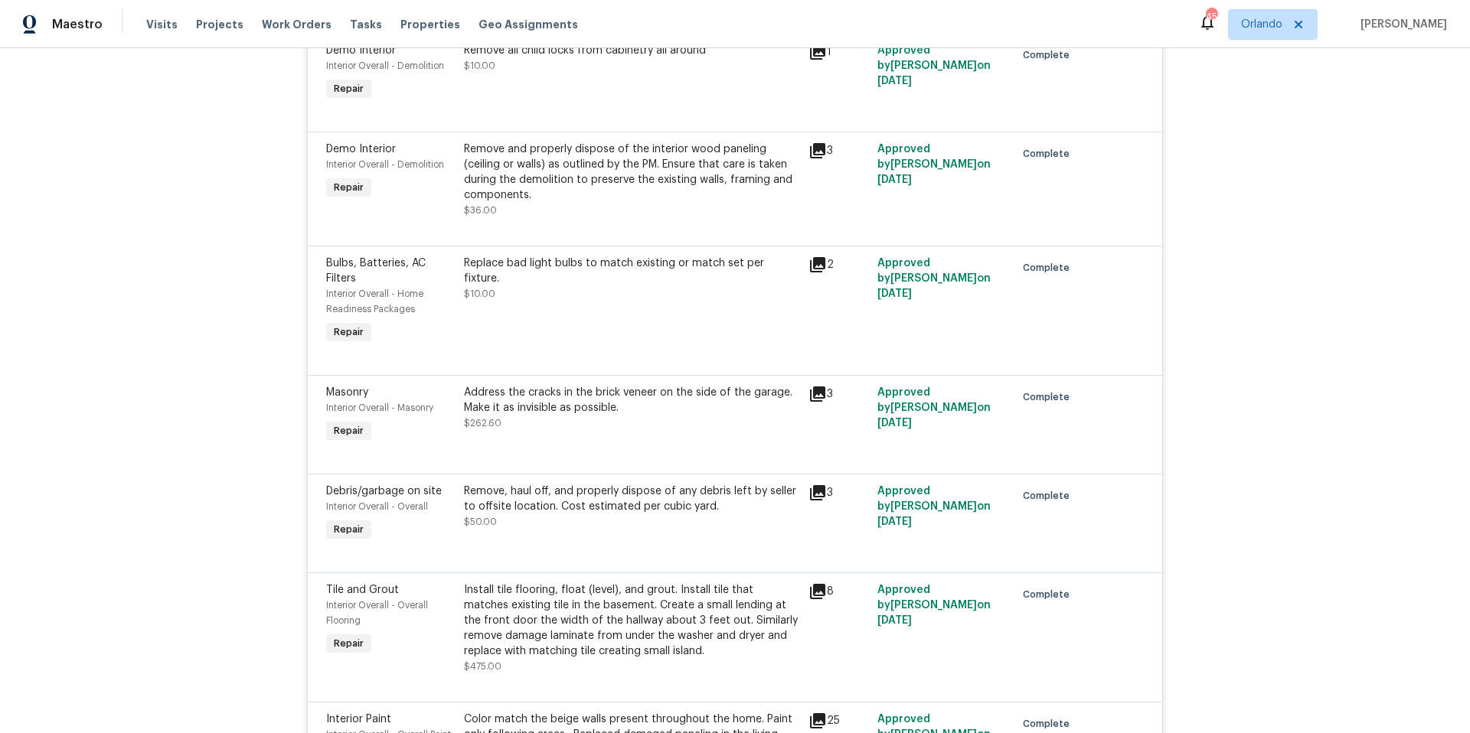
scroll to position [2289, 0]
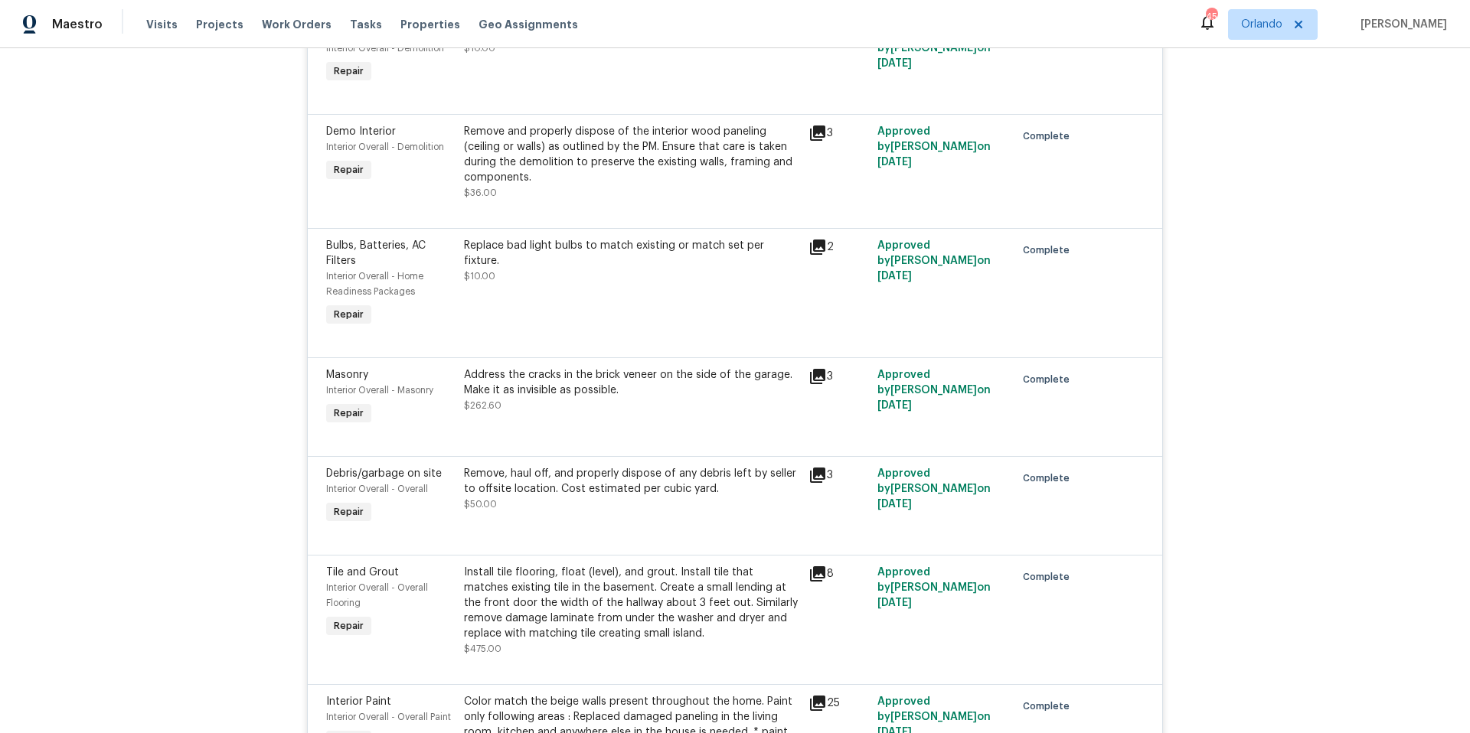
click at [819, 466] on icon at bounding box center [817, 475] width 18 height 18
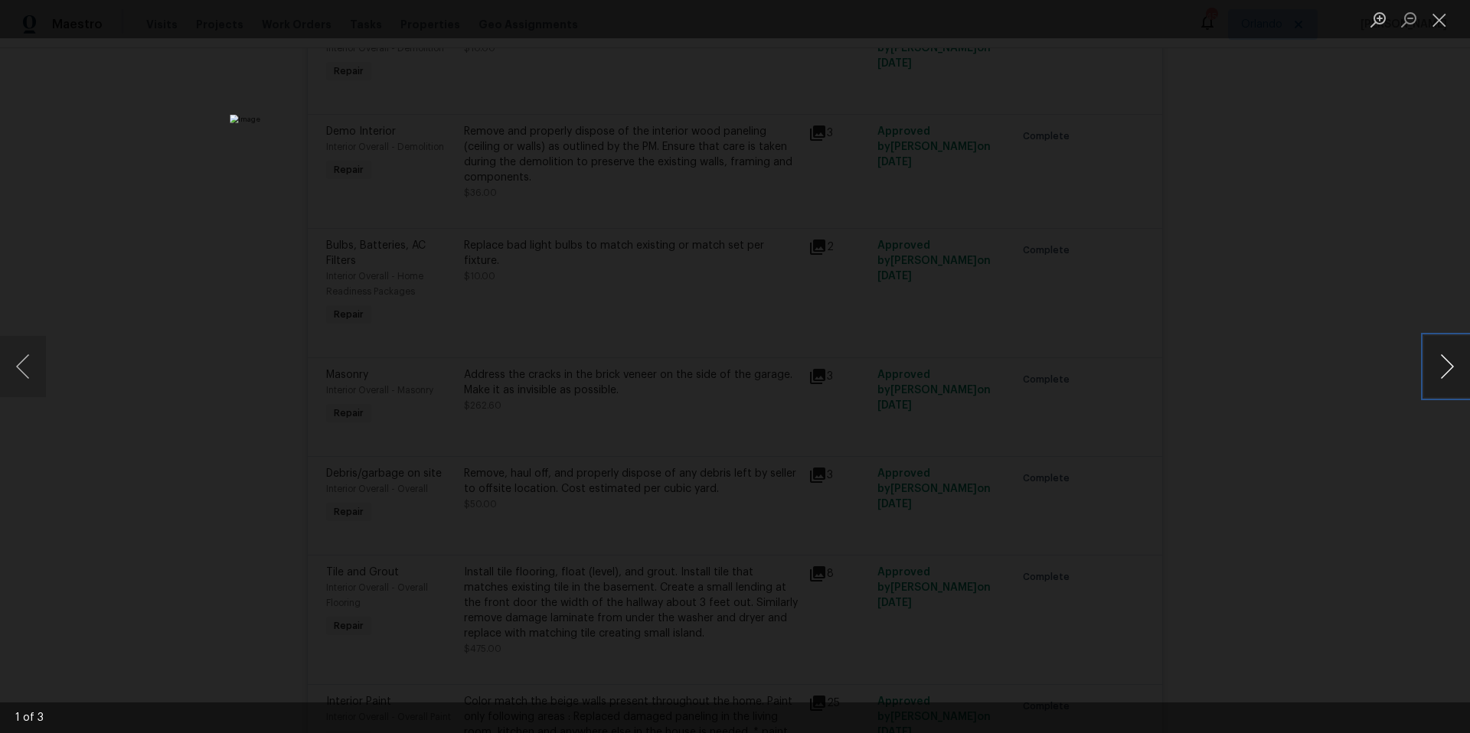
click at [1446, 374] on button "Next image" at bounding box center [1447, 366] width 46 height 61
click at [1440, 19] on button "Close lightbox" at bounding box center [1439, 19] width 31 height 27
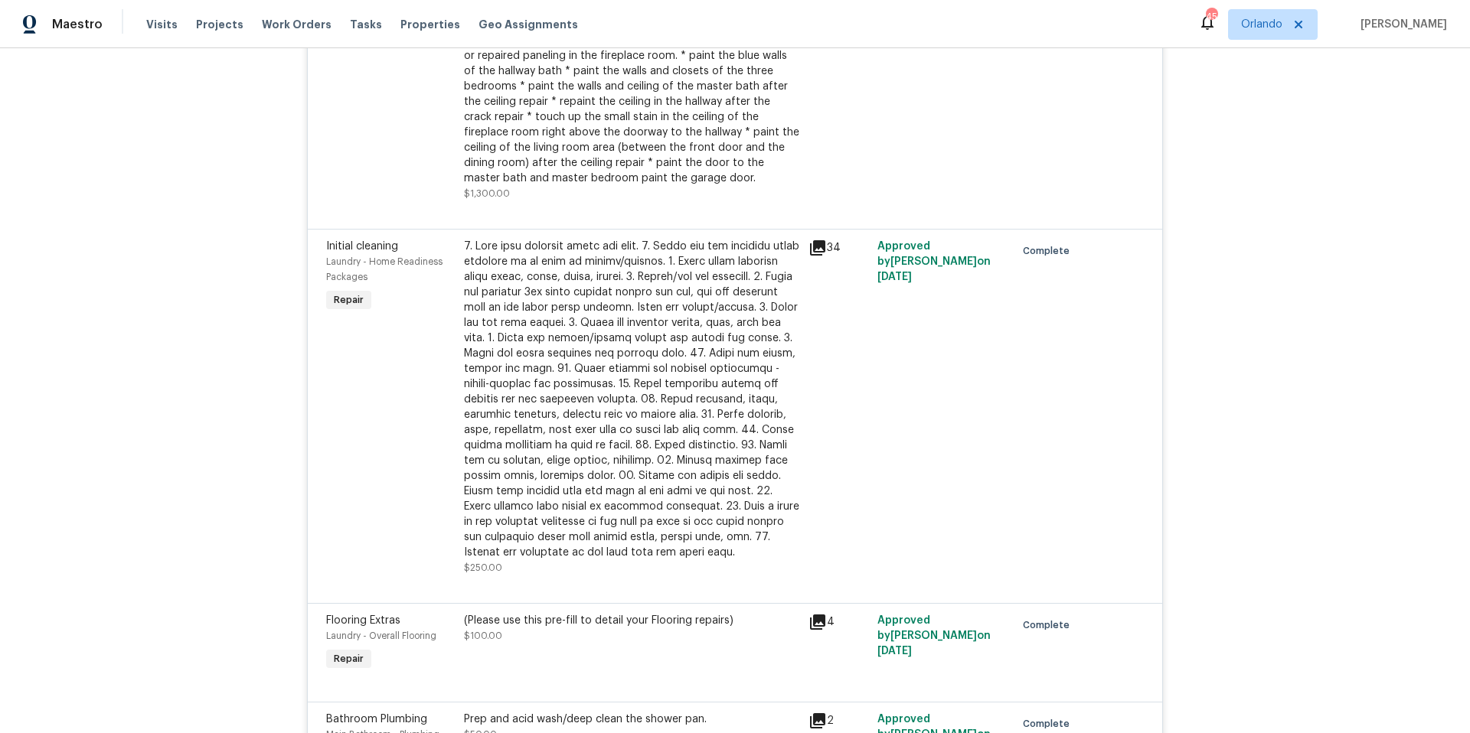
scroll to position [3012, 0]
click at [813, 240] on icon at bounding box center [817, 247] width 15 height 15
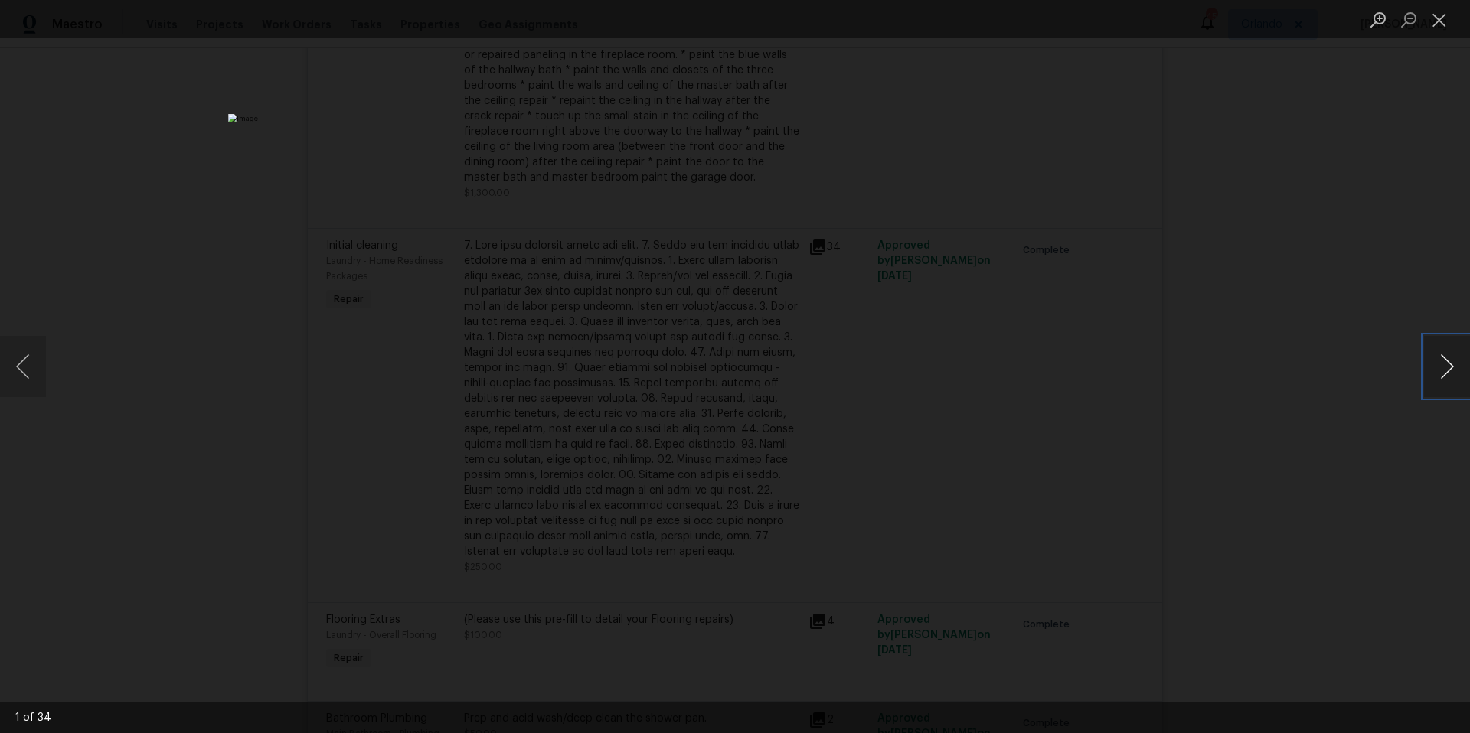
click at [1441, 379] on button "Next image" at bounding box center [1447, 366] width 46 height 61
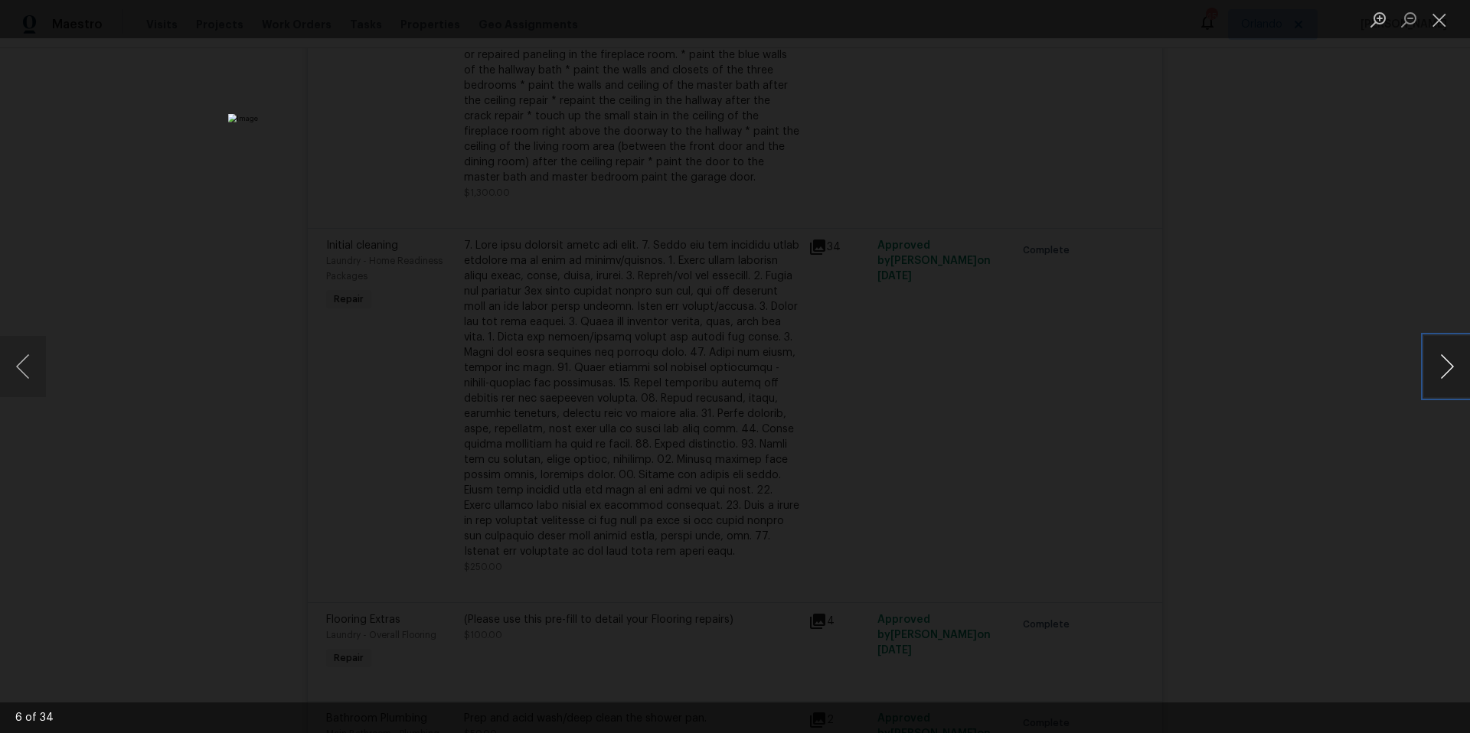
click at [1441, 379] on button "Next image" at bounding box center [1447, 366] width 46 height 61
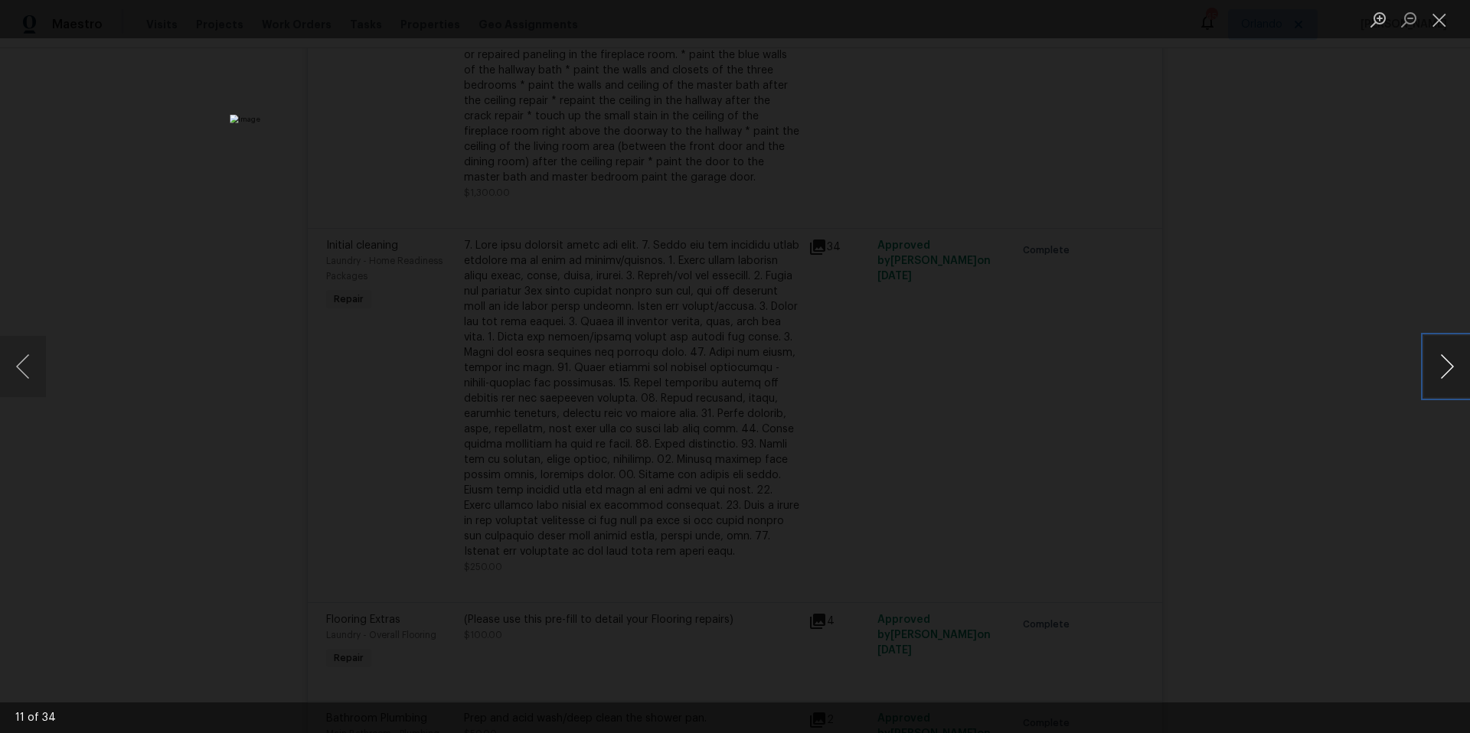
click at [1441, 379] on button "Next image" at bounding box center [1447, 366] width 46 height 61
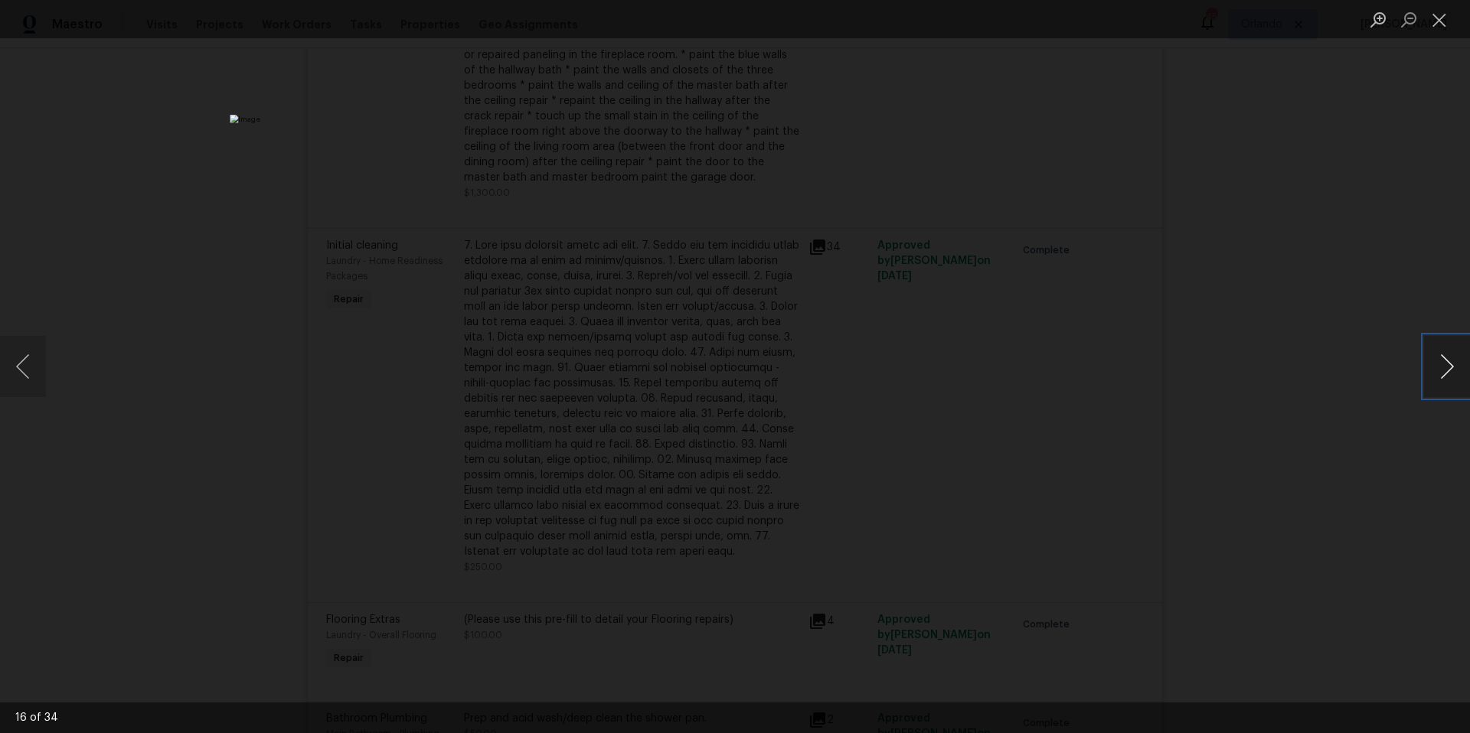
click at [1441, 379] on button "Next image" at bounding box center [1447, 366] width 46 height 61
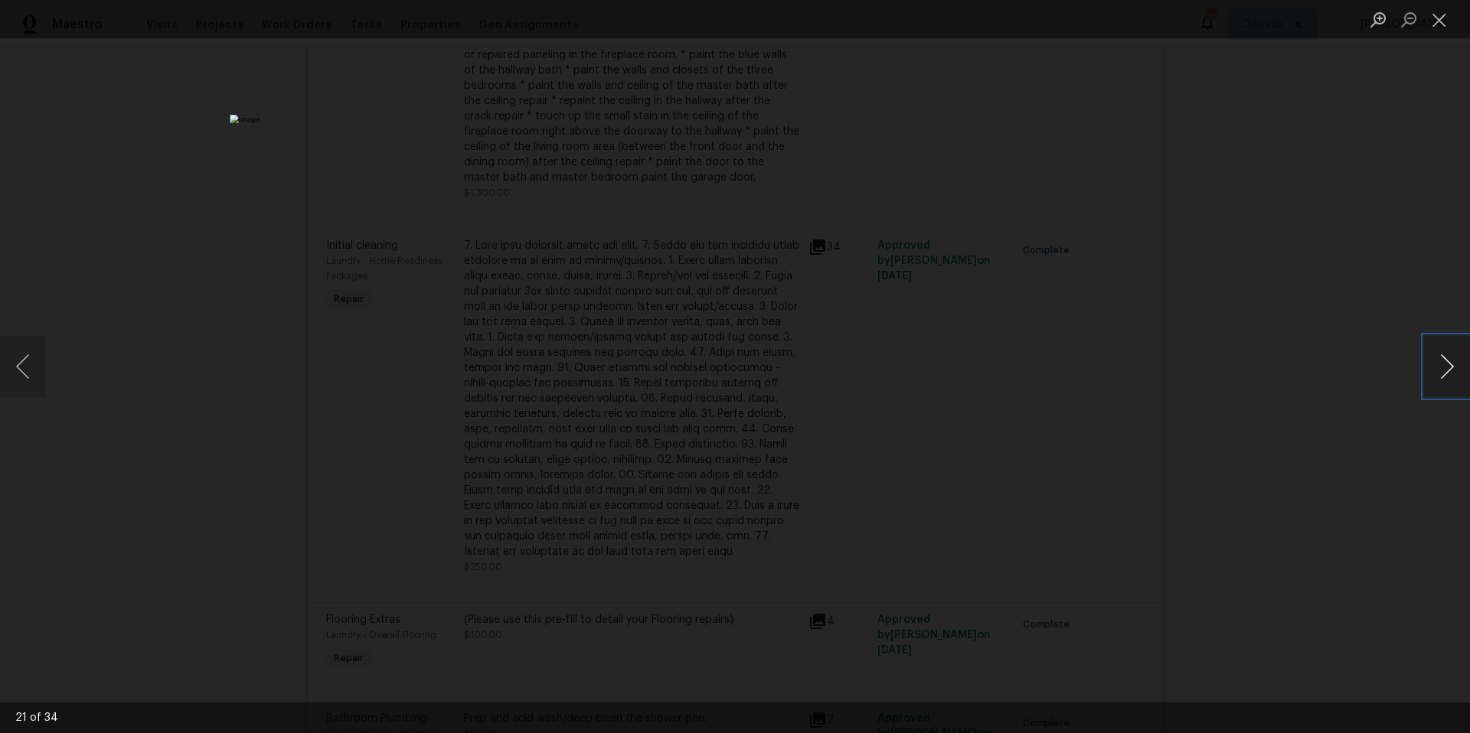
click at [1441, 379] on button "Next image" at bounding box center [1447, 366] width 46 height 61
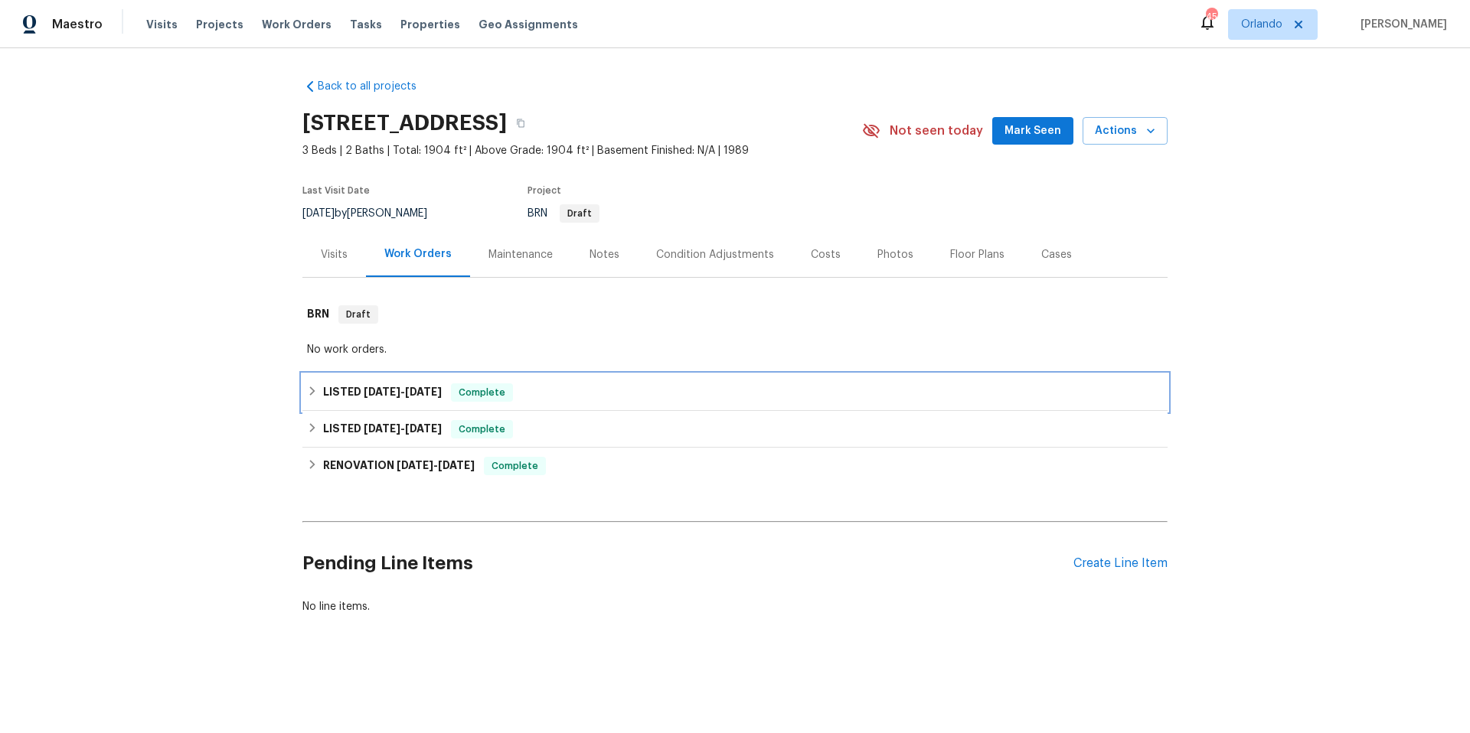
click at [593, 399] on div "LISTED [DATE] - [DATE] Complete" at bounding box center [735, 393] width 856 height 18
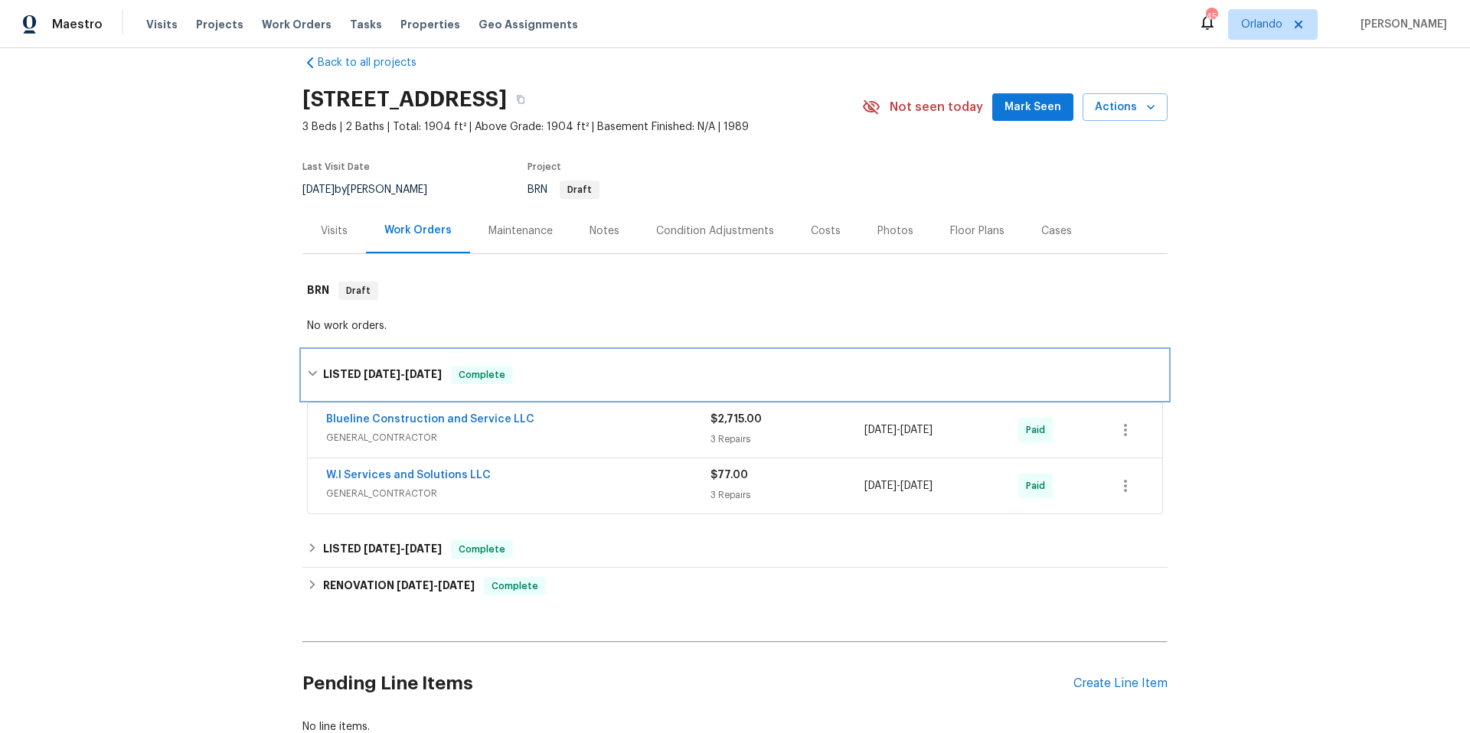
scroll to position [23, 0]
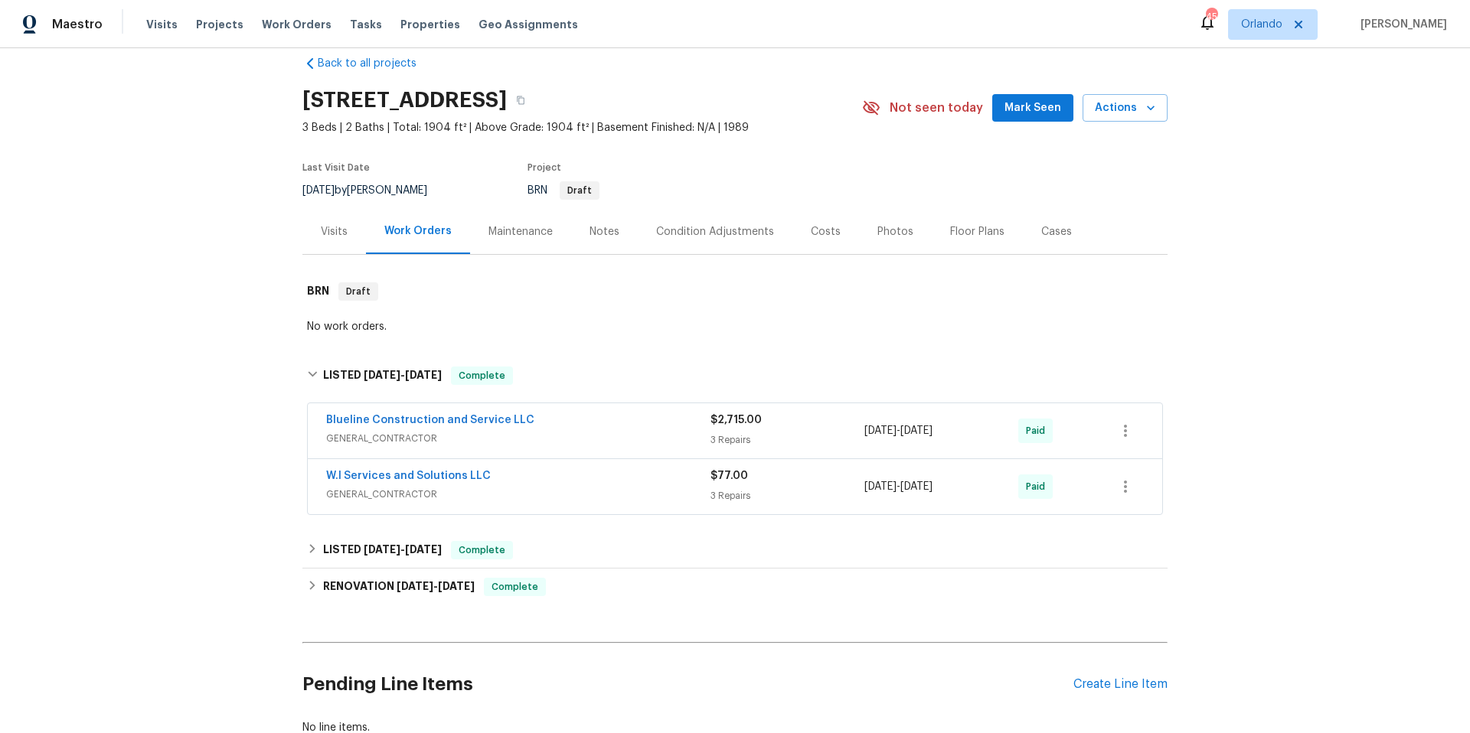
click at [621, 425] on div "Blueline Construction and Service LLC" at bounding box center [518, 422] width 384 height 18
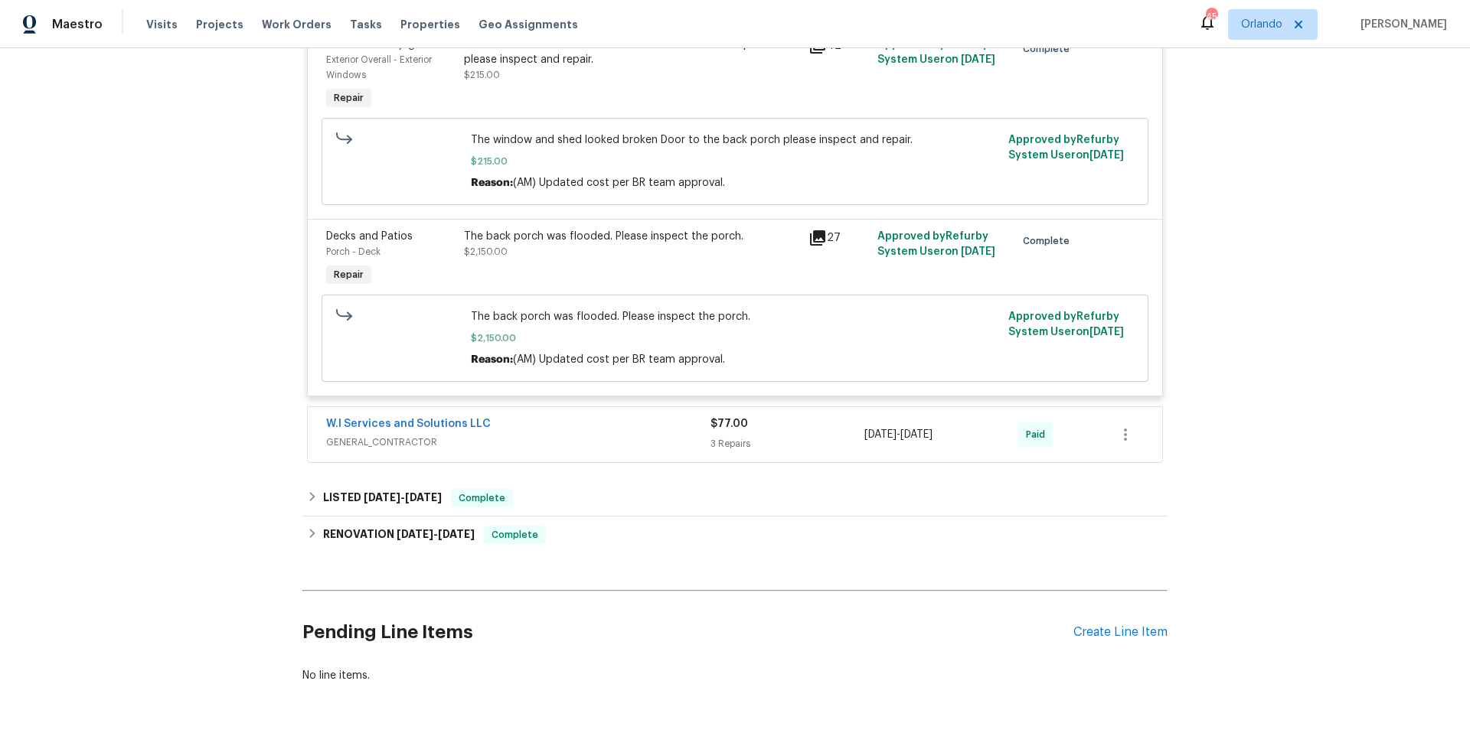
scroll to position [690, 0]
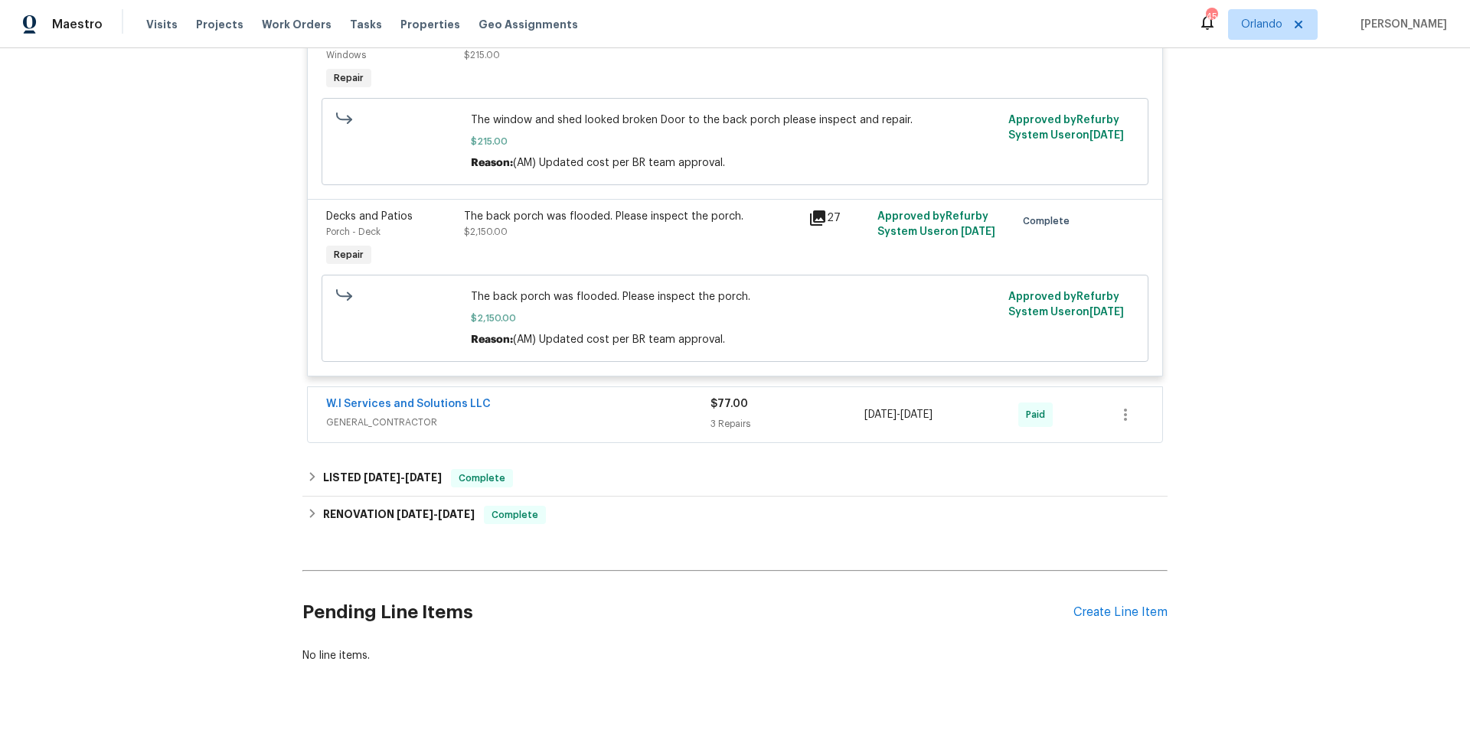
click at [597, 430] on span "GENERAL_CONTRACTOR" at bounding box center [518, 422] width 384 height 15
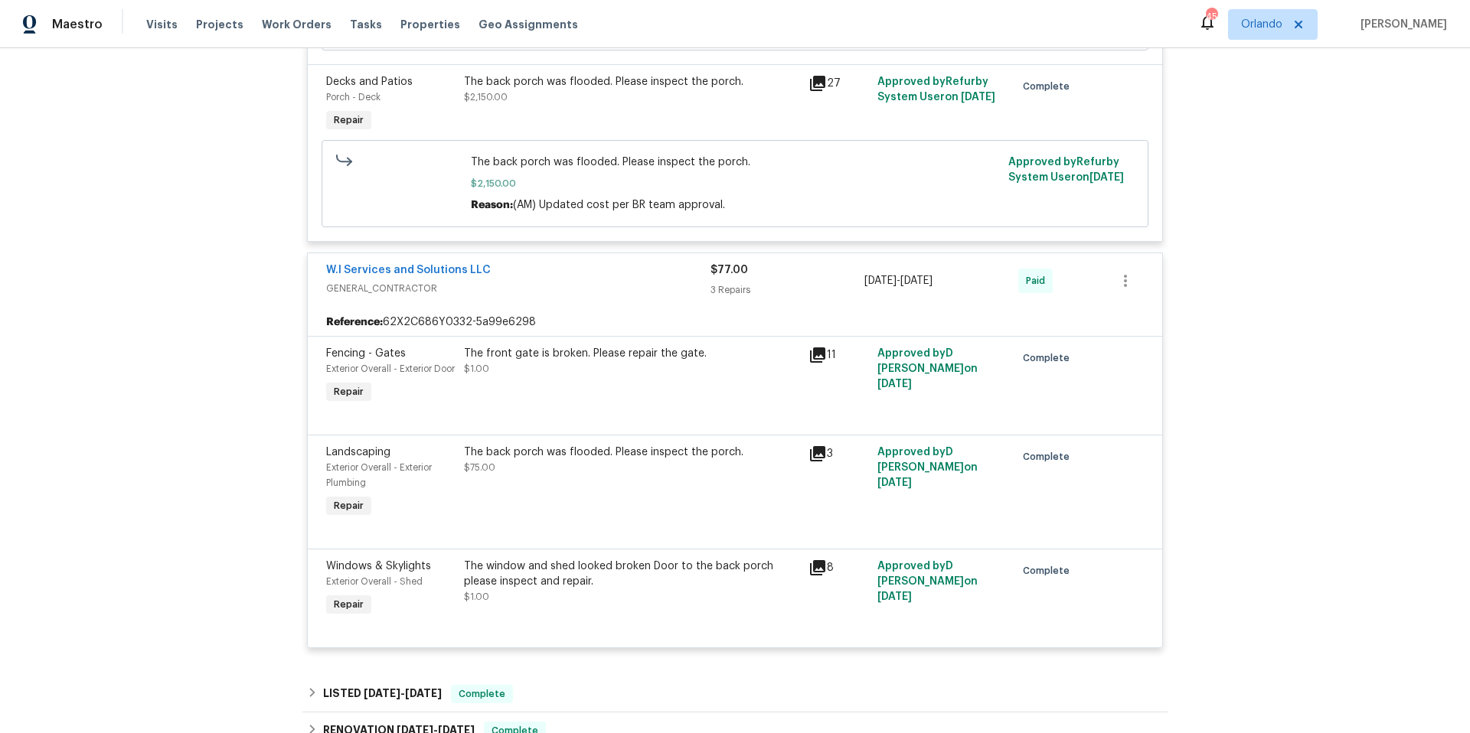
scroll to position [1120, 0]
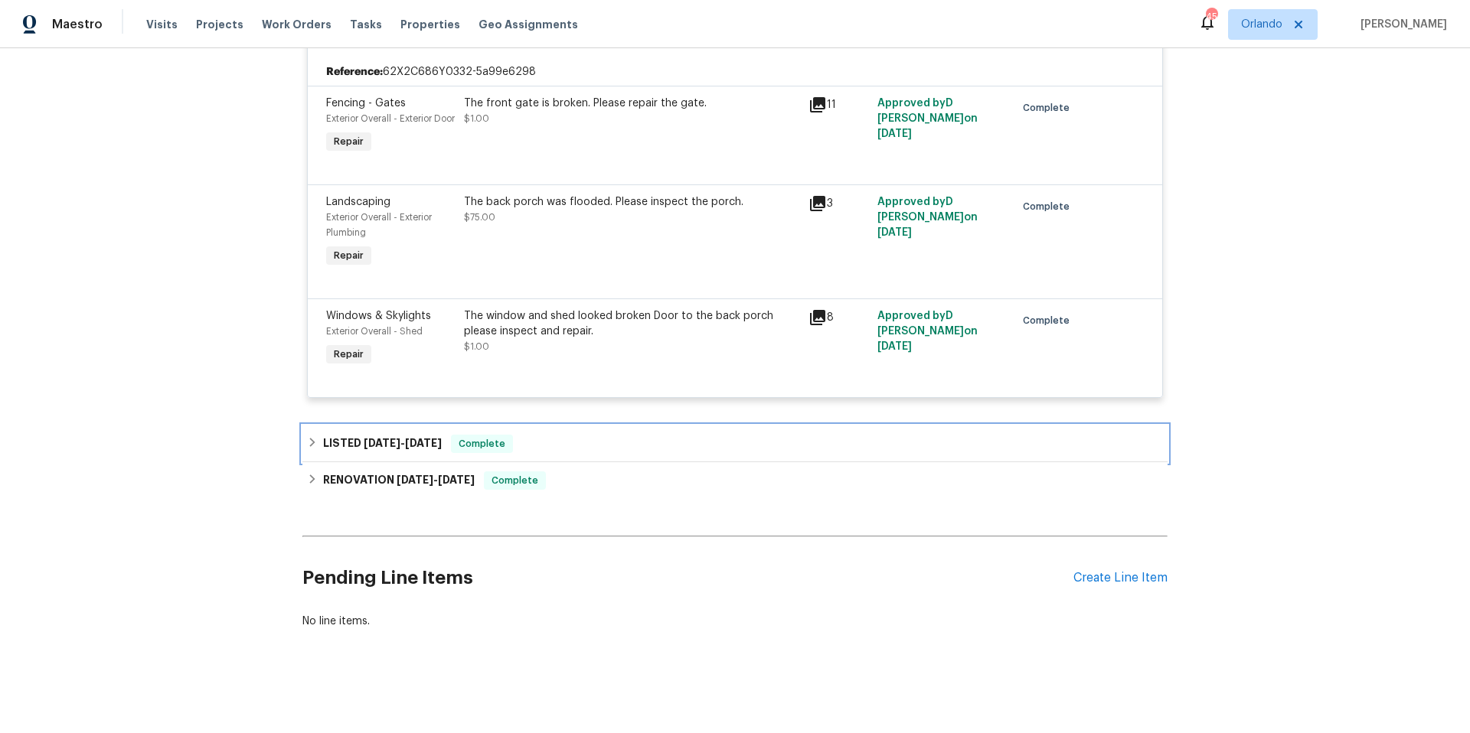
click at [602, 439] on div "LISTED [DATE] - [DATE] Complete" at bounding box center [735, 444] width 856 height 18
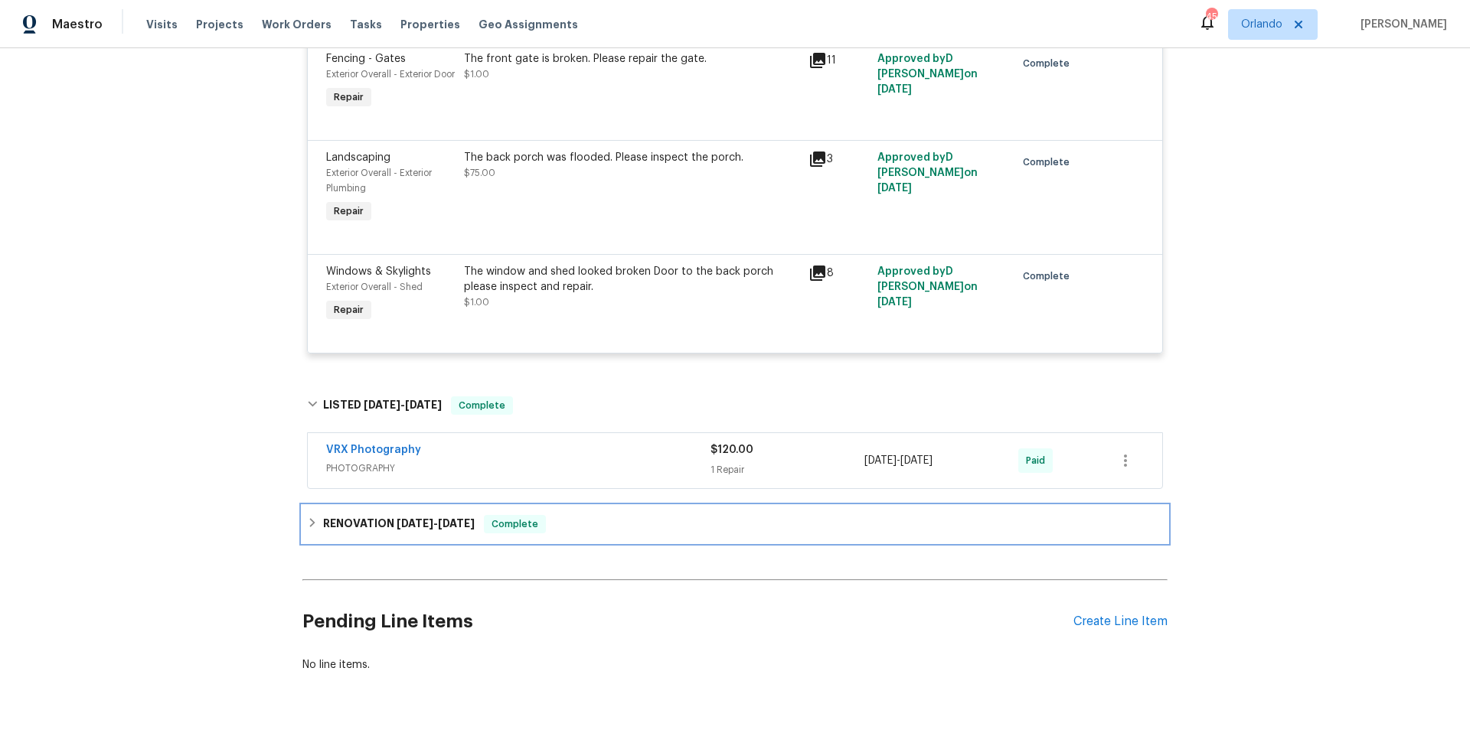
click at [606, 534] on div "RENOVATION [DATE] - [DATE] Complete" at bounding box center [735, 524] width 856 height 18
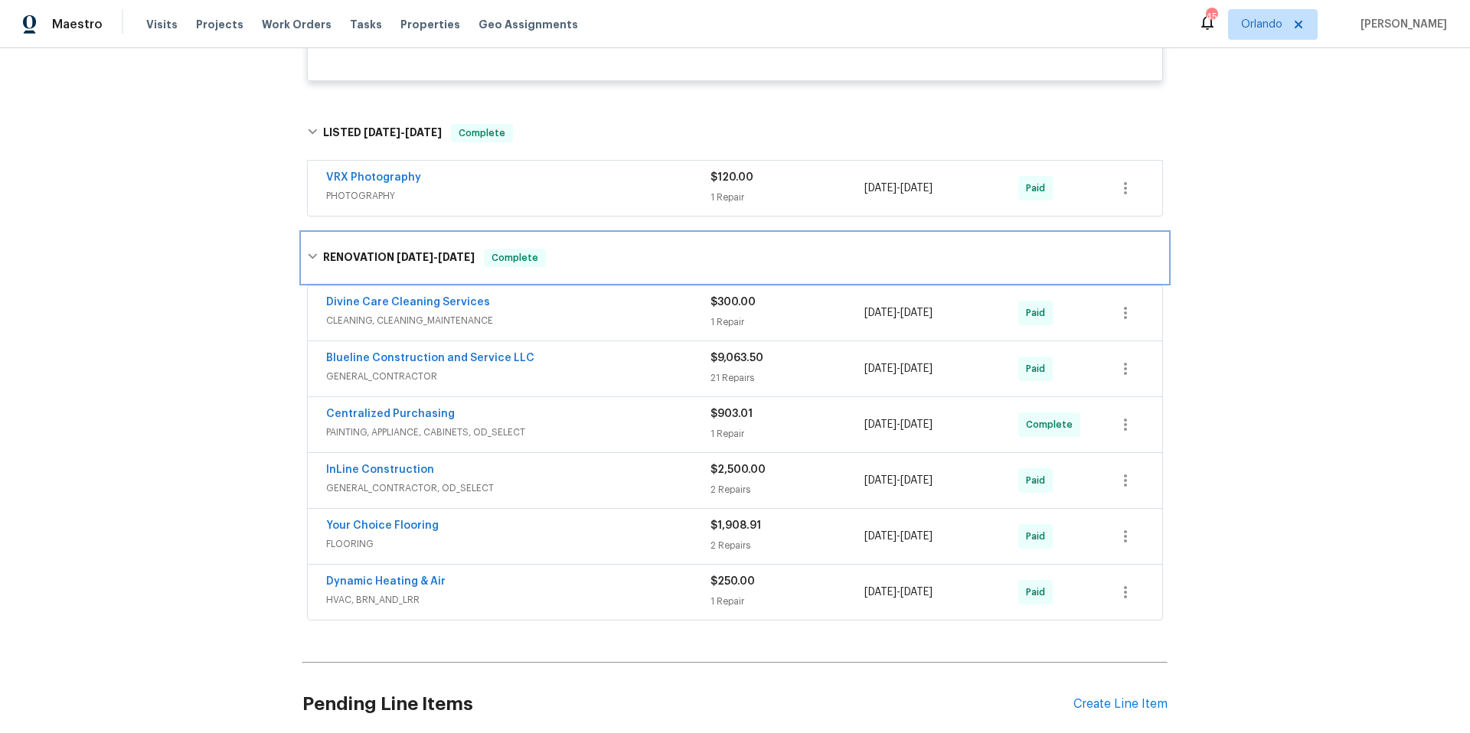
scroll to position [1393, 0]
click at [602, 368] on div "Blueline Construction and Service LLC" at bounding box center [518, 359] width 384 height 18
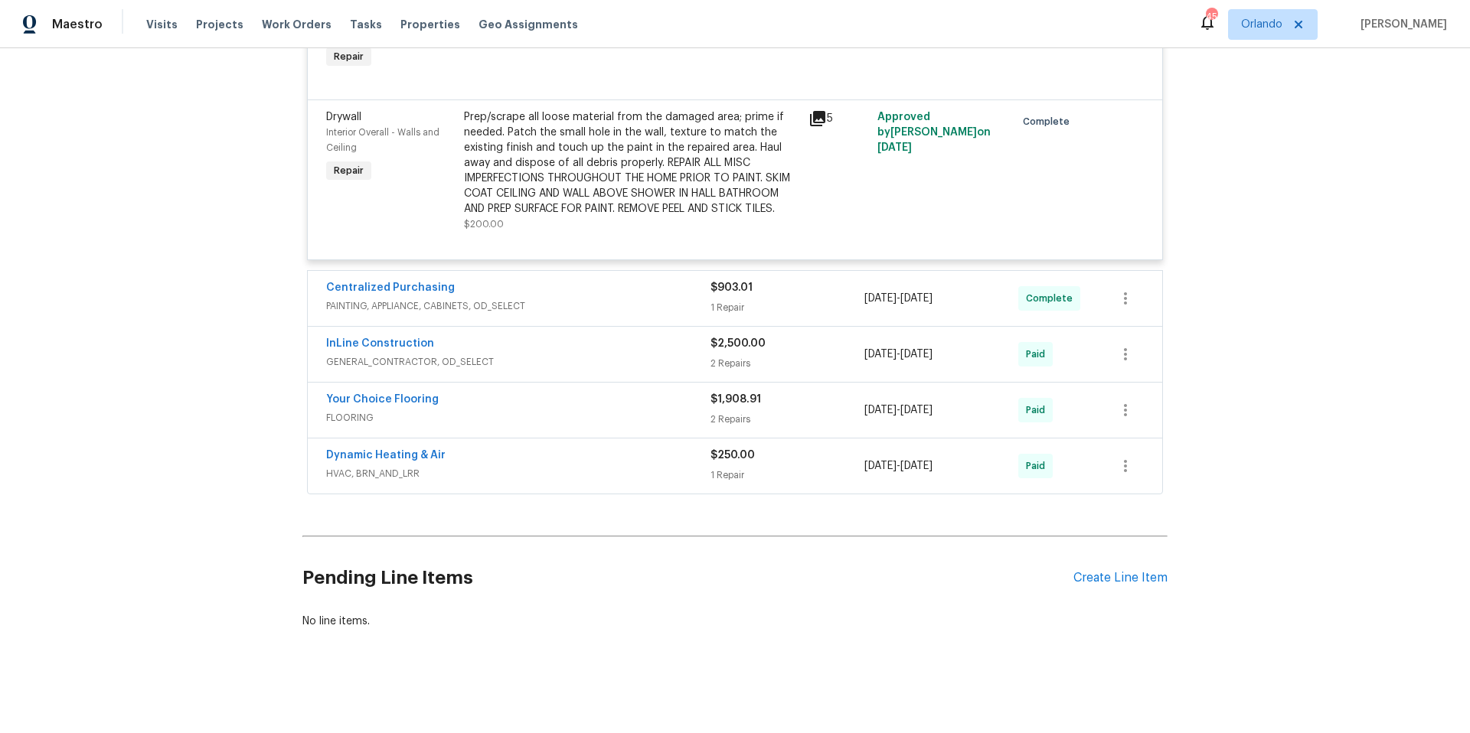
scroll to position [4385, 0]
click at [657, 361] on span "GENERAL_CONTRACTOR, OD_SELECT" at bounding box center [518, 361] width 384 height 15
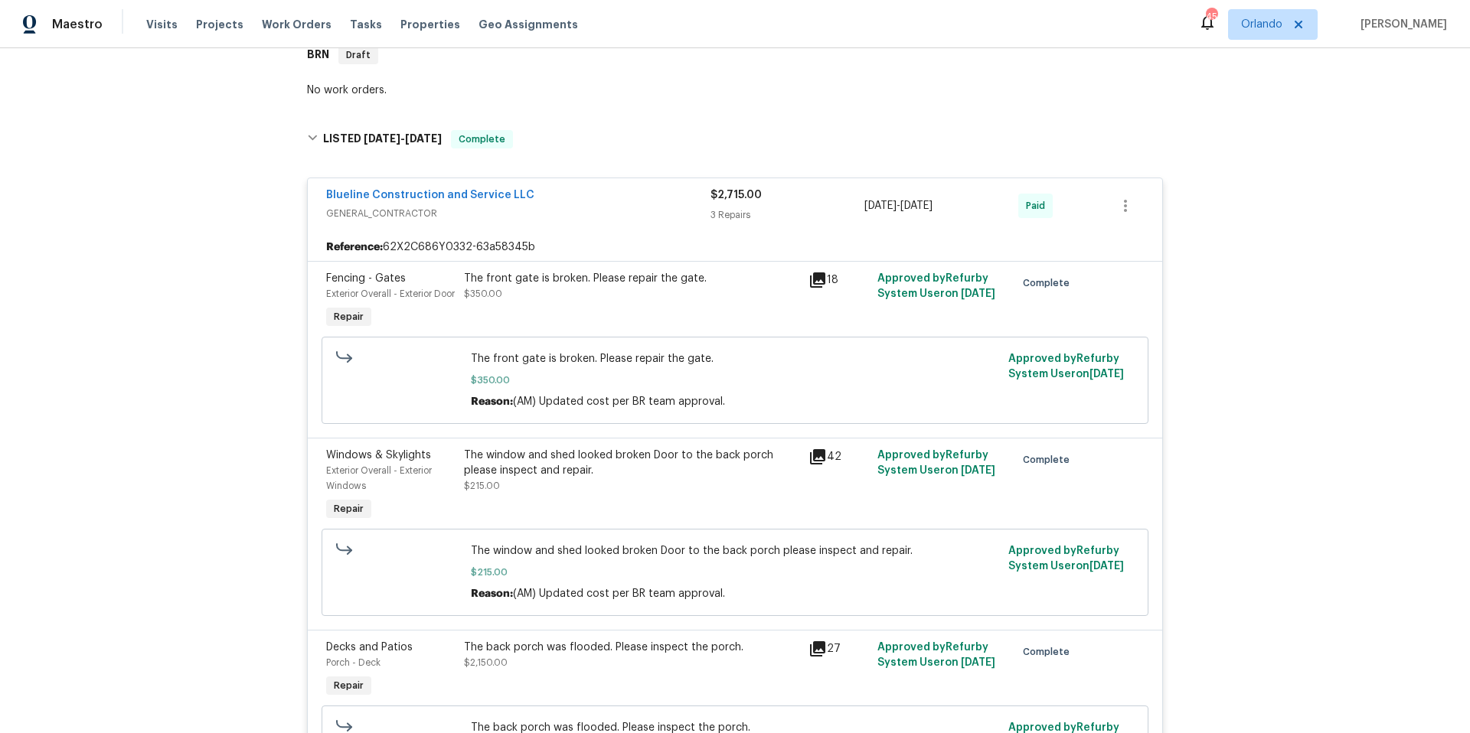
scroll to position [256, 0]
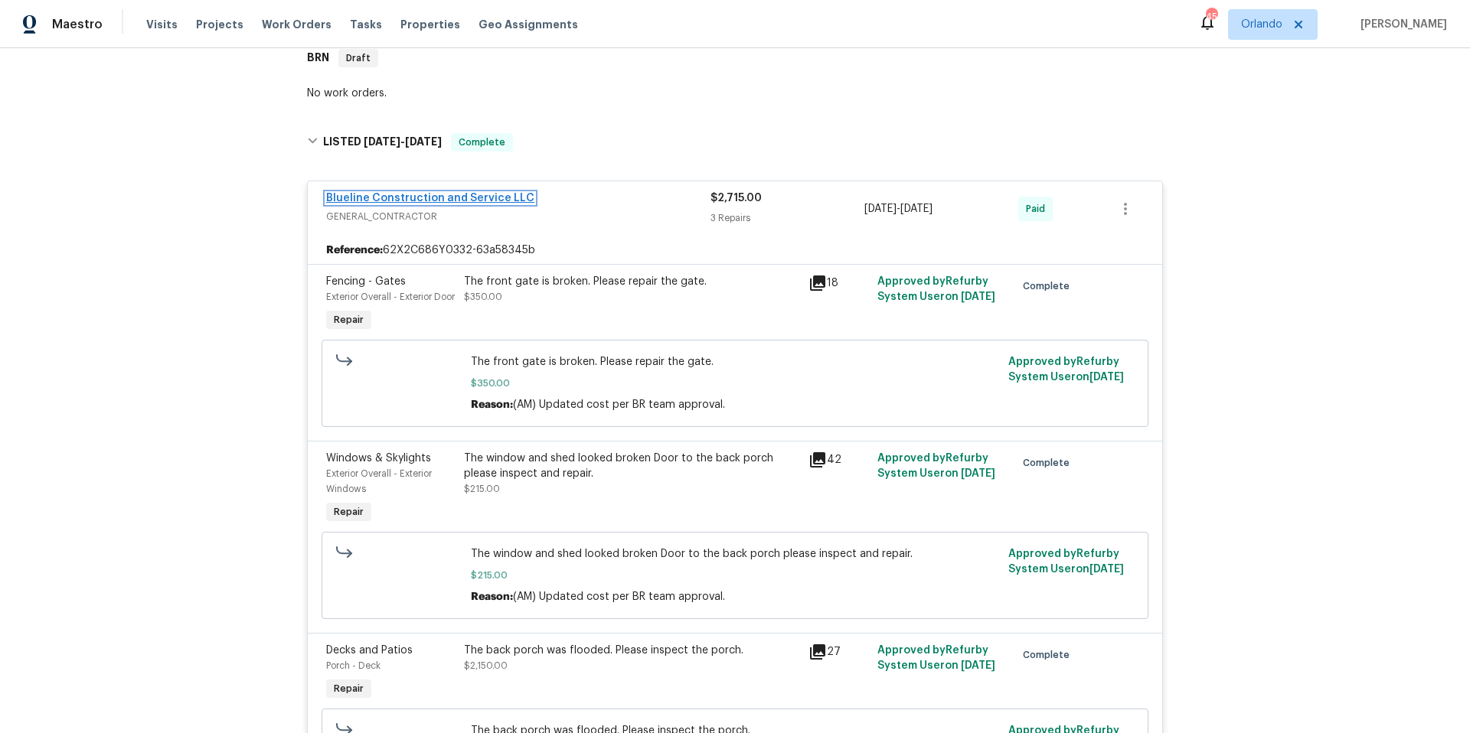
click at [435, 196] on link "Blueline Construction and Service LLC" at bounding box center [430, 198] width 208 height 11
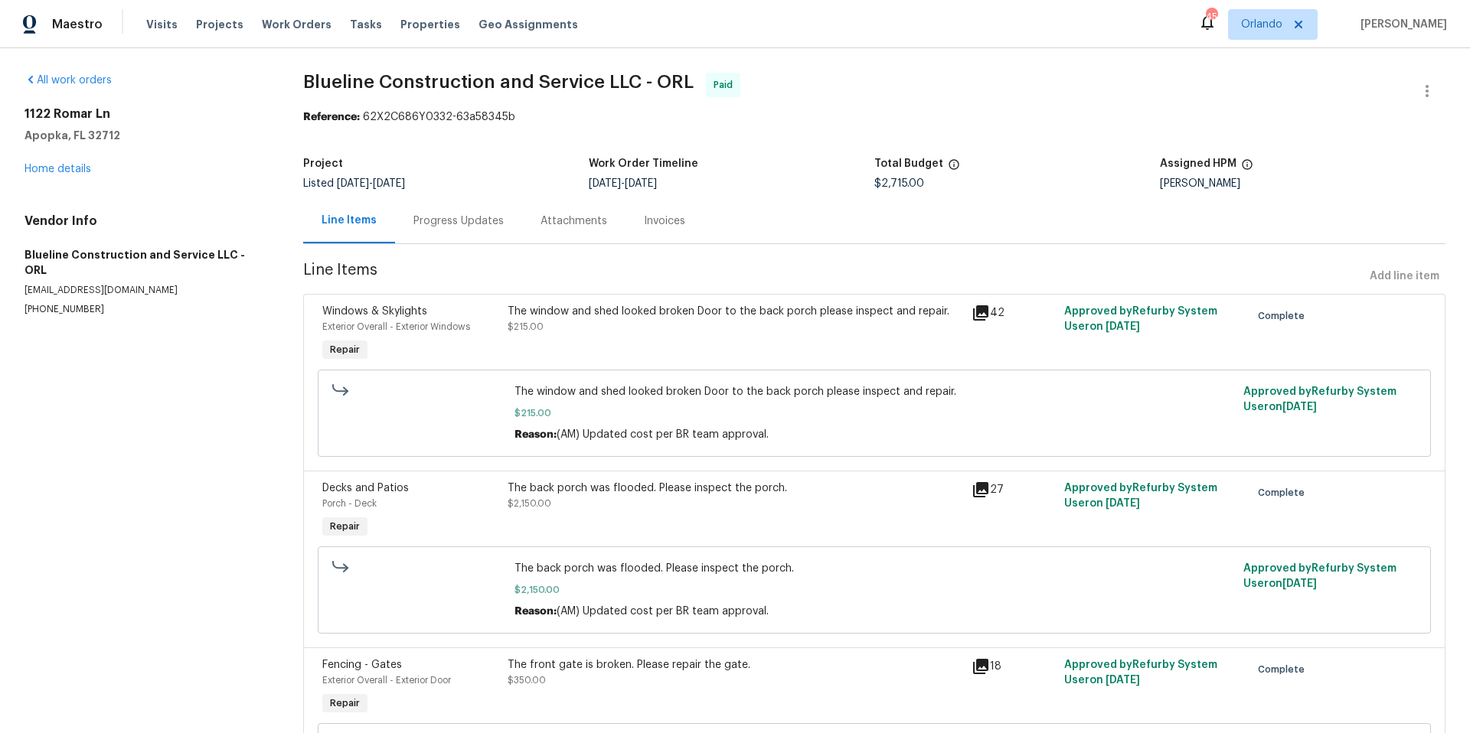
click at [459, 220] on div "Progress Updates" at bounding box center [458, 221] width 90 height 15
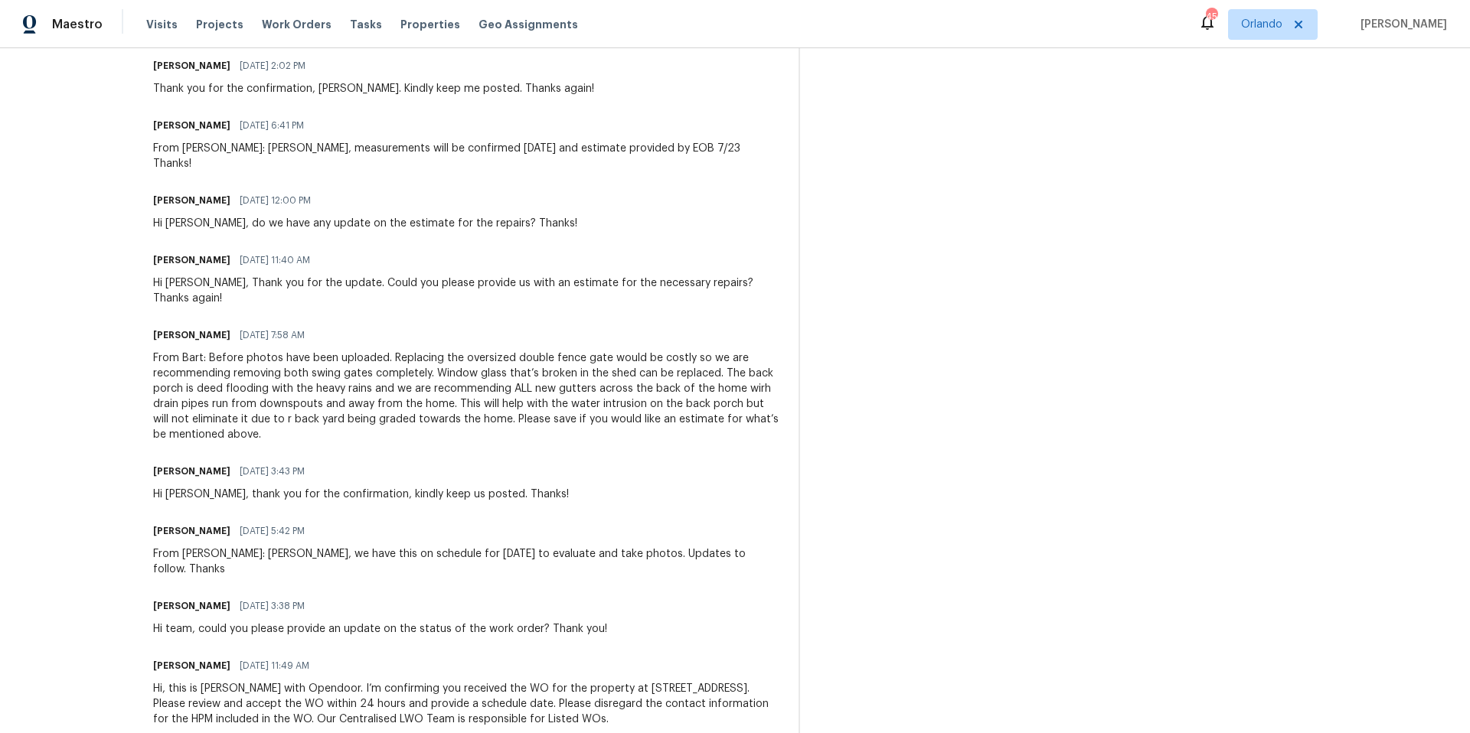
scroll to position [1166, 0]
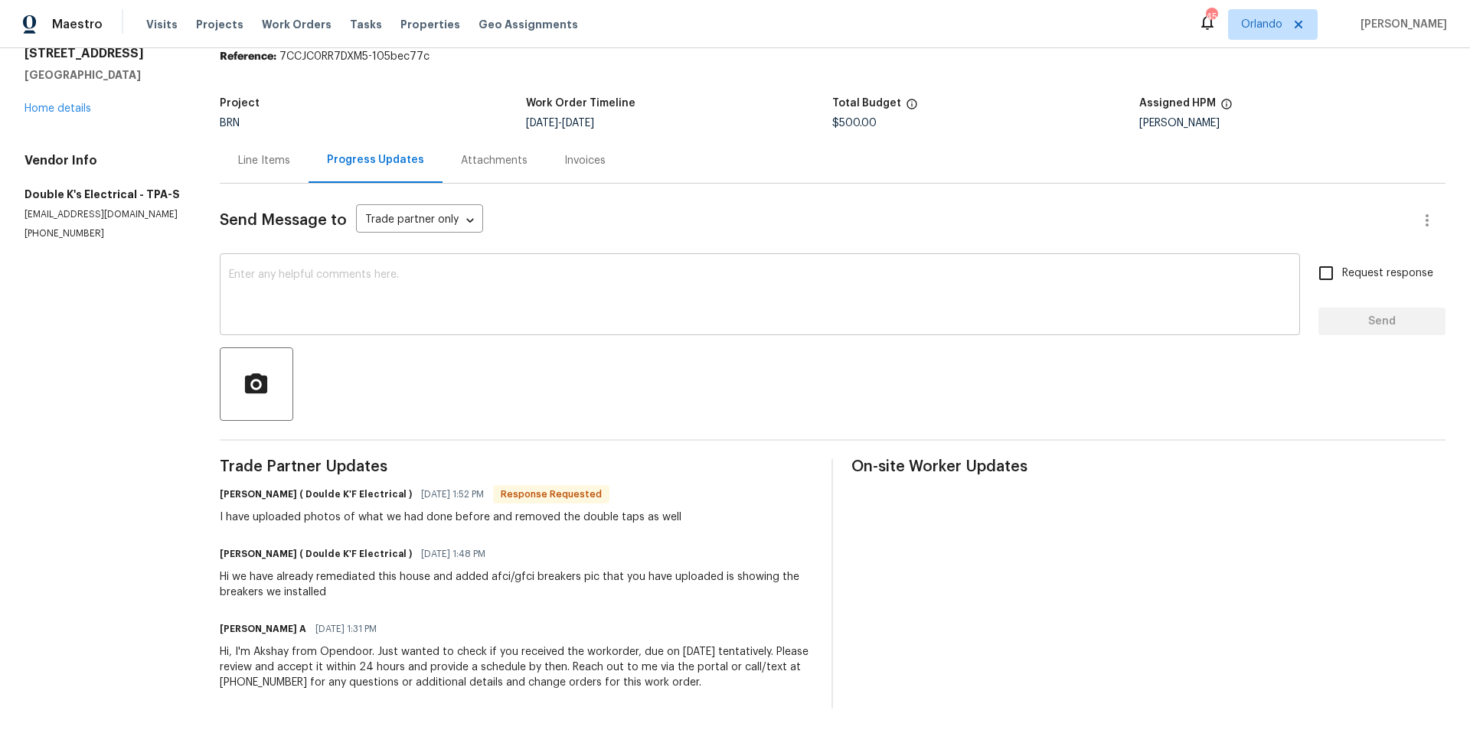
scroll to position [73, 0]
click at [257, 153] on div "Line Items" at bounding box center [264, 160] width 52 height 15
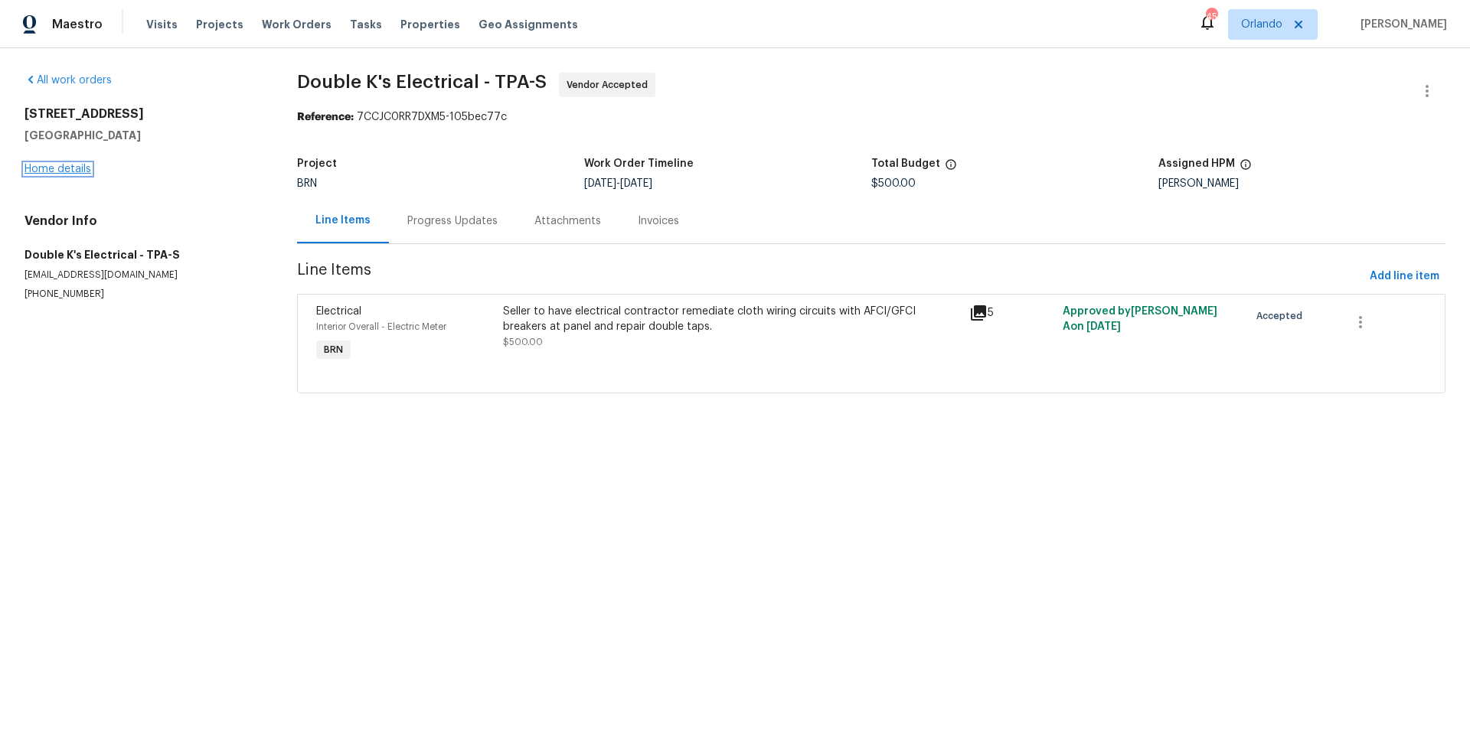
click at [79, 171] on link "Home details" at bounding box center [57, 169] width 67 height 11
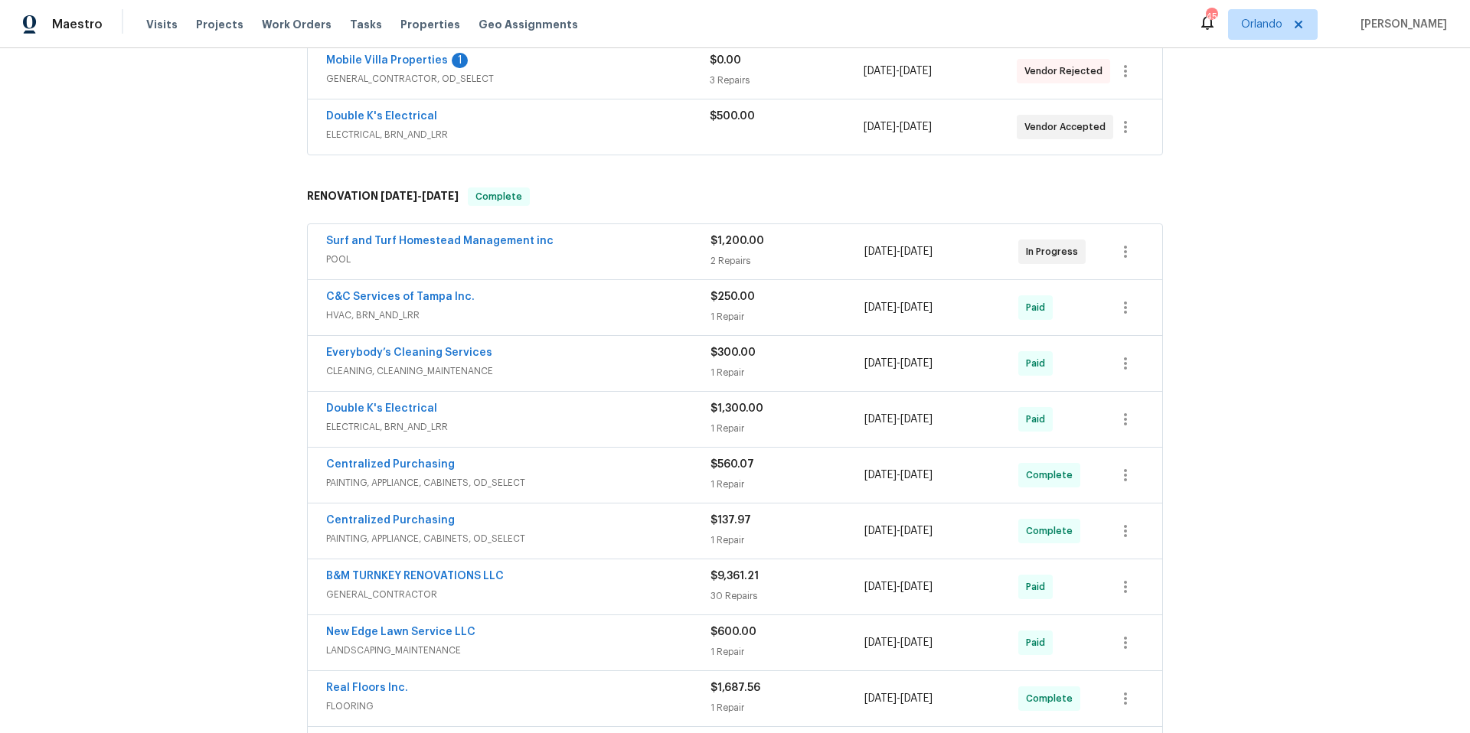
scroll to position [307, 0]
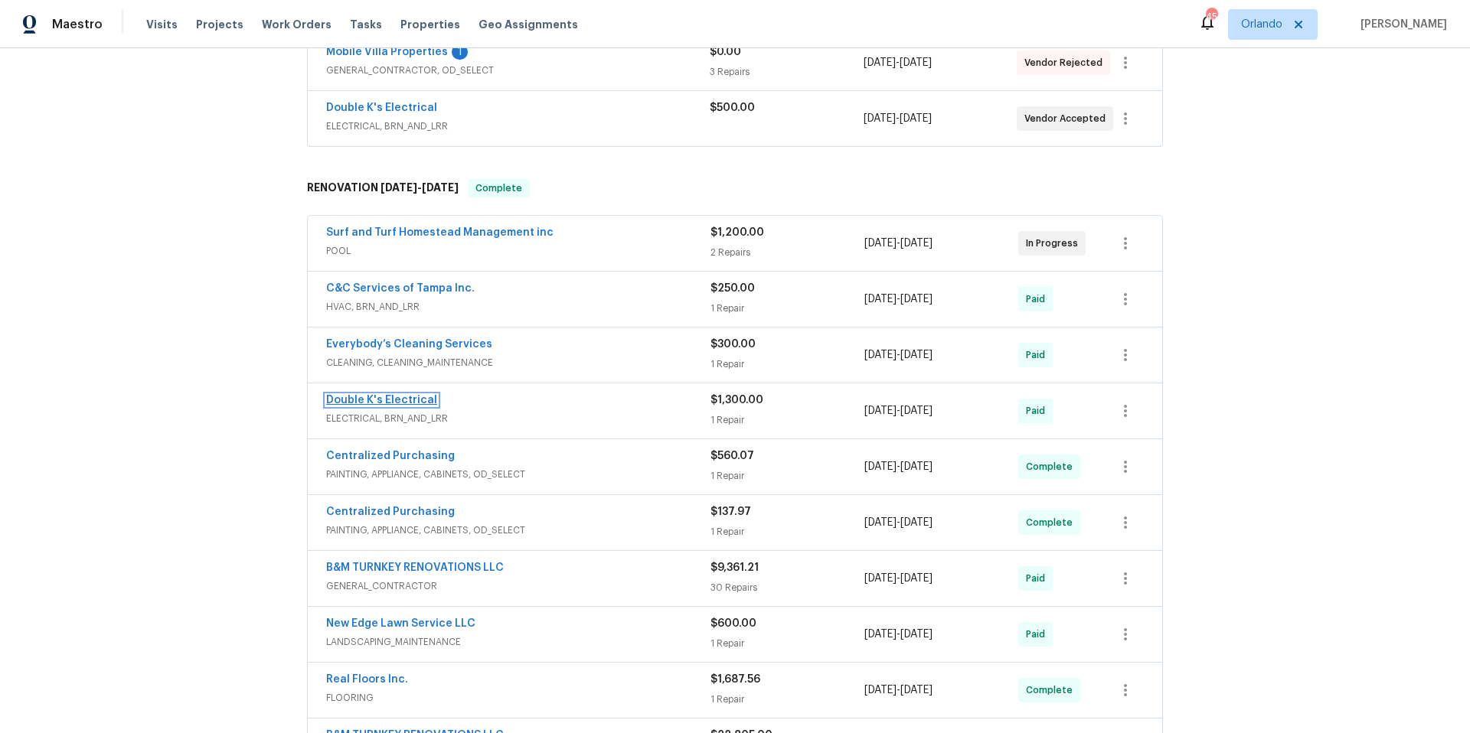
click at [361, 400] on link "Double K's Electrical" at bounding box center [381, 400] width 111 height 11
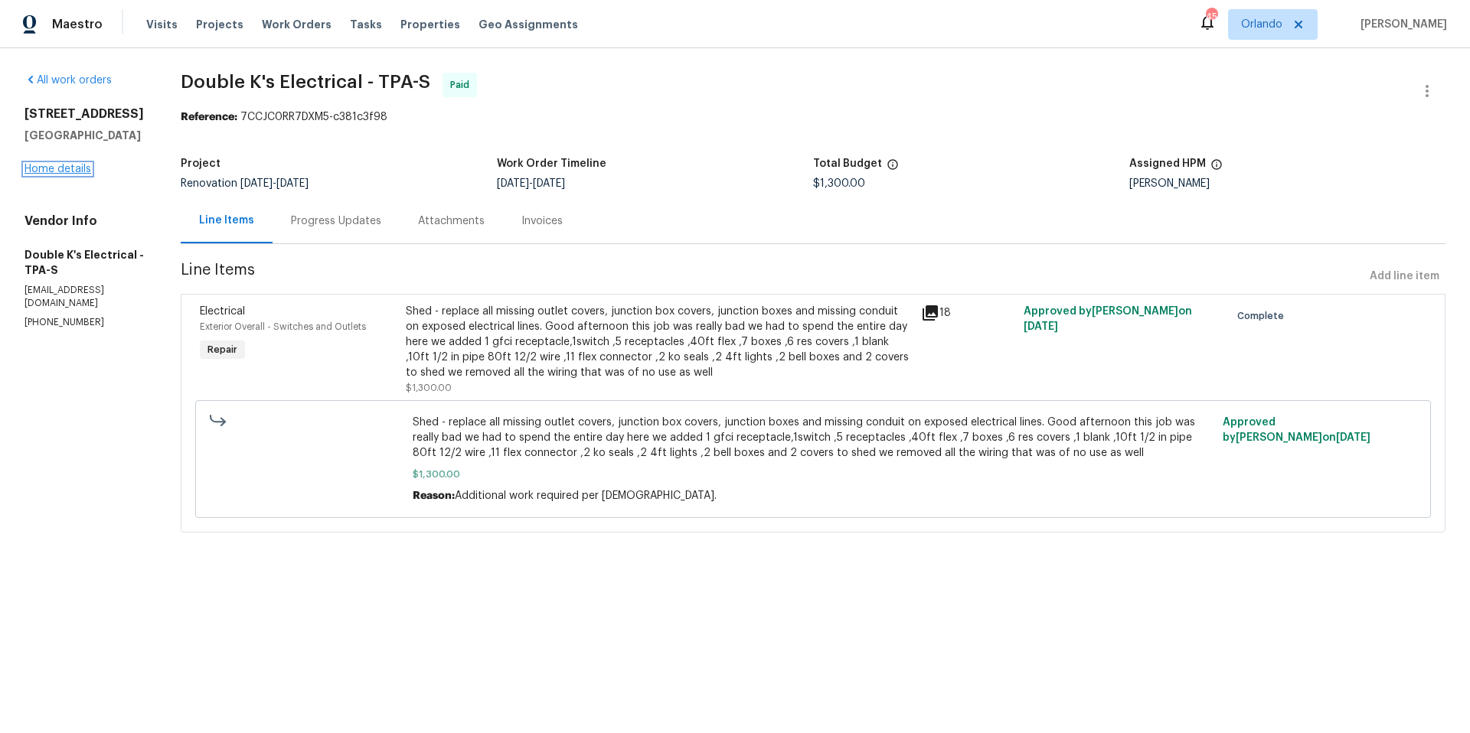
click at [72, 168] on link "Home details" at bounding box center [57, 169] width 67 height 11
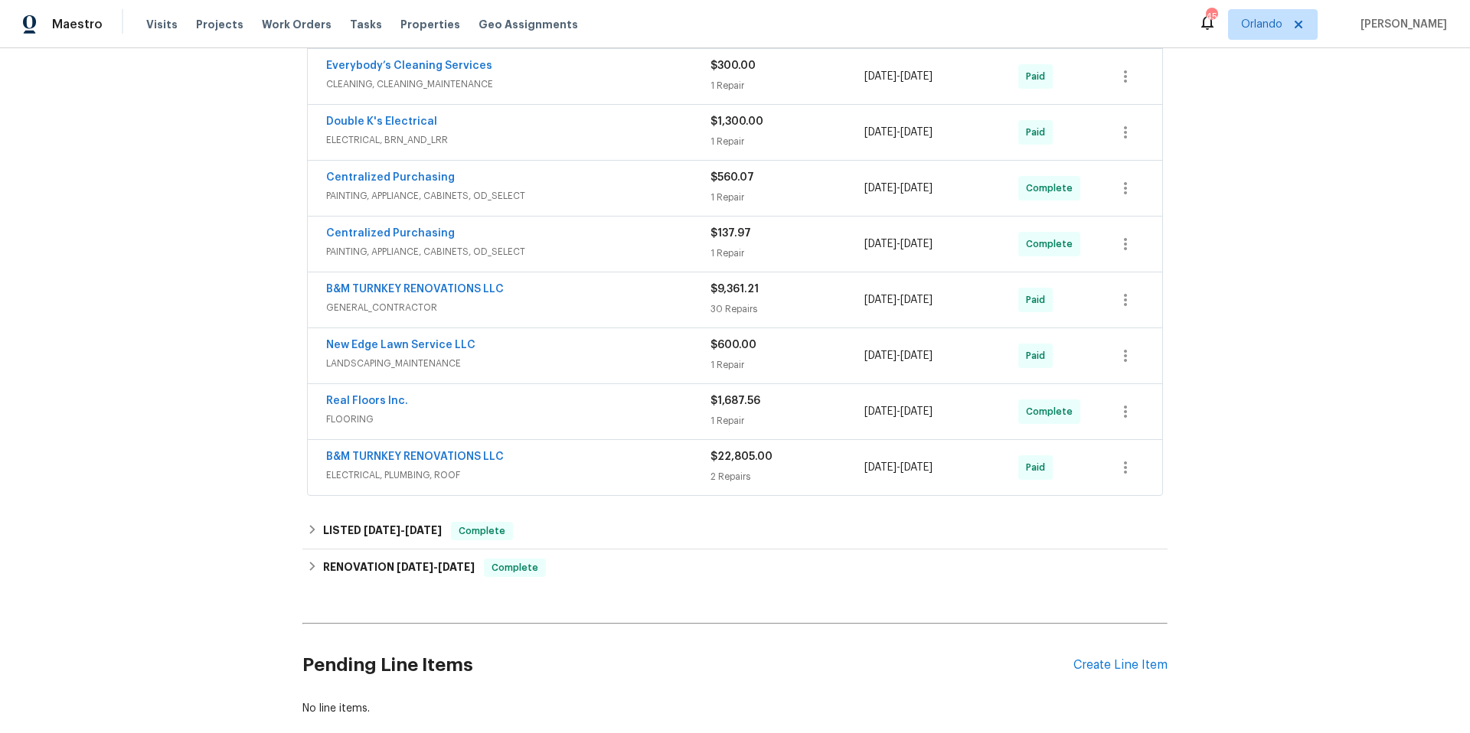
scroll to position [603, 0]
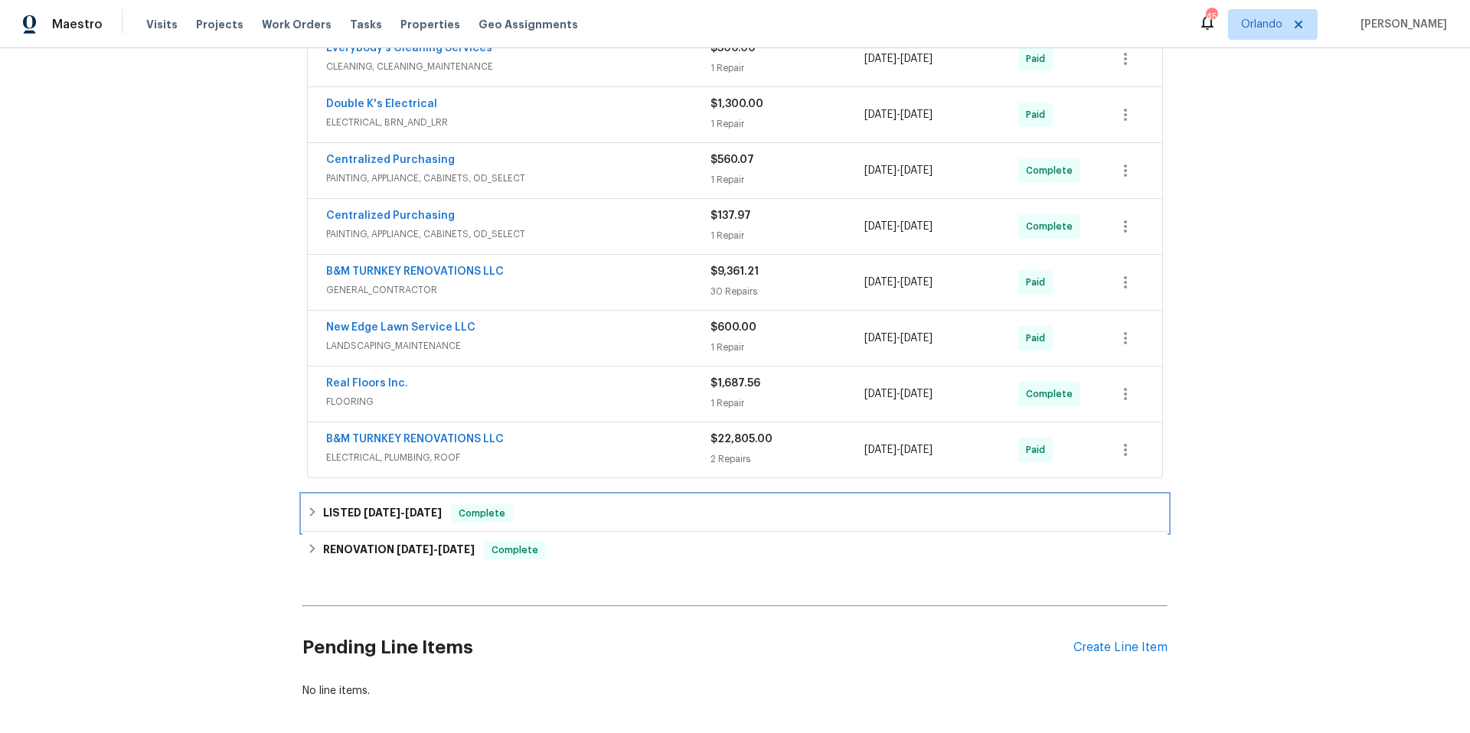
click at [603, 524] on div "LISTED [DATE] - [DATE] Complete" at bounding box center [734, 513] width 865 height 37
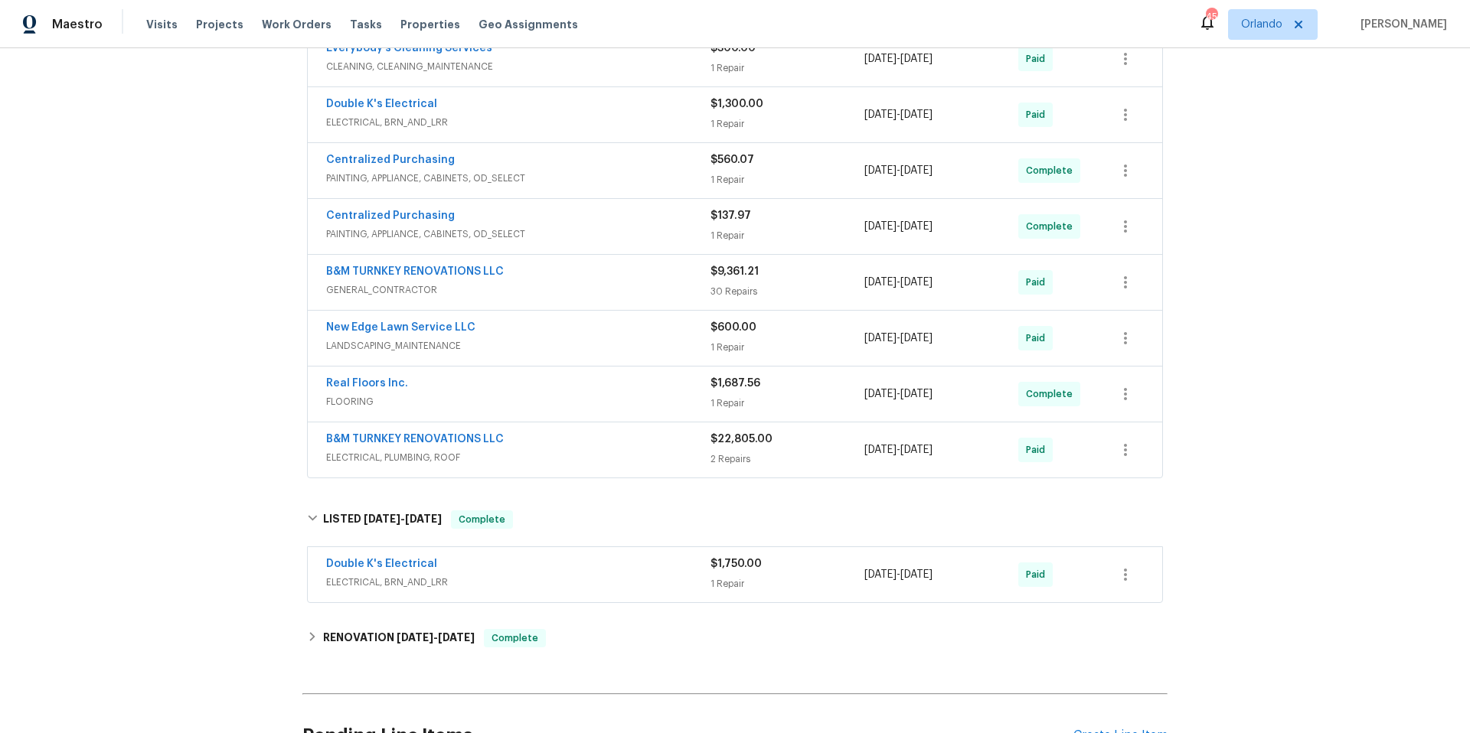
click at [593, 572] on div "Double K's Electrical" at bounding box center [518, 566] width 384 height 18
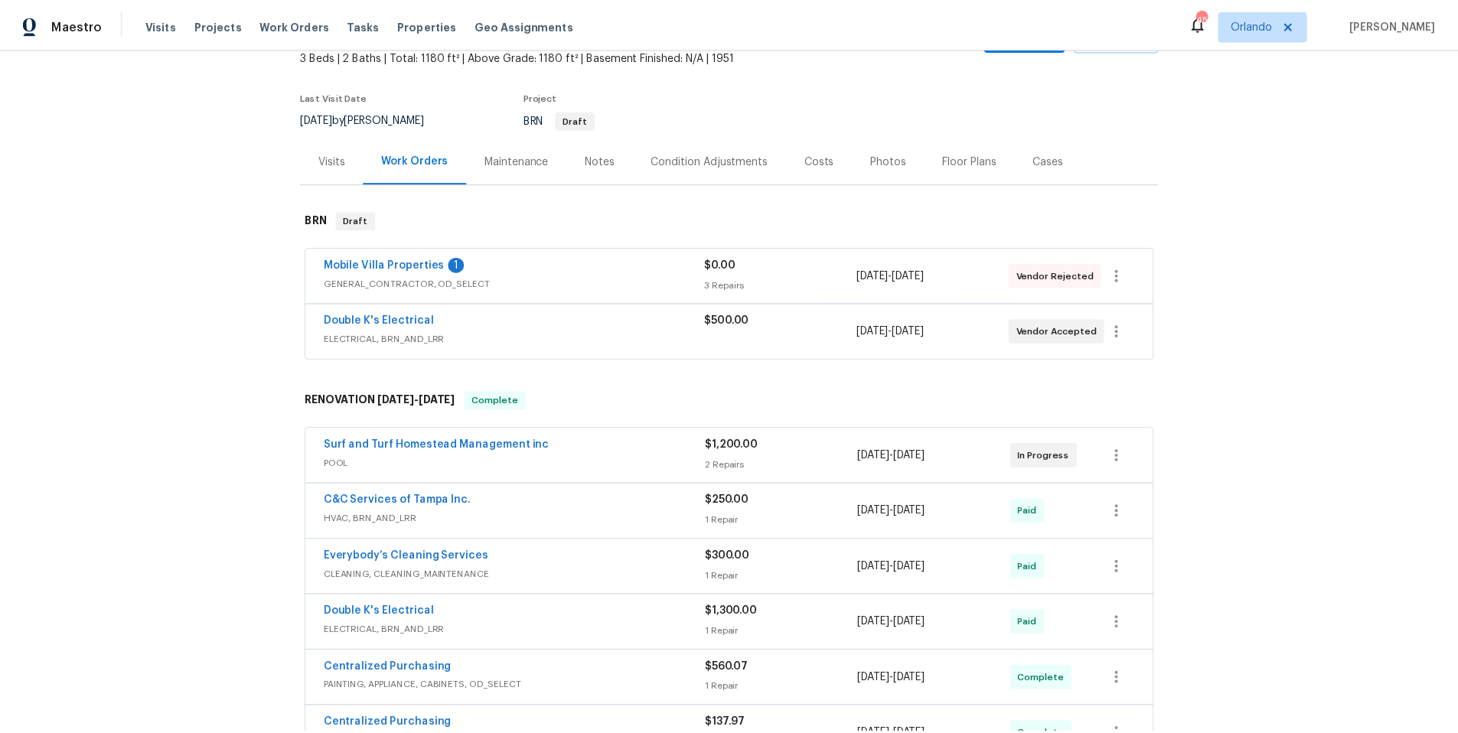
scroll to position [0, 0]
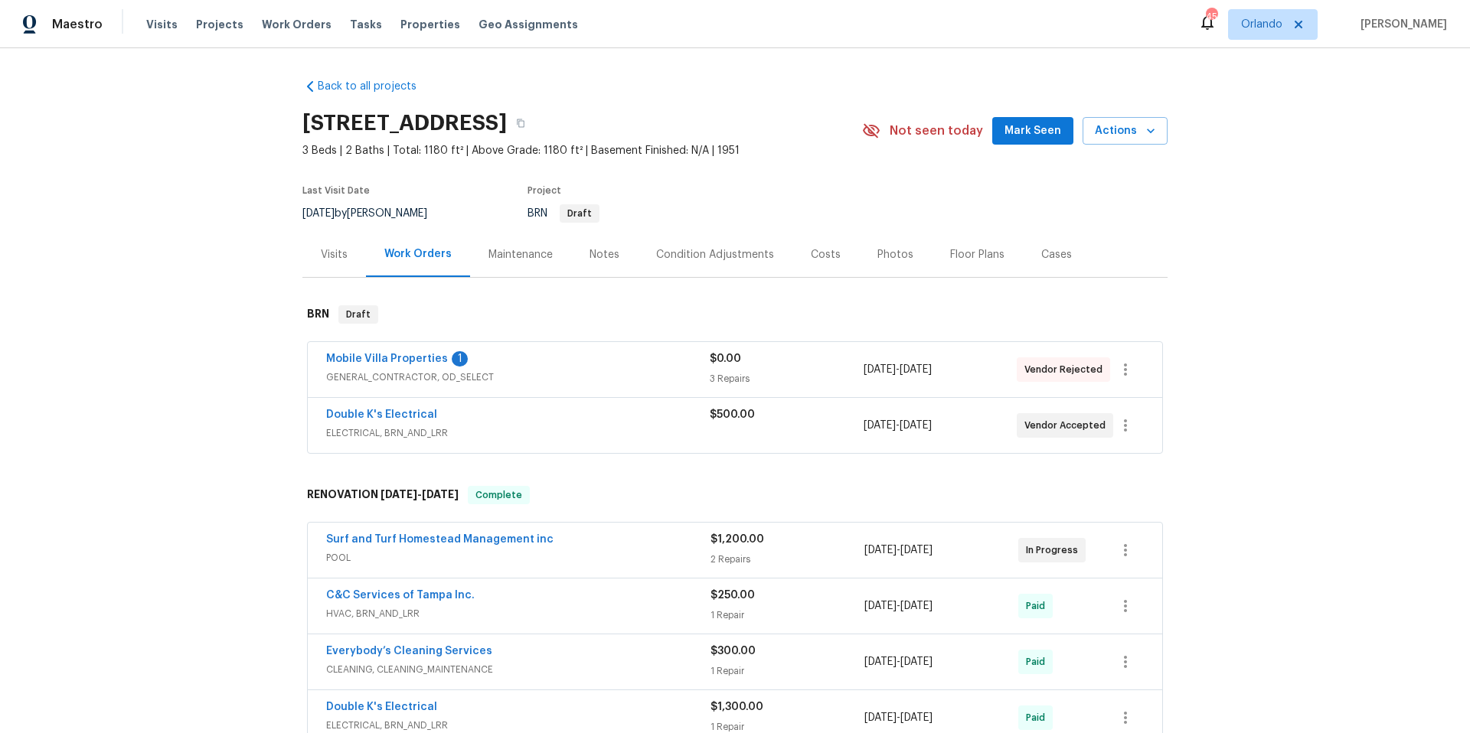
click at [593, 255] on div "Notes" at bounding box center [604, 254] width 30 height 15
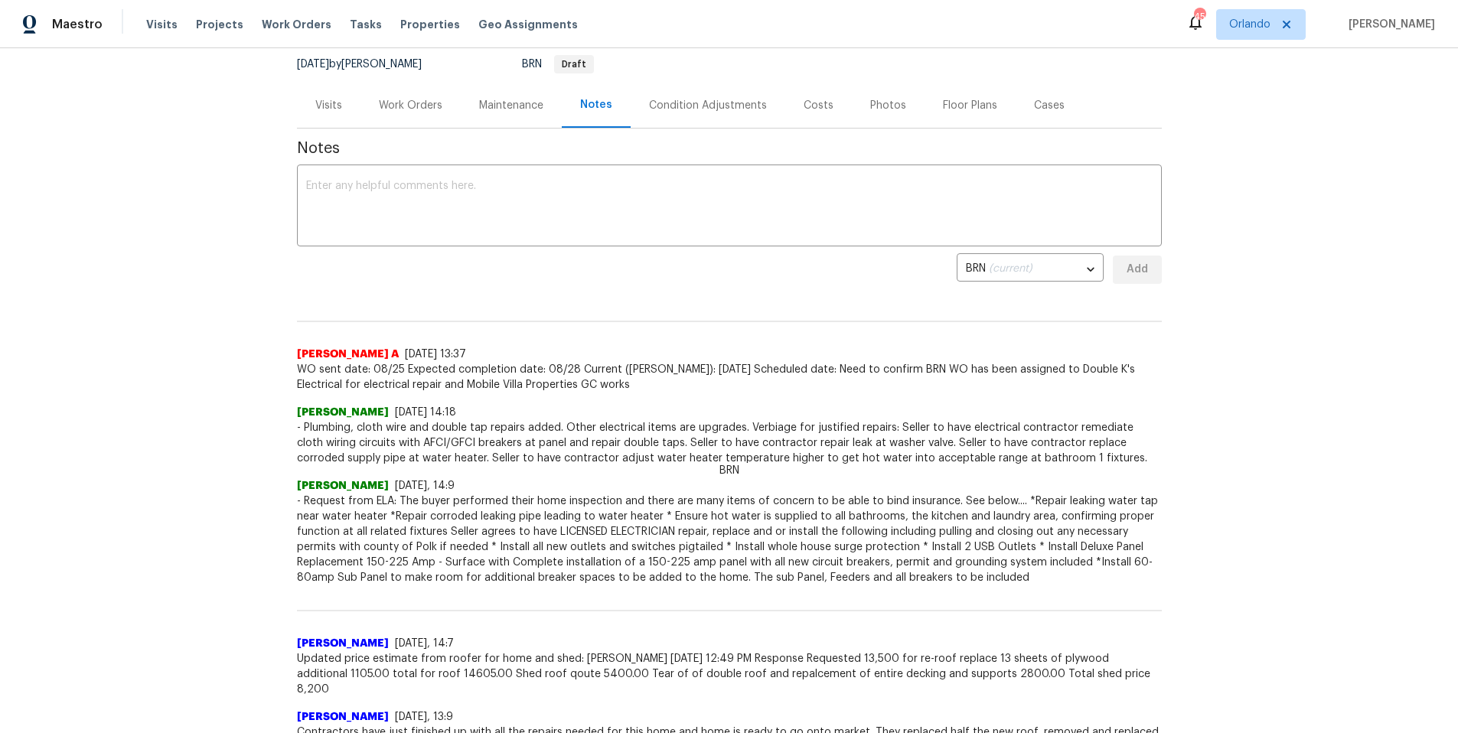
scroll to position [74, 0]
